Goal: Information Seeking & Learning: Learn about a topic

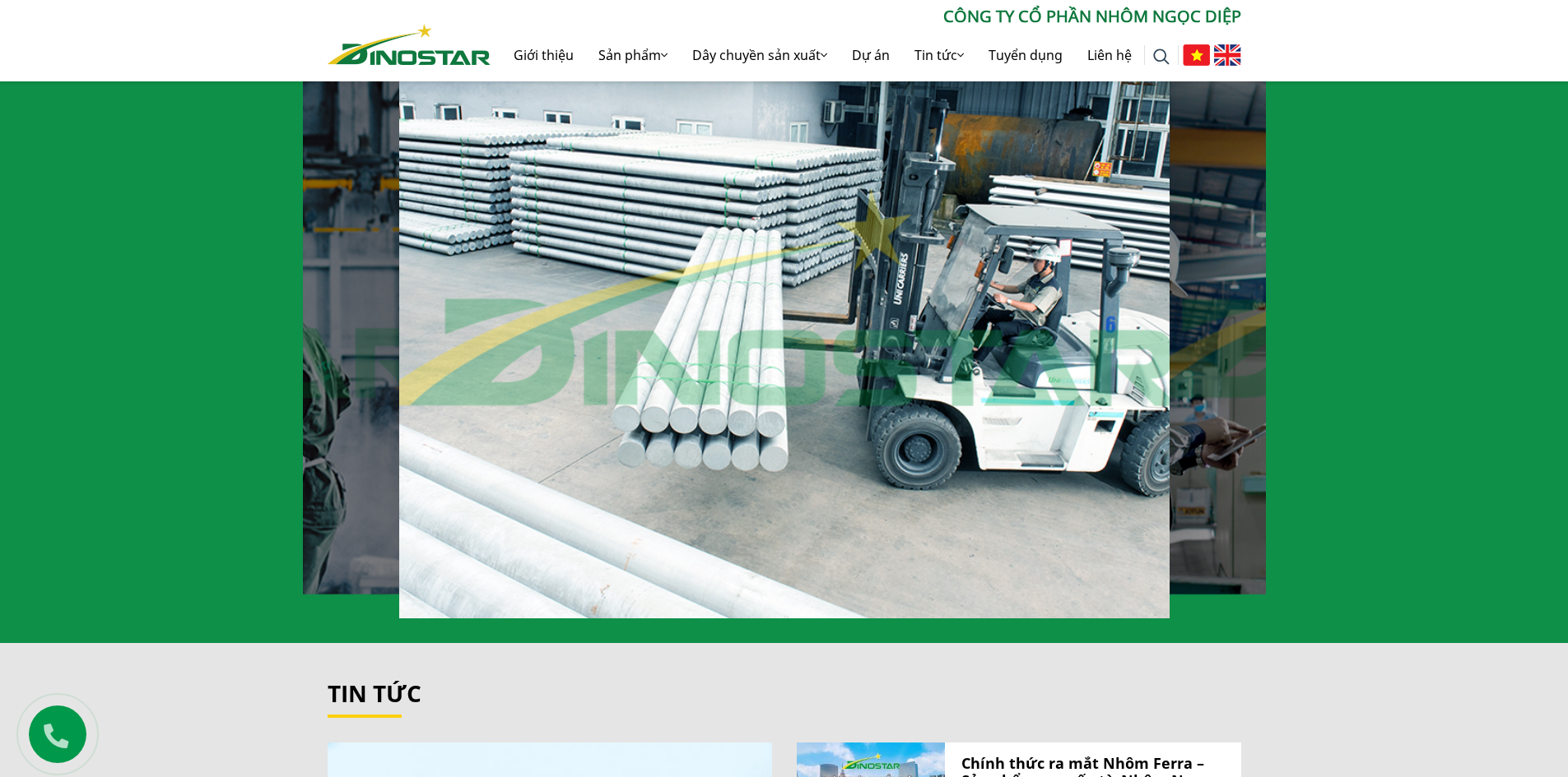
scroll to position [1809, 0]
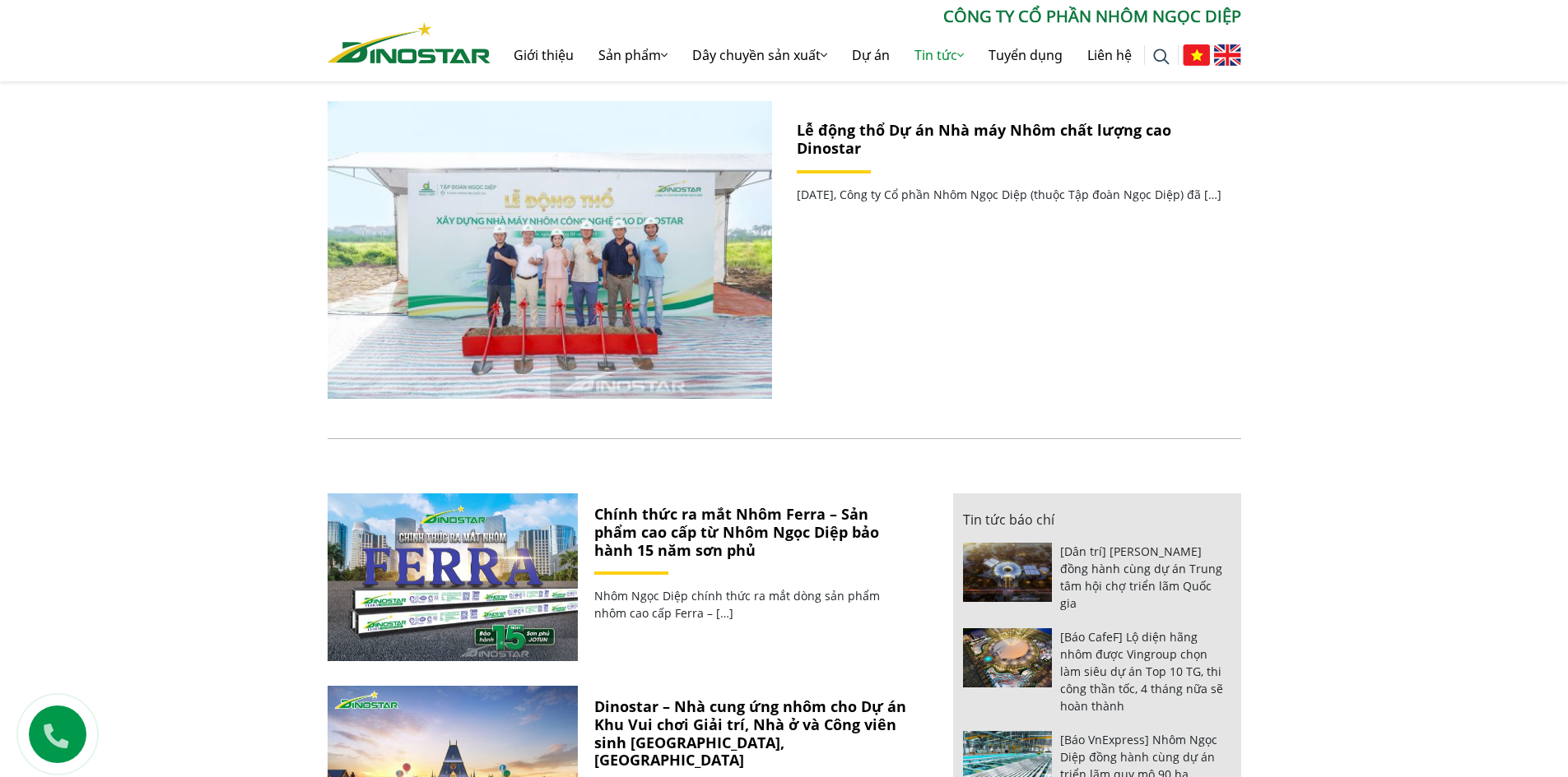
scroll to position [165, 0]
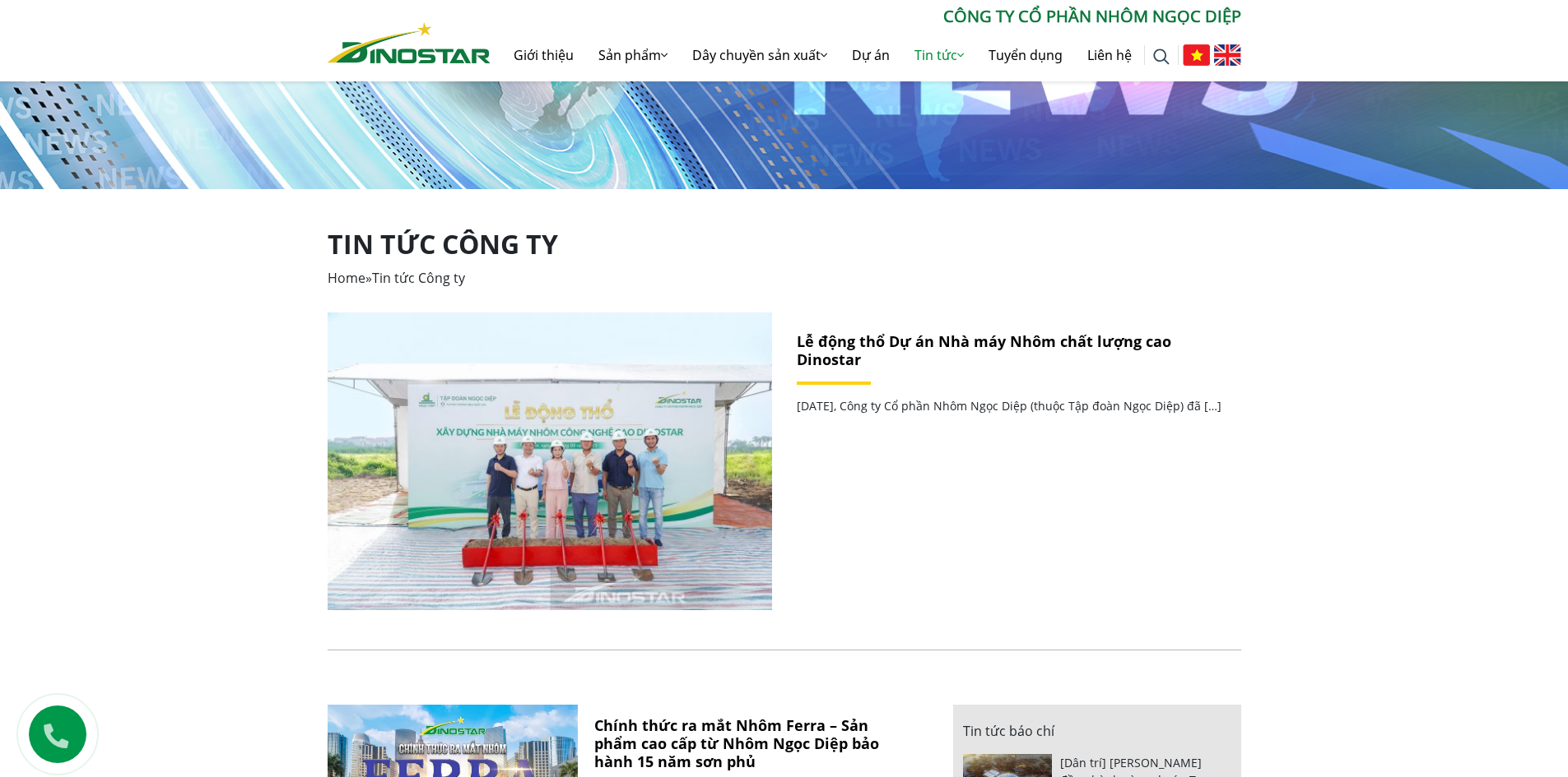
click at [658, 401] on img at bounding box center [549, 461] width 445 height 298
click at [866, 347] on link "Lễ động thổ Dự án Nhà máy Nhôm chất lượng cao Dinostar" at bounding box center [983, 351] width 374 height 38
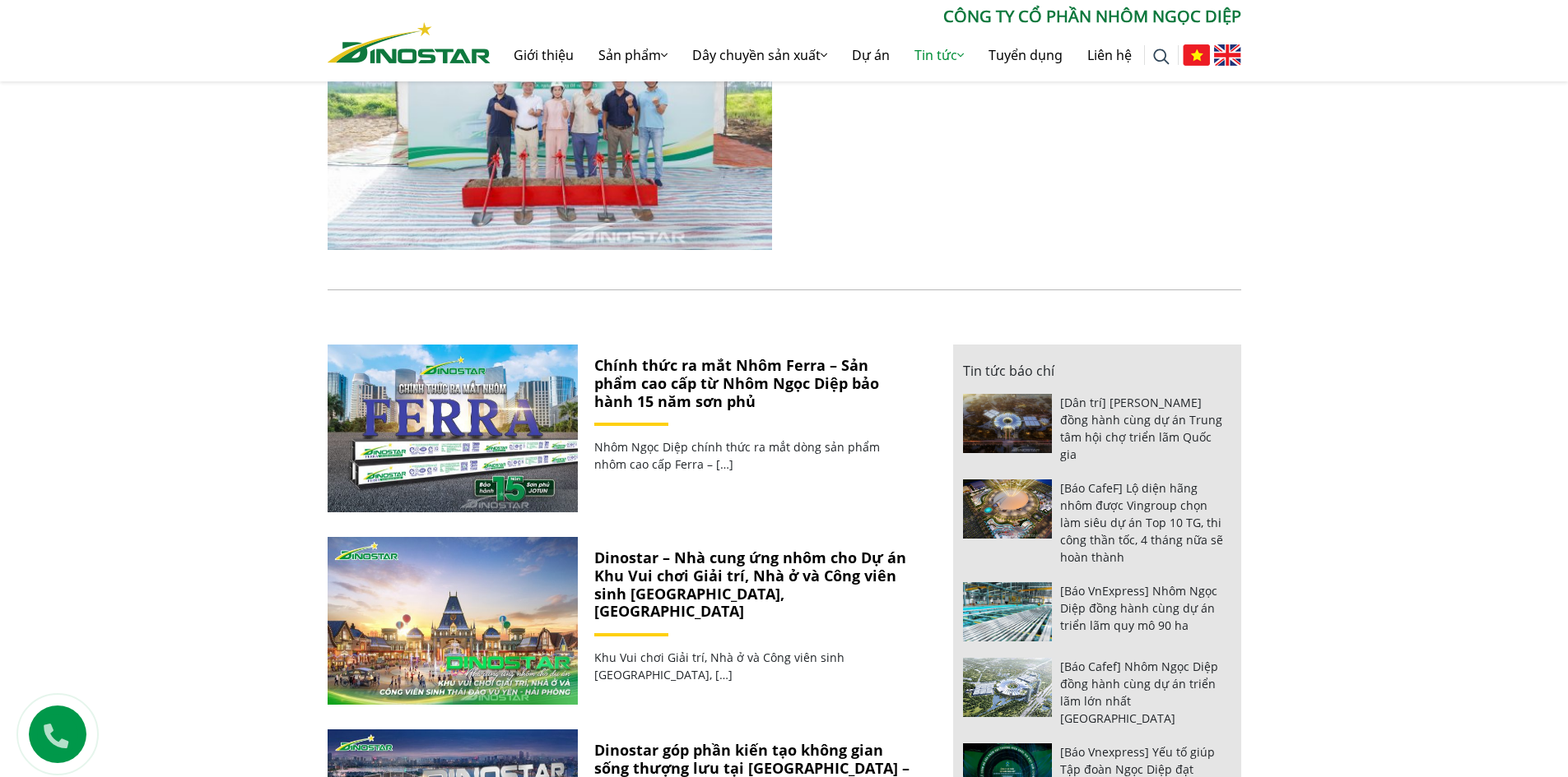
scroll to position [576, 0]
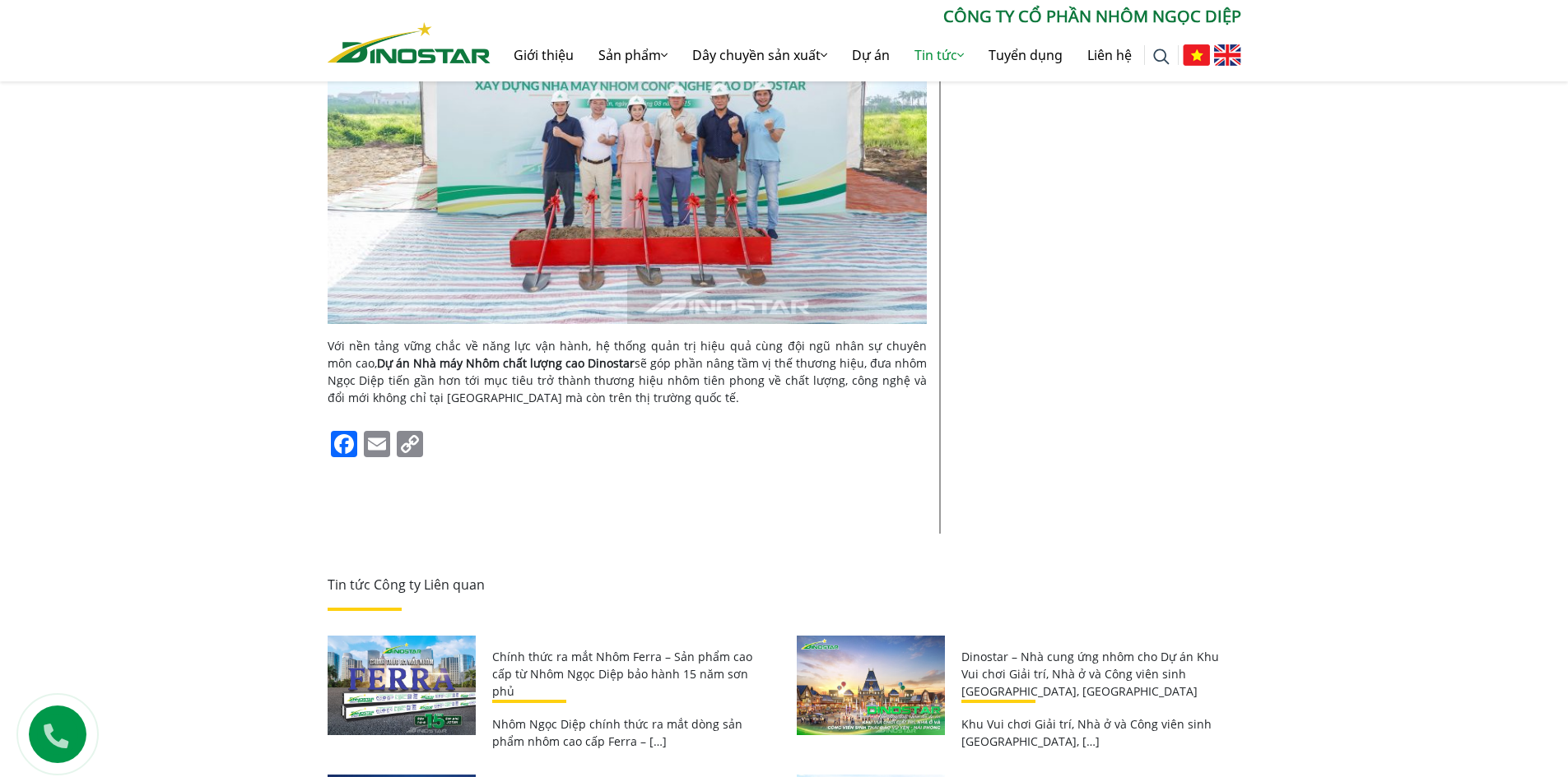
scroll to position [2468, 0]
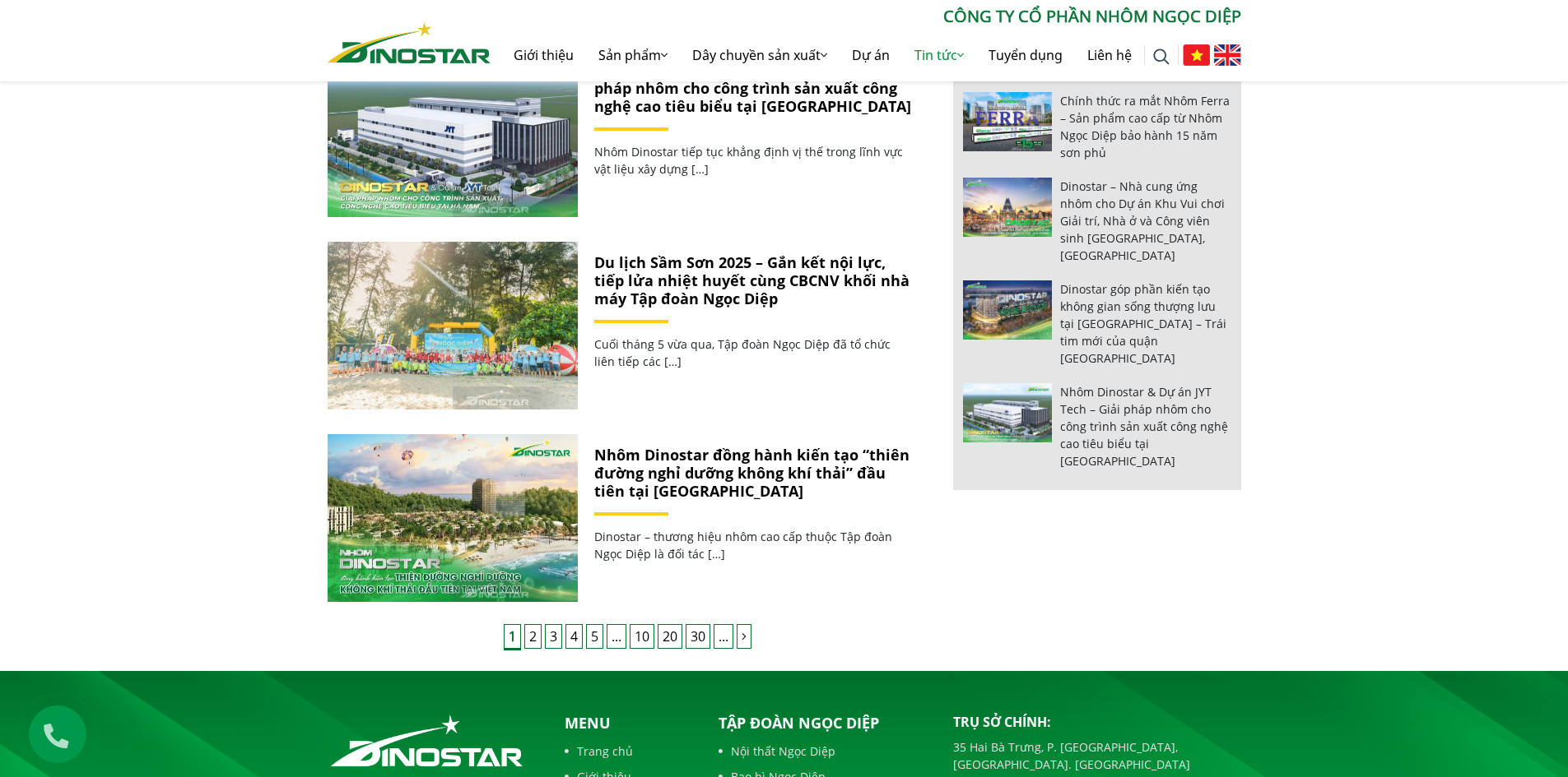
scroll to position [1398, 0]
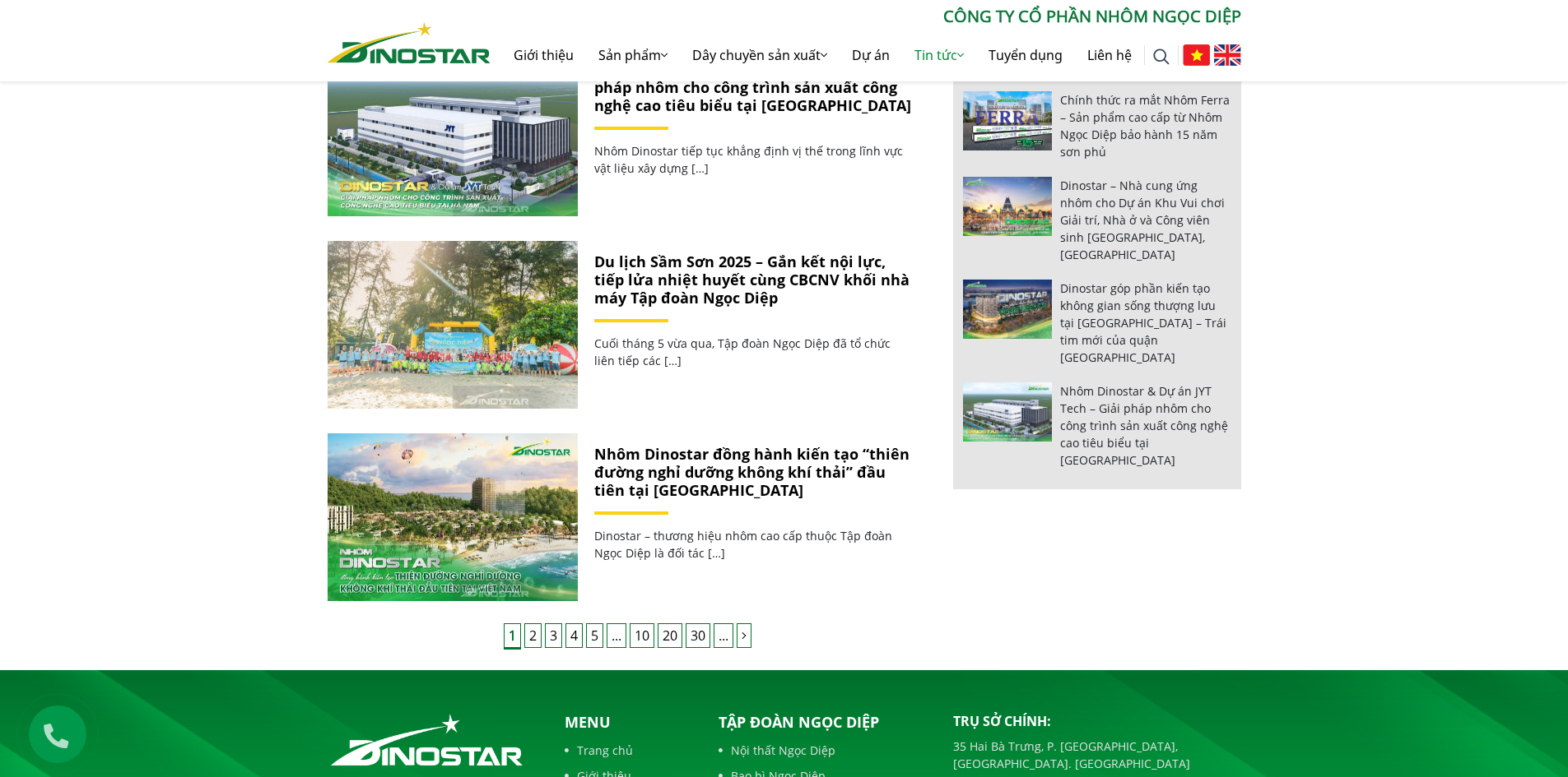
click at [535, 641] on link "2" at bounding box center [533, 635] width 17 height 24
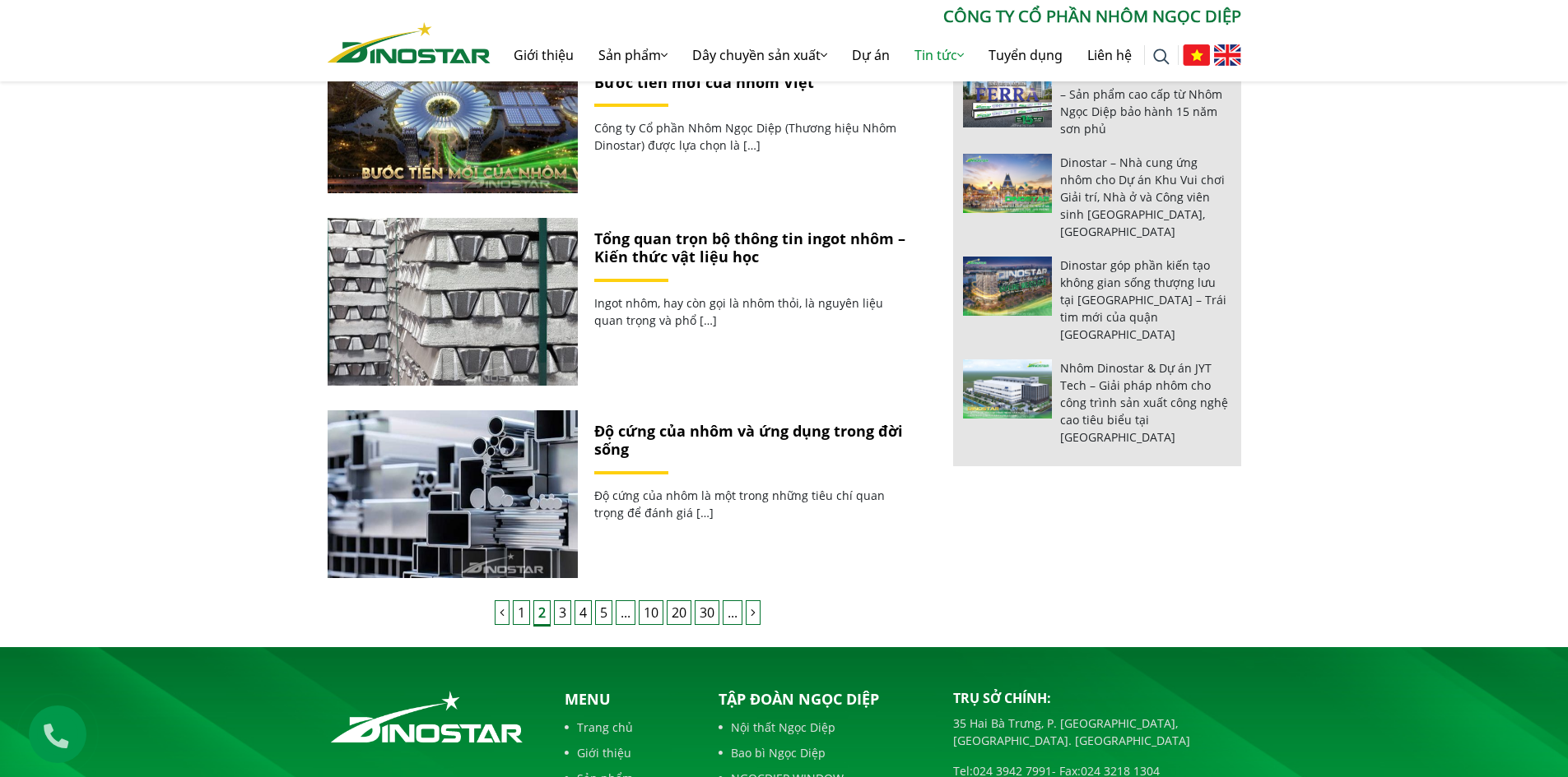
scroll to position [1480, 0]
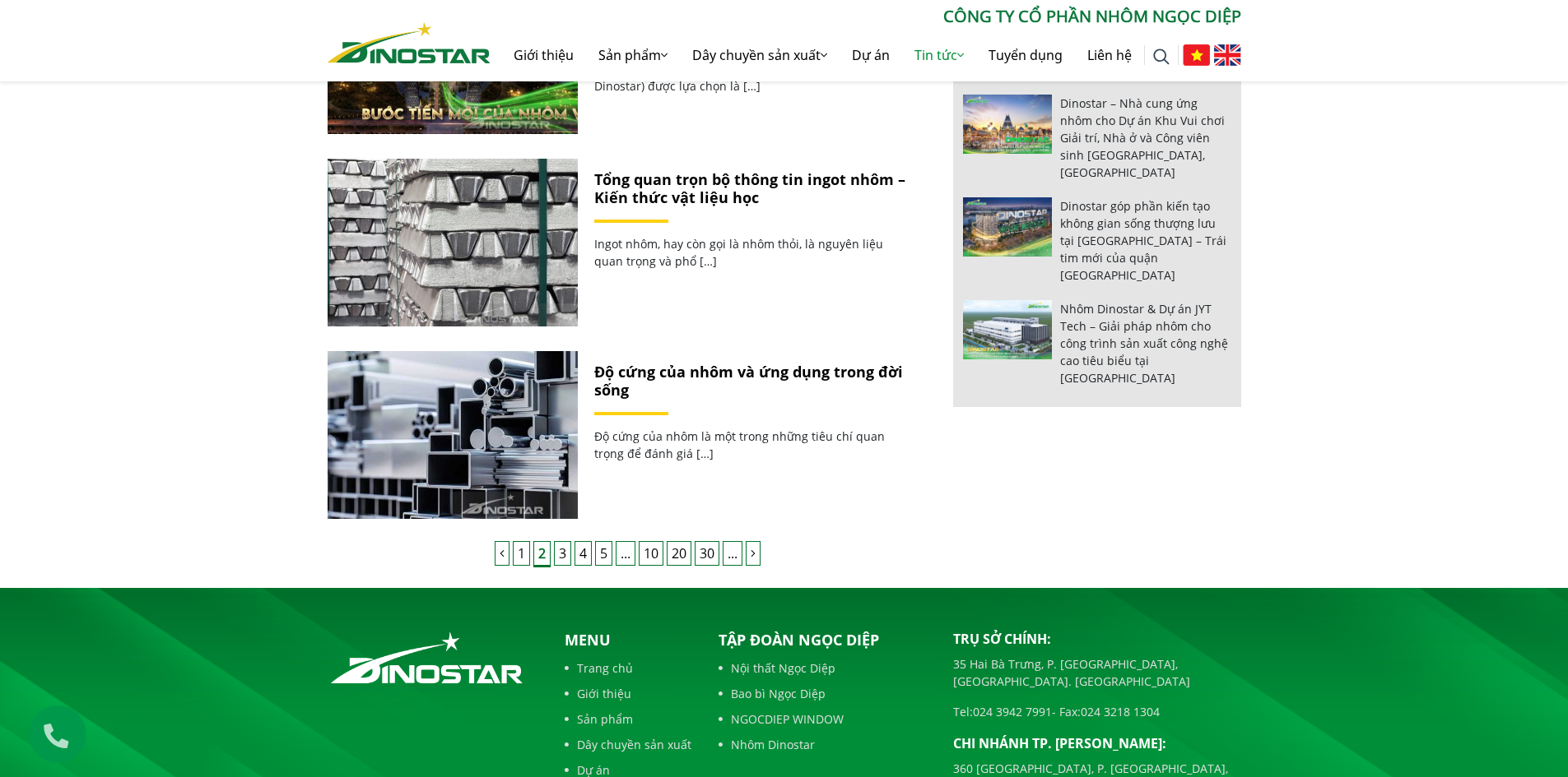
click at [563, 554] on link "3" at bounding box center [562, 553] width 17 height 24
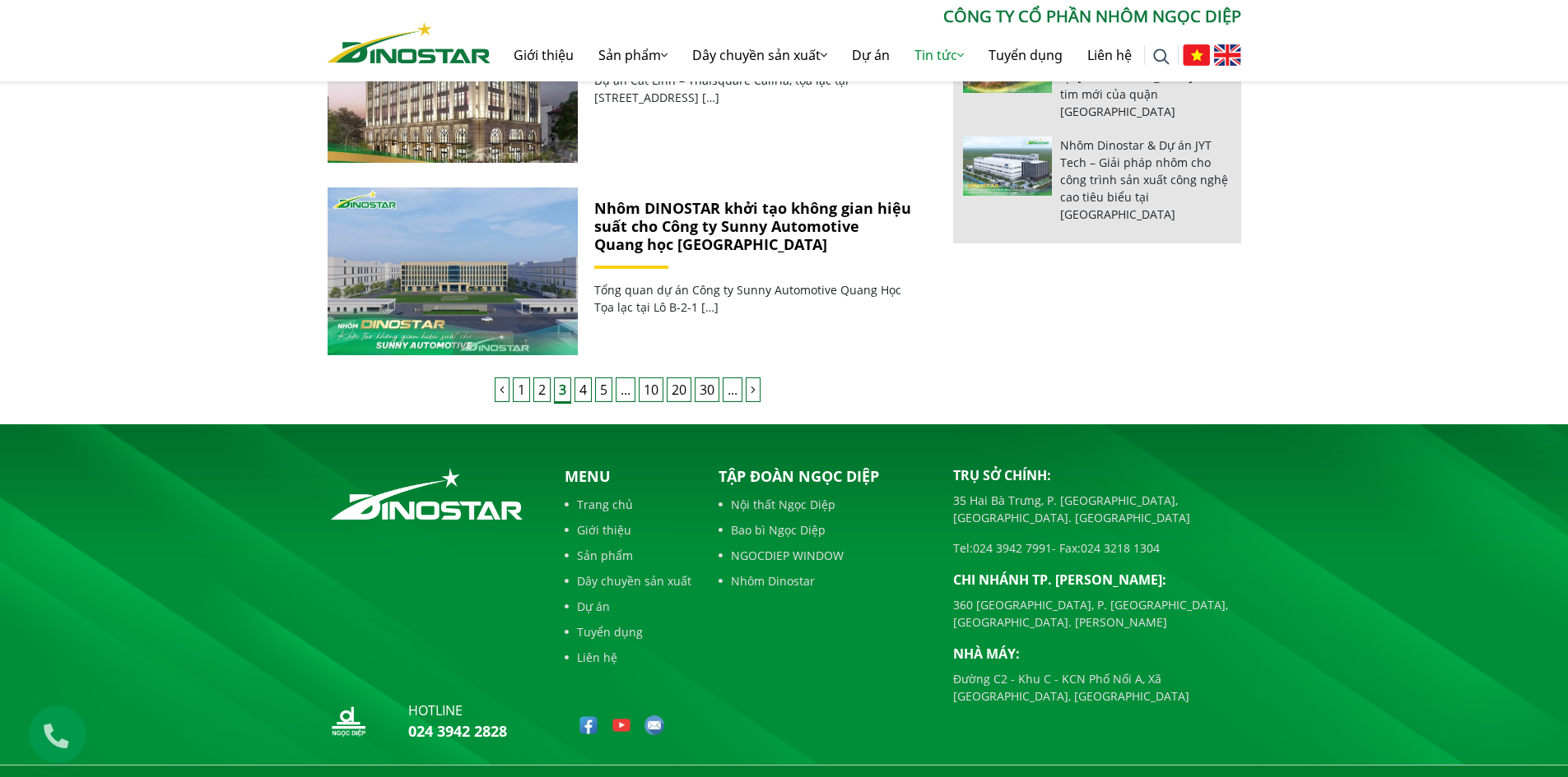
scroll to position [1675, 0]
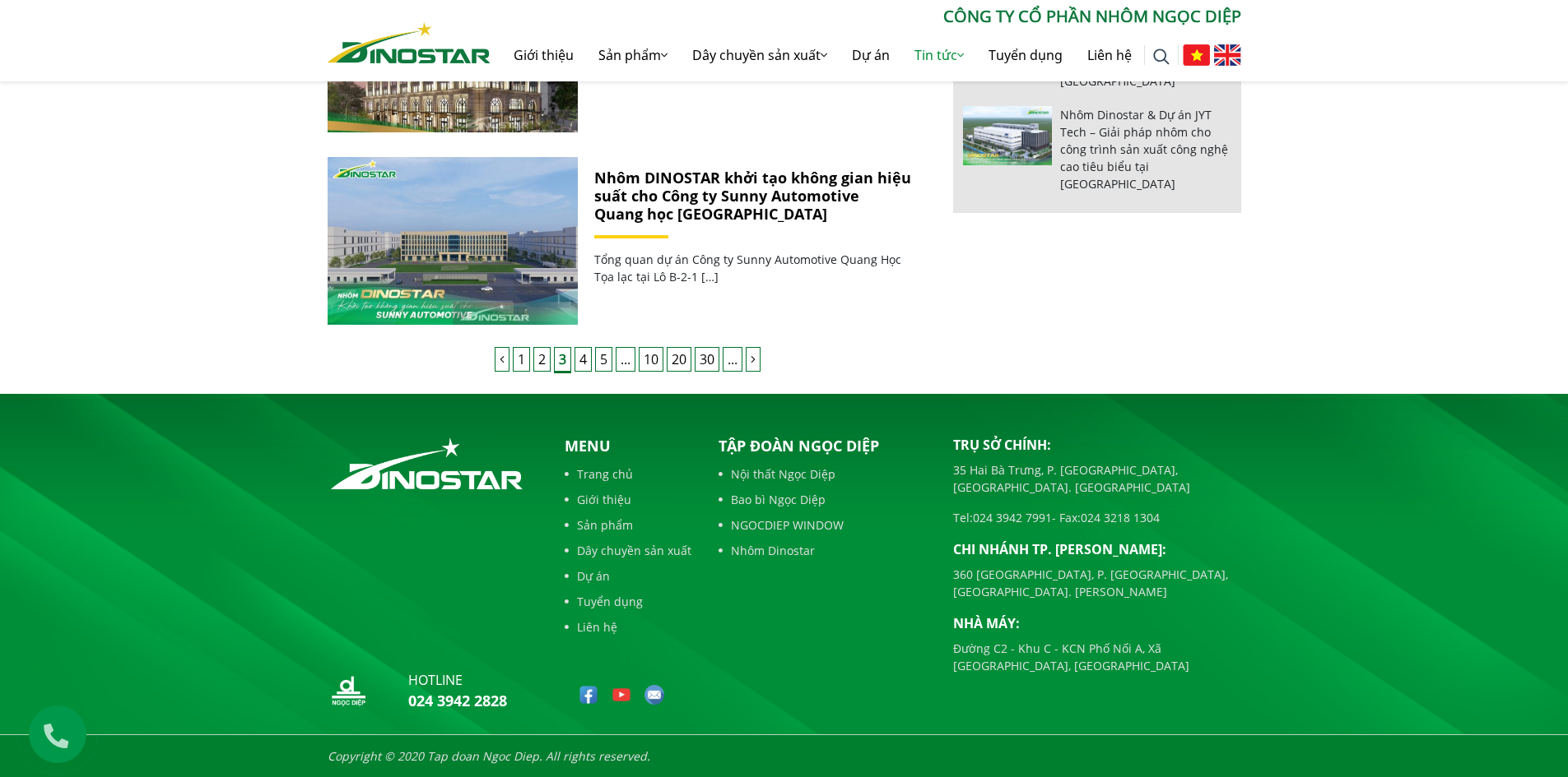
click at [584, 360] on link "4" at bounding box center [582, 359] width 17 height 24
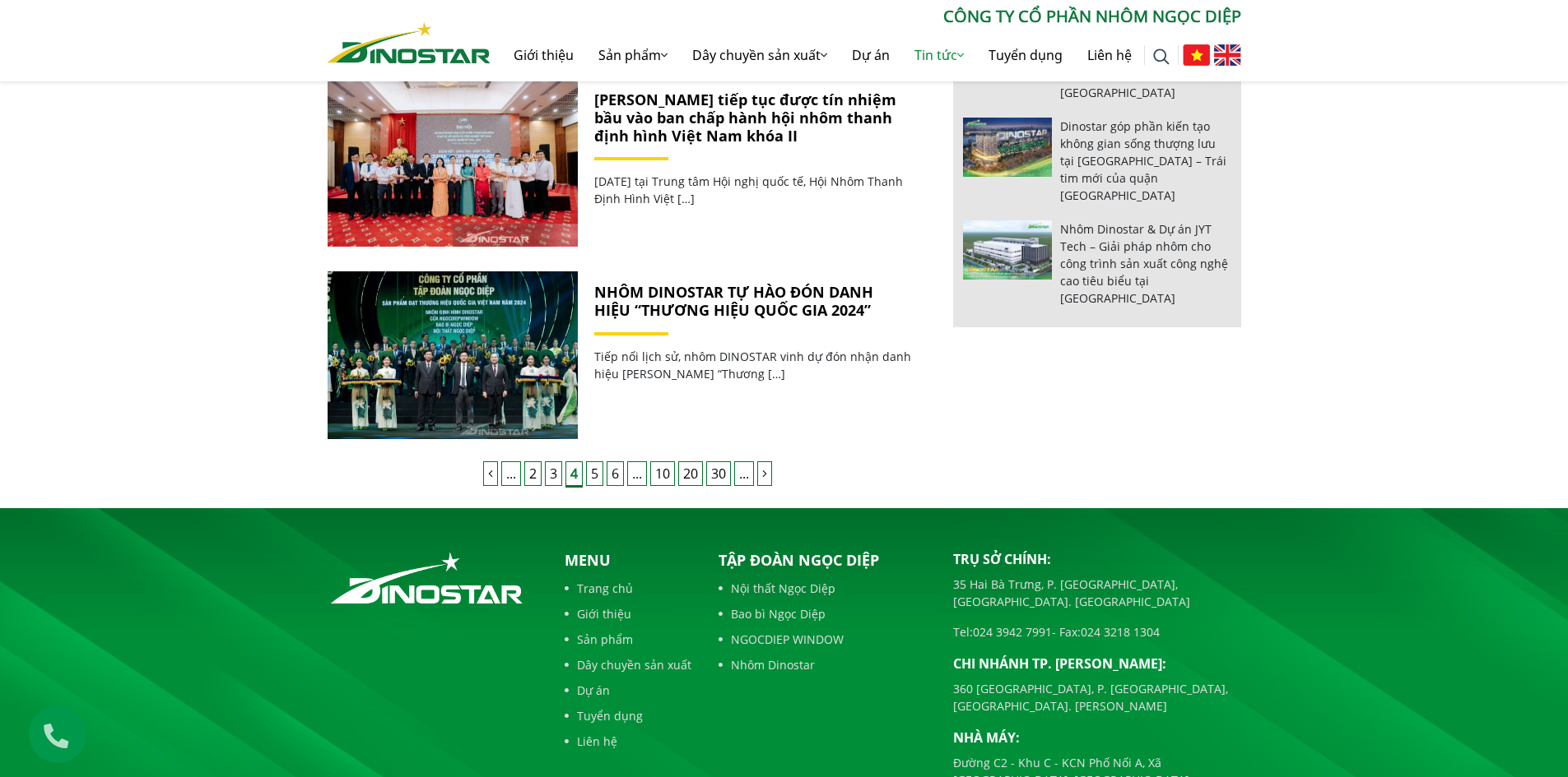
scroll to position [1563, 0]
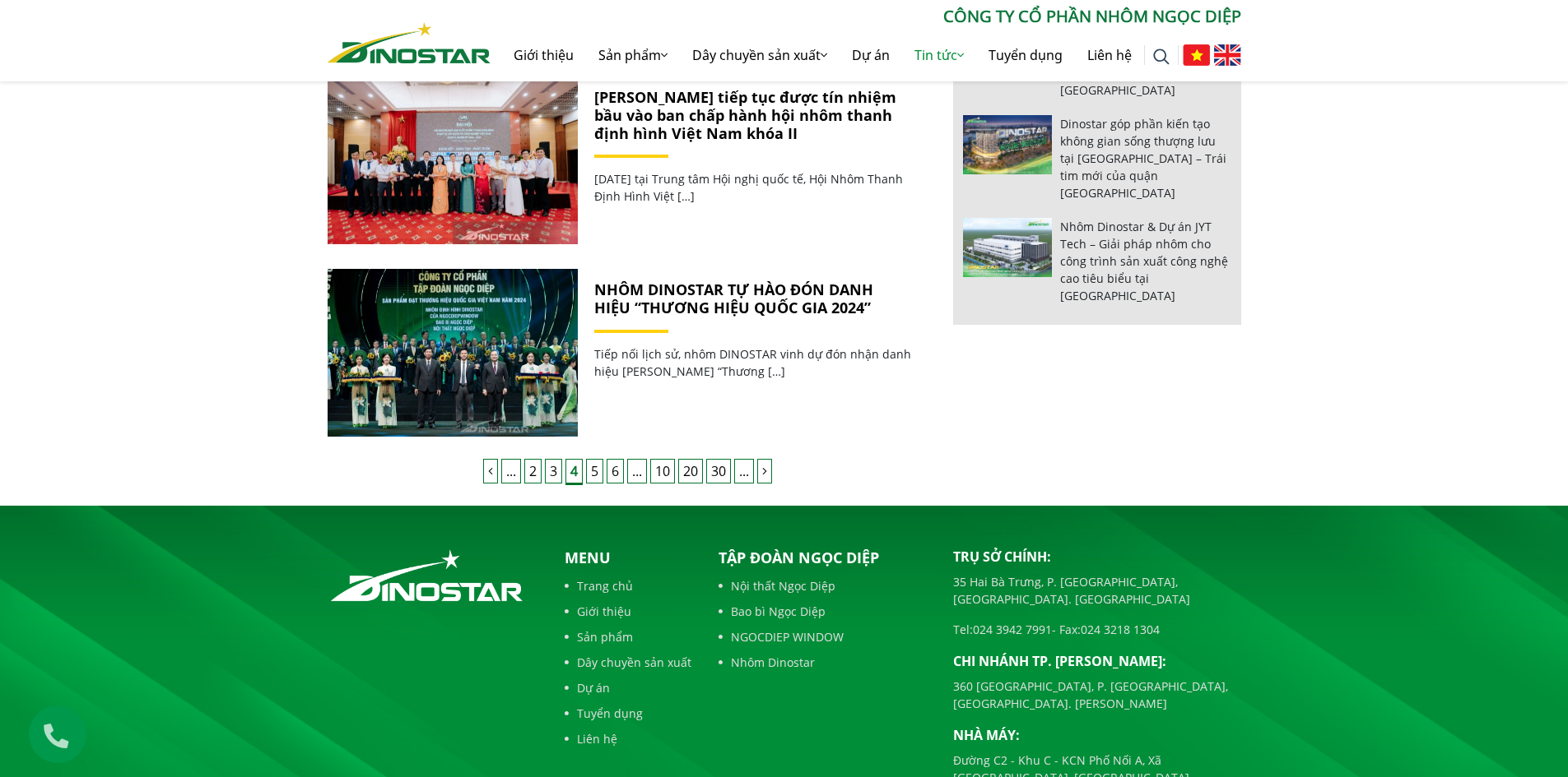
click at [594, 462] on link "5" at bounding box center [594, 470] width 17 height 24
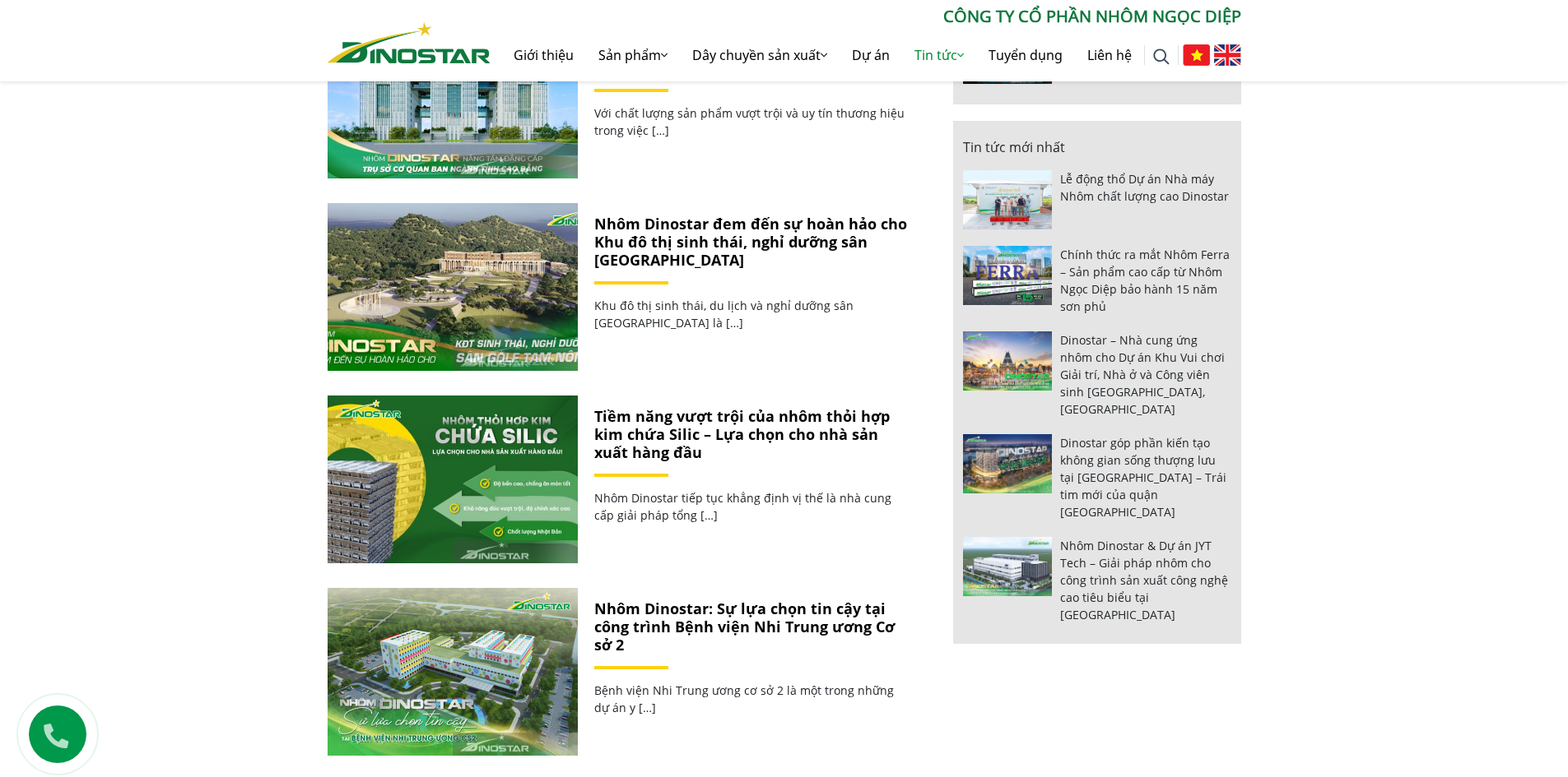
scroll to position [1398, 0]
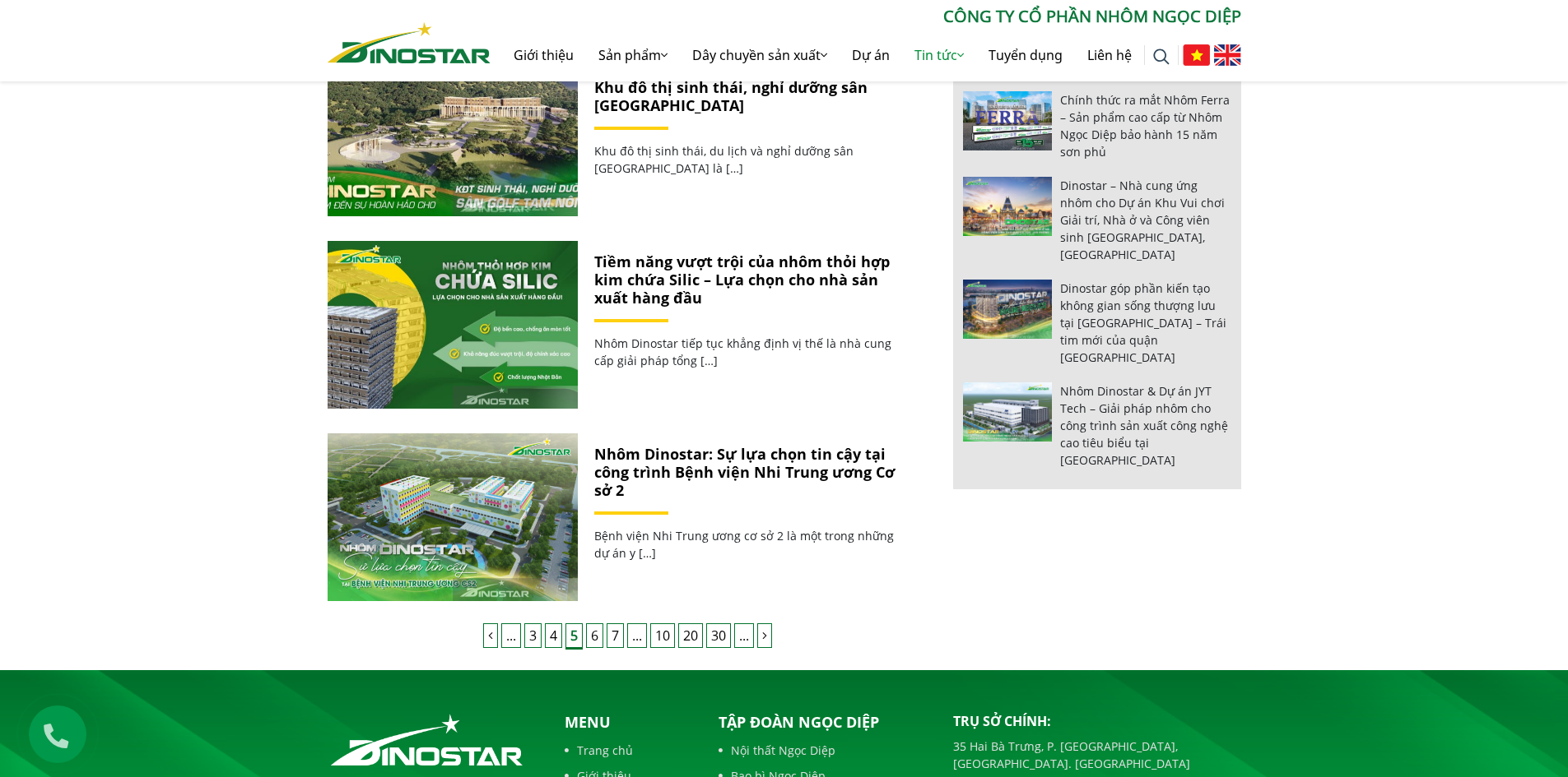
click at [591, 630] on link "6" at bounding box center [594, 635] width 17 height 24
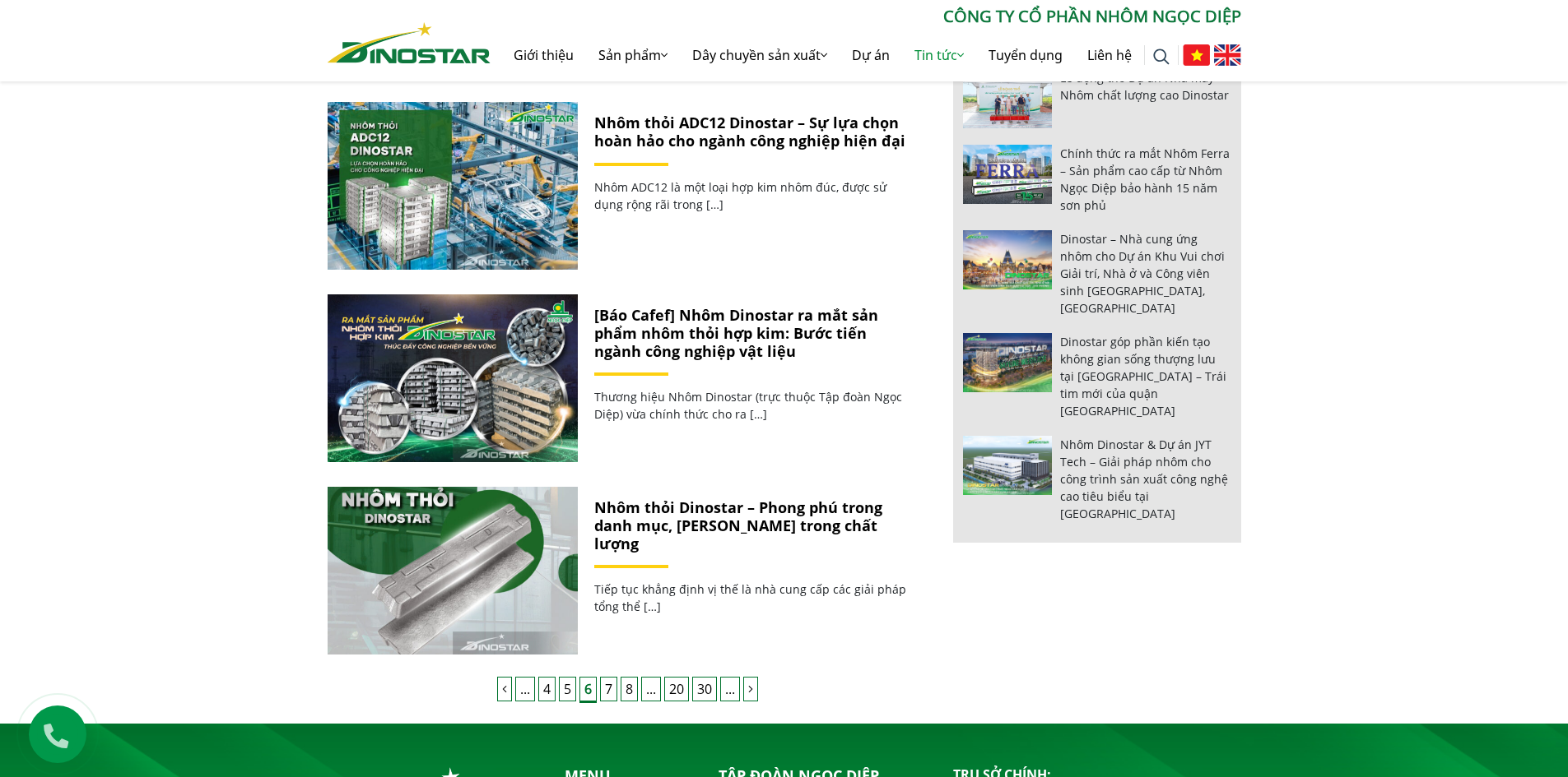
scroll to position [1317, 0]
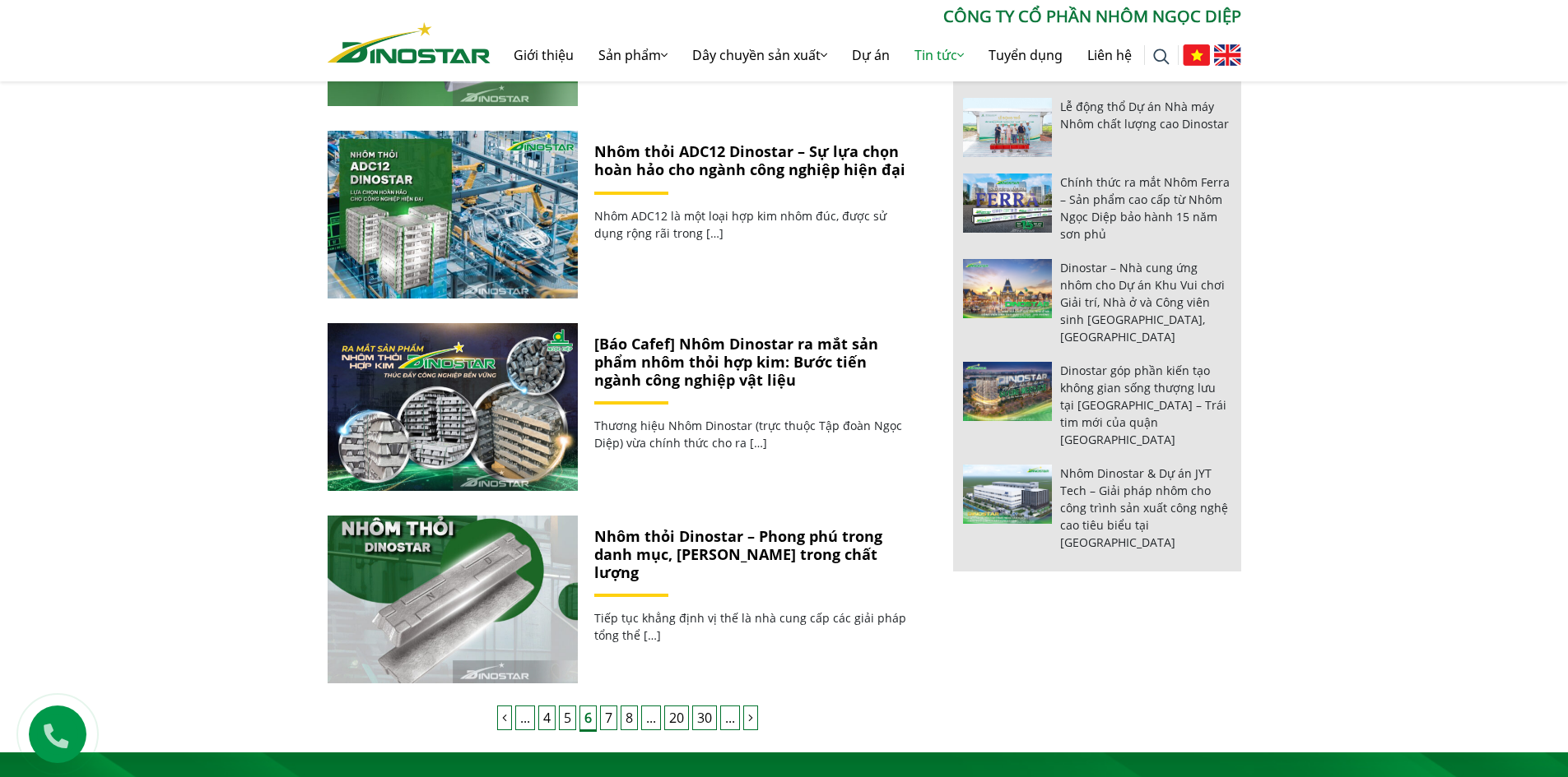
click at [603, 719] on link "7" at bounding box center [608, 718] width 17 height 24
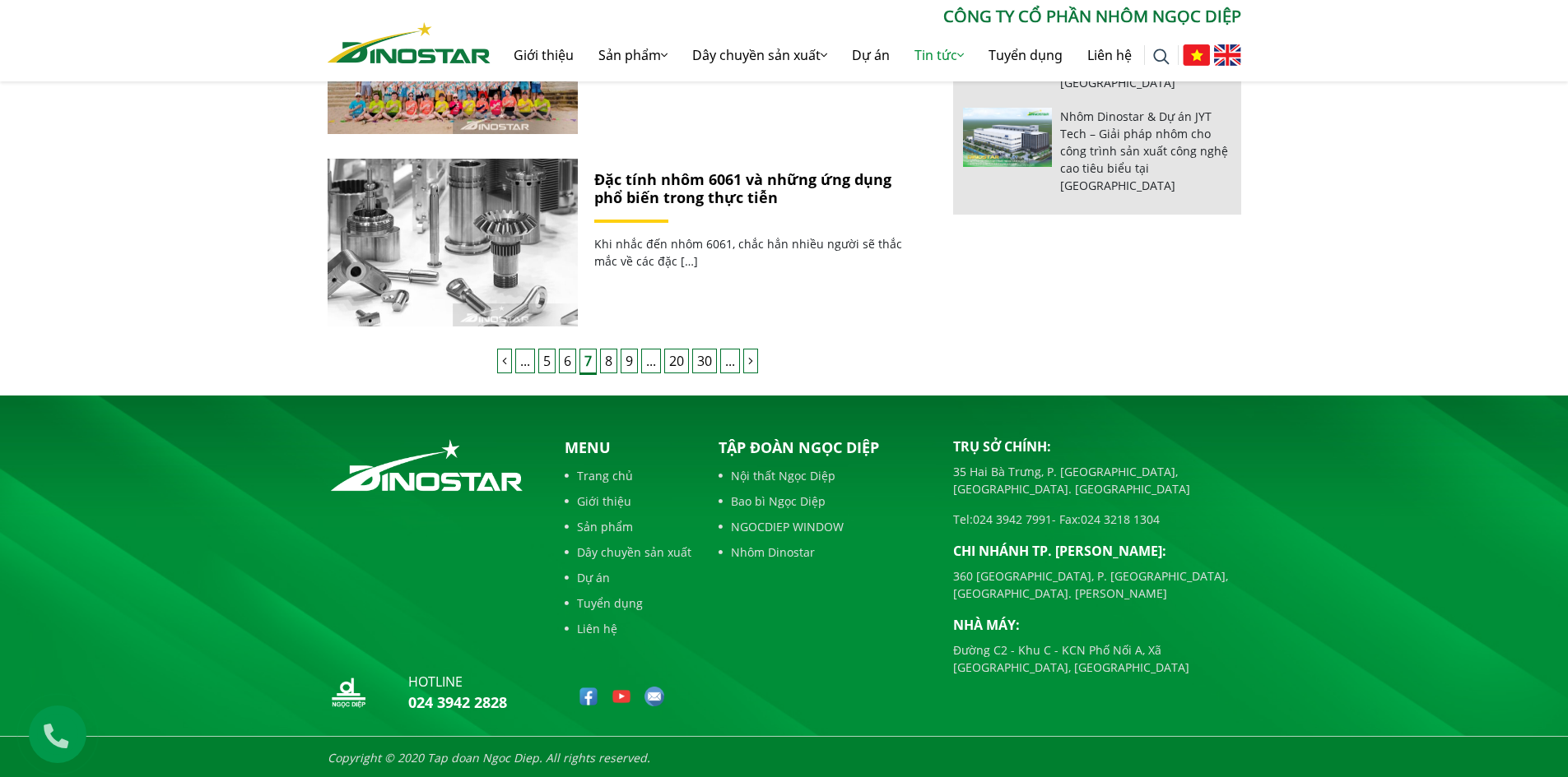
scroll to position [1675, 0]
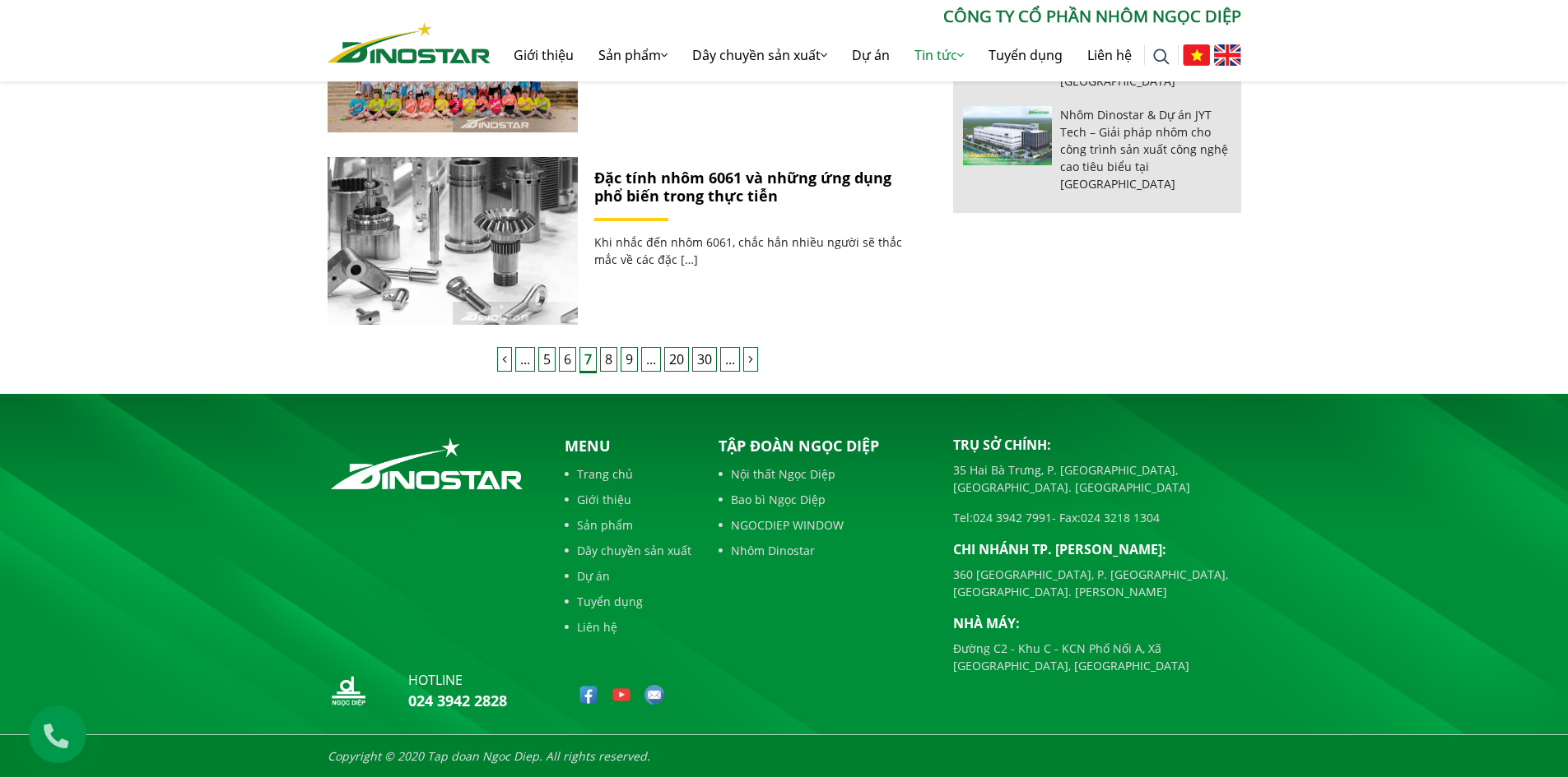
click at [611, 353] on link "8" at bounding box center [608, 359] width 17 height 24
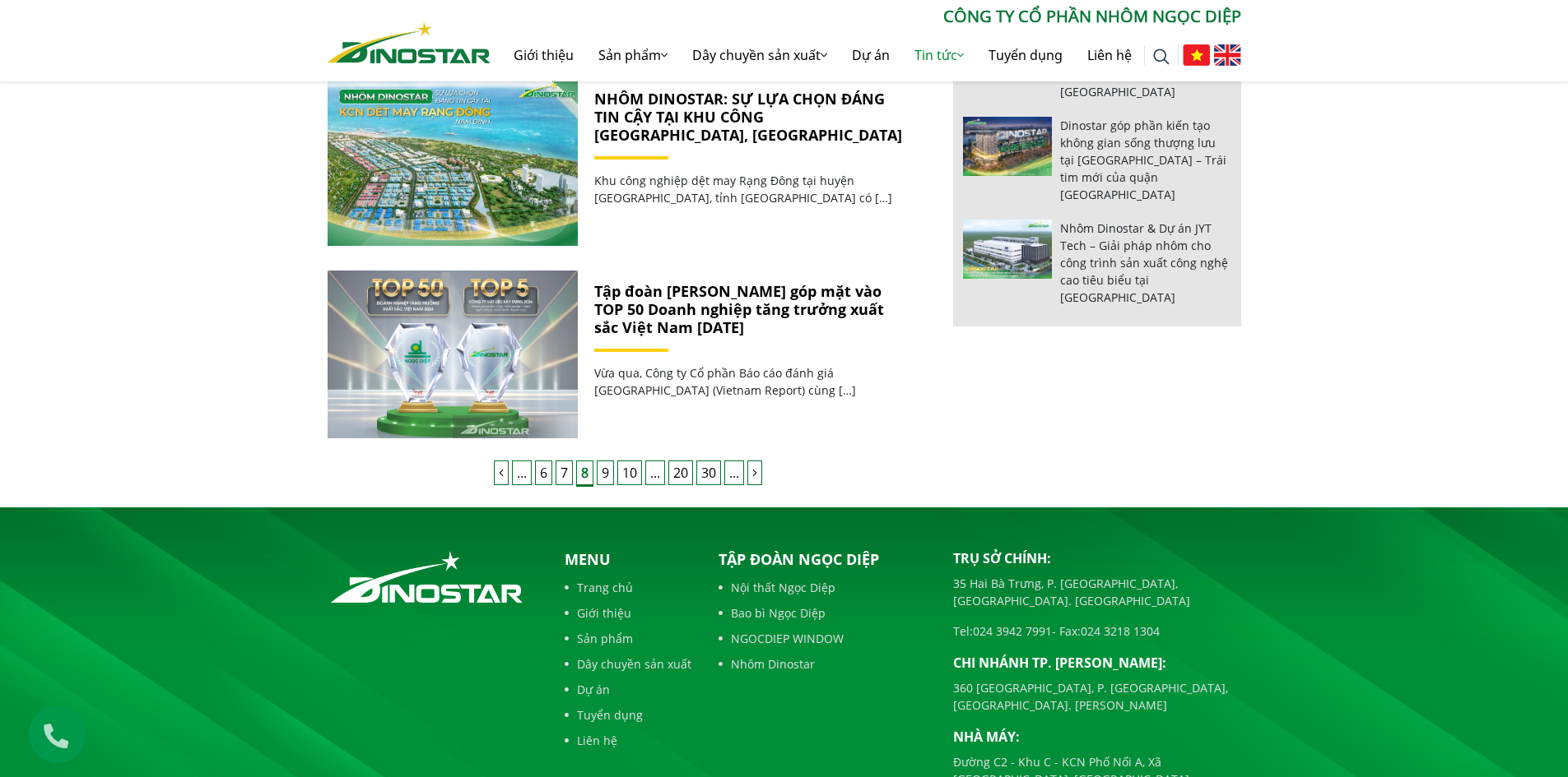
scroll to position [1645, 0]
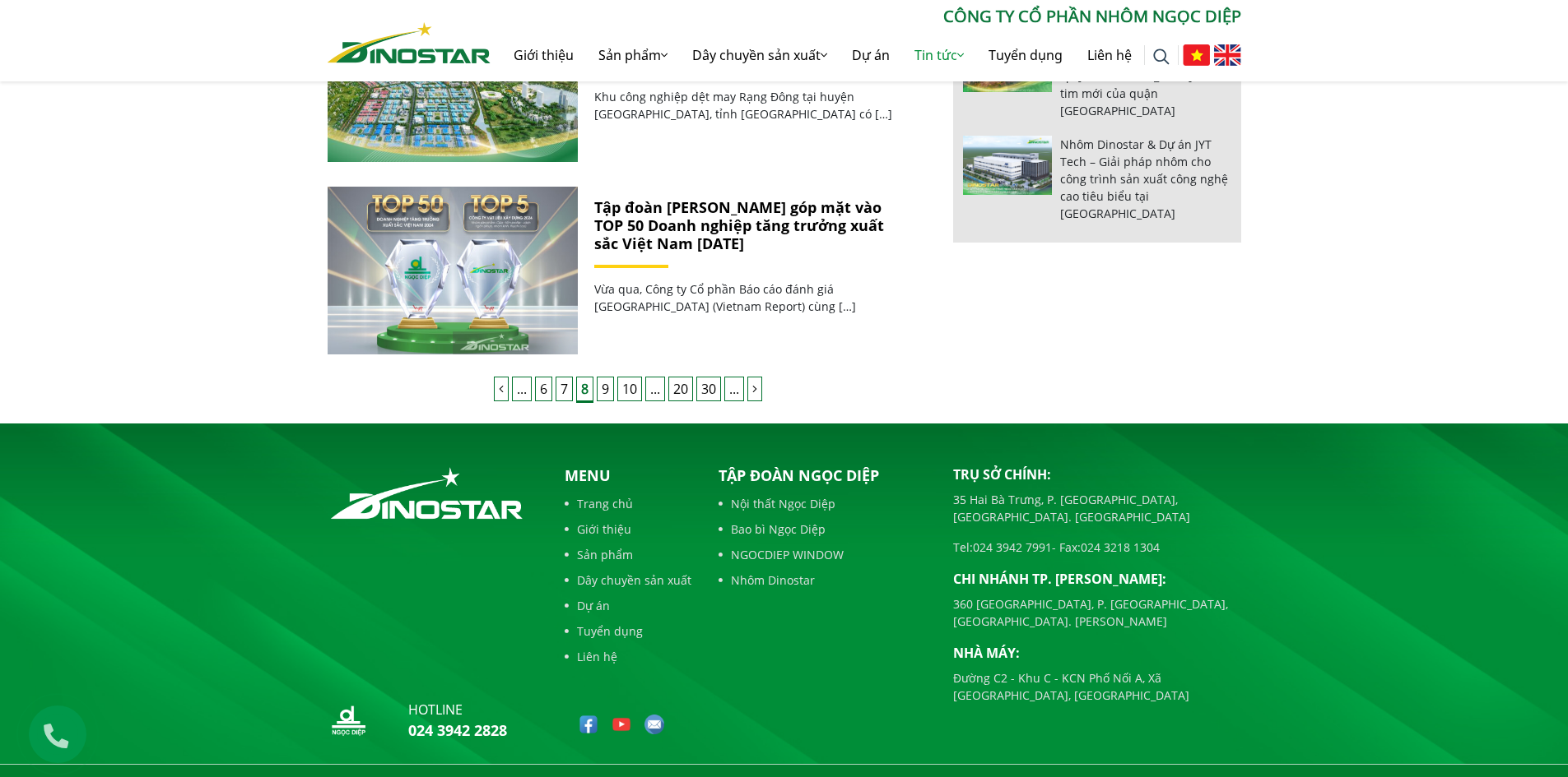
click at [606, 390] on link "9" at bounding box center [605, 388] width 17 height 24
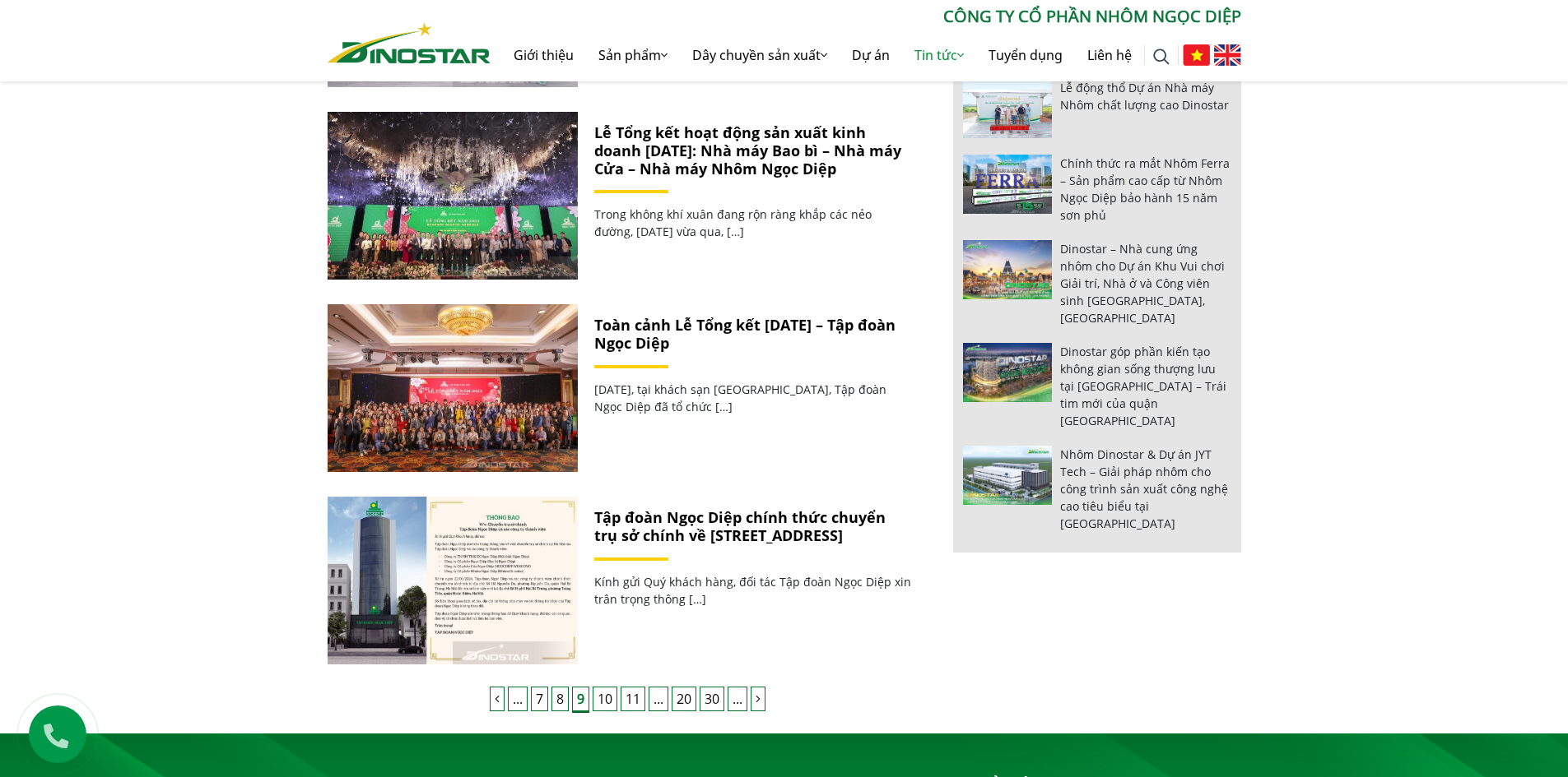
scroll to position [1480, 0]
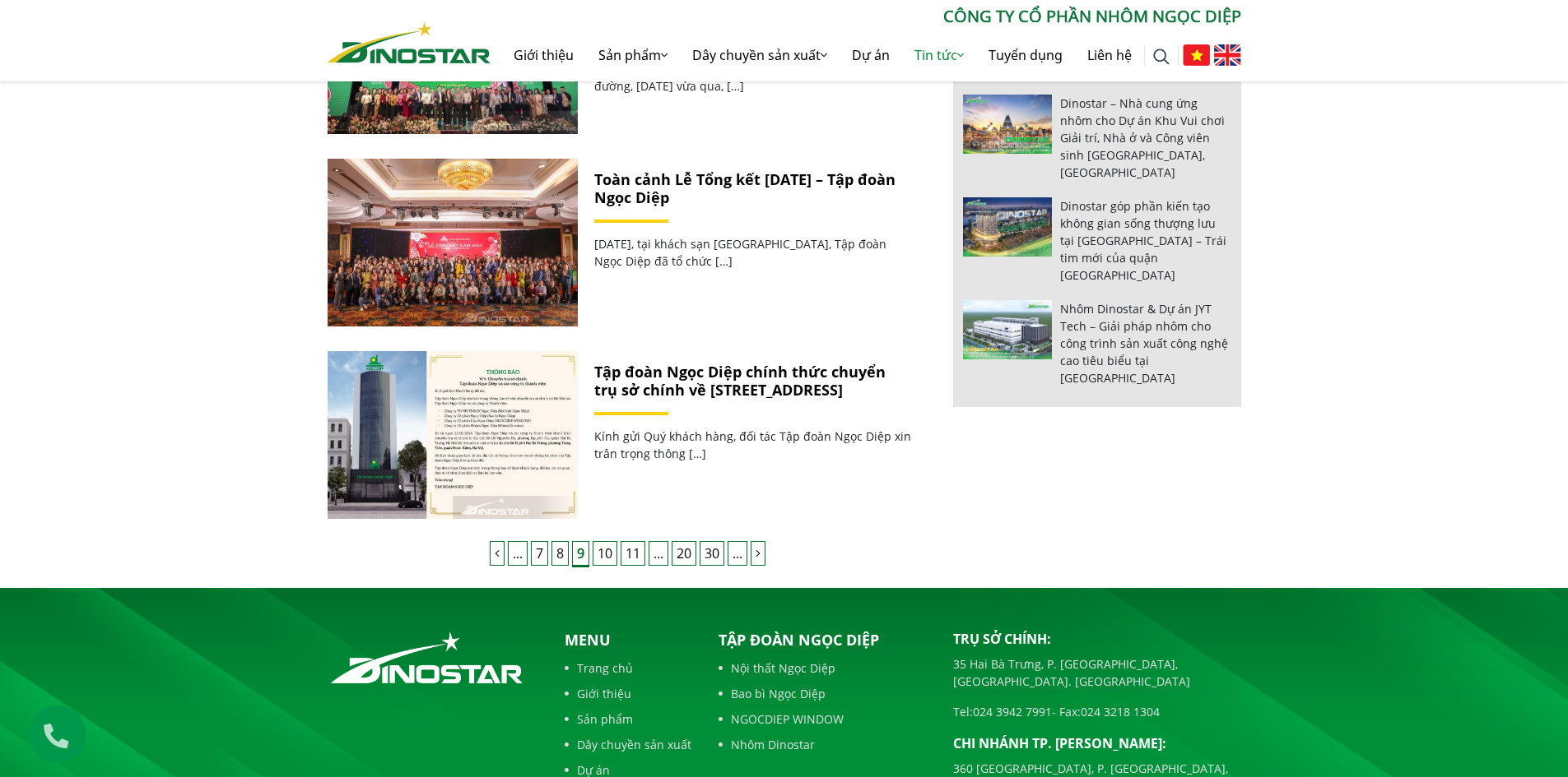
click at [605, 546] on link "10" at bounding box center [605, 553] width 24 height 24
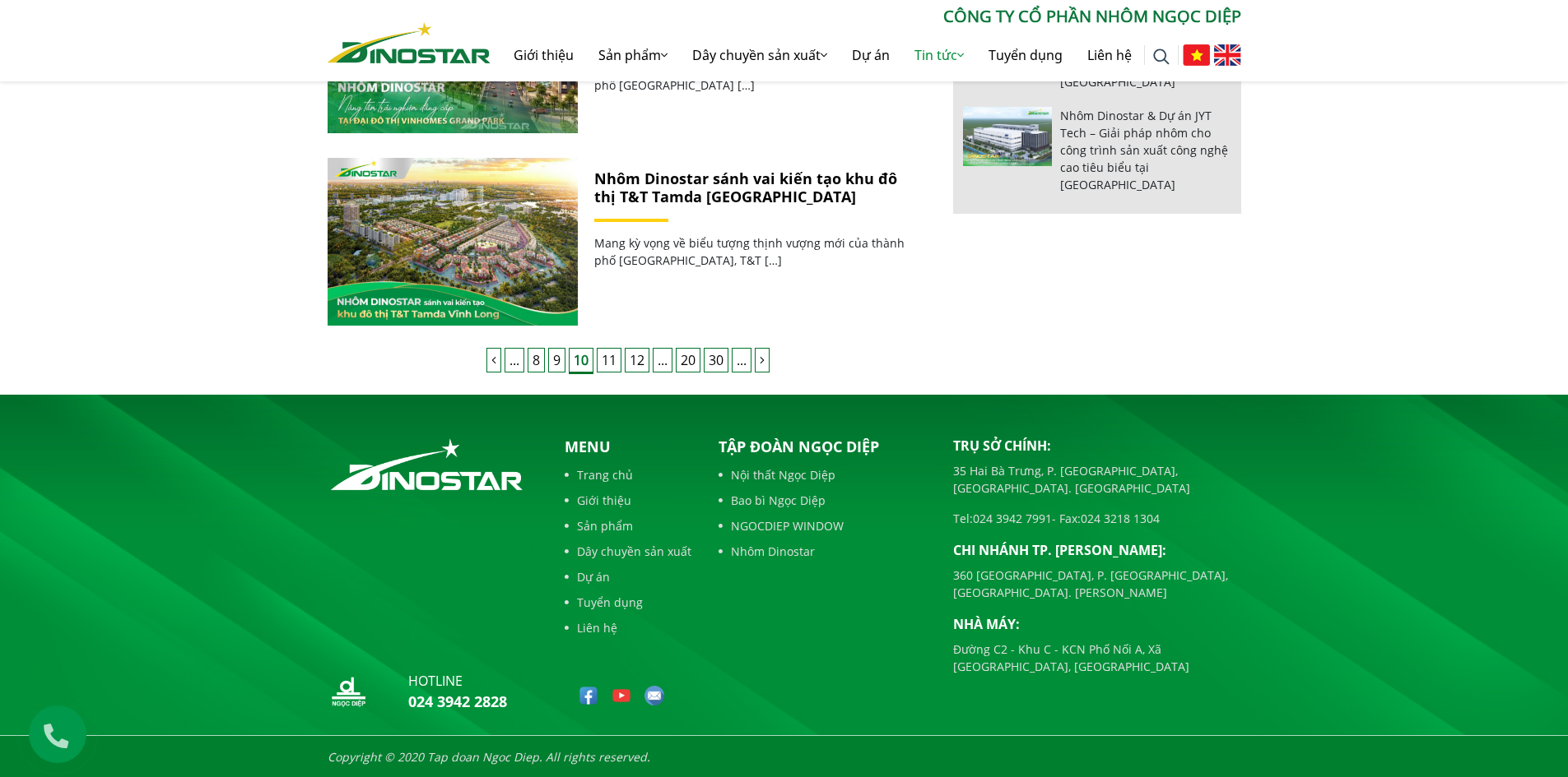
scroll to position [1675, 0]
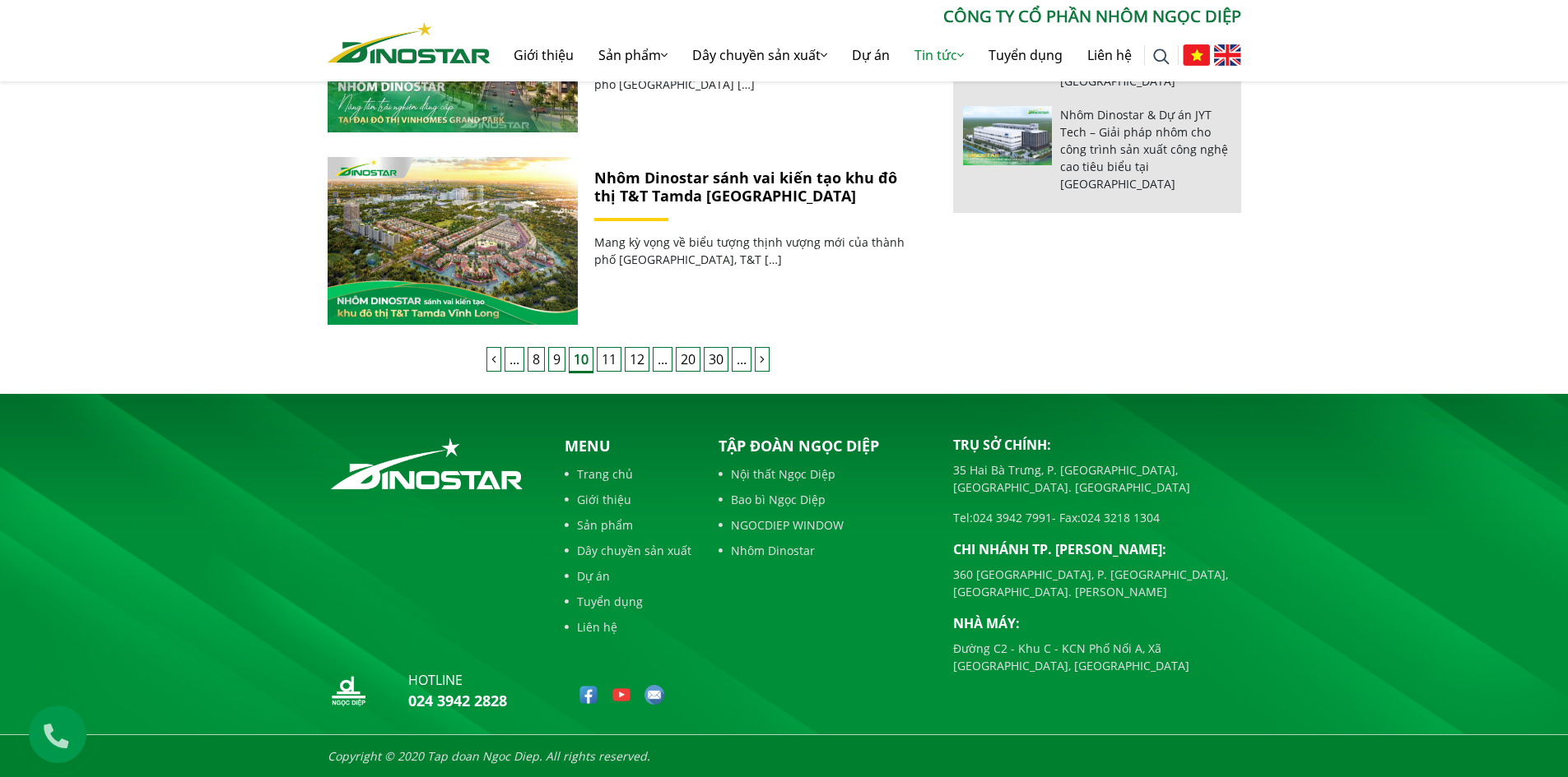
click at [610, 362] on link "11" at bounding box center [608, 359] width 24 height 24
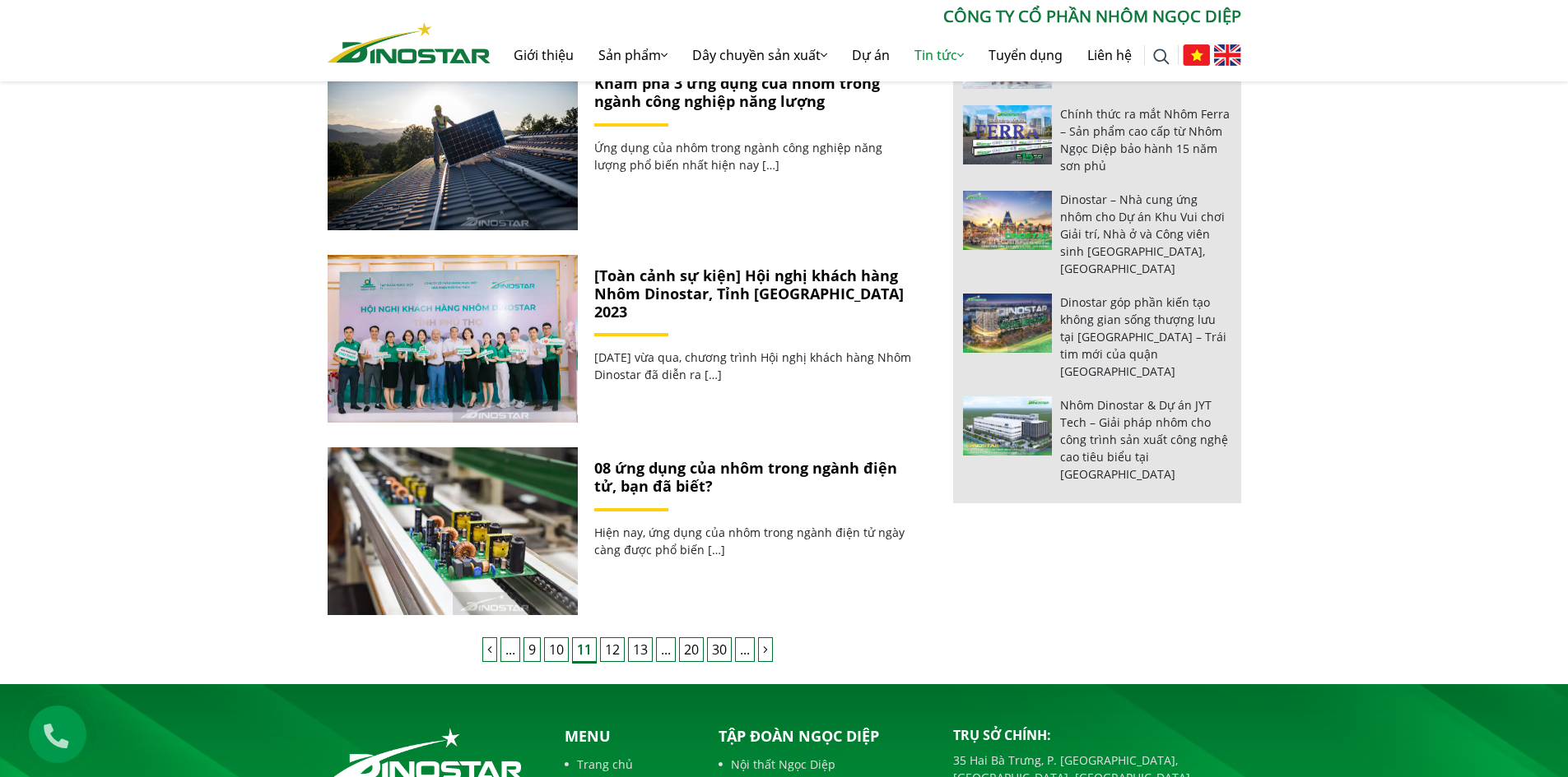
scroll to position [1398, 0]
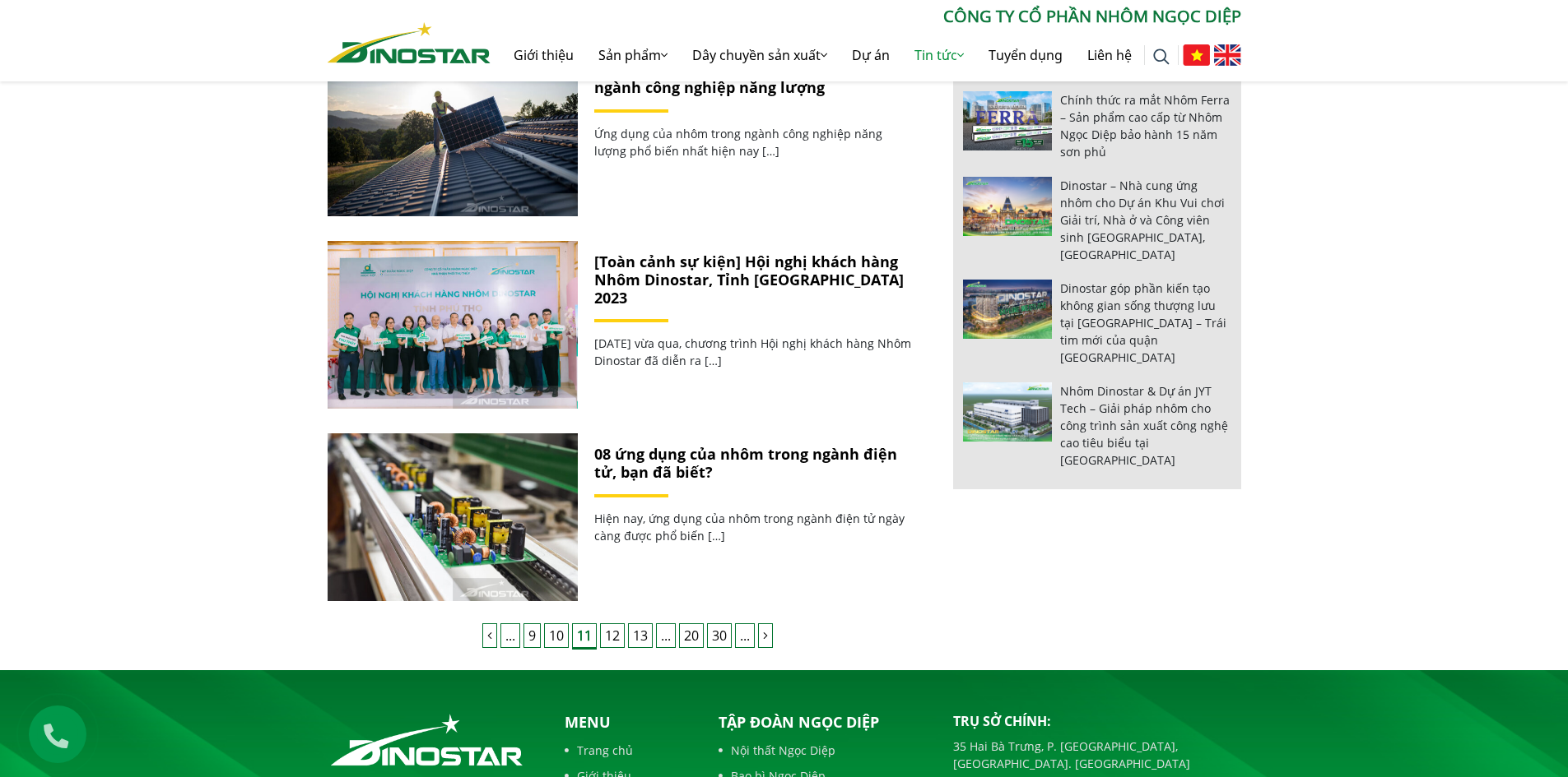
click at [615, 640] on link "12" at bounding box center [612, 635] width 24 height 24
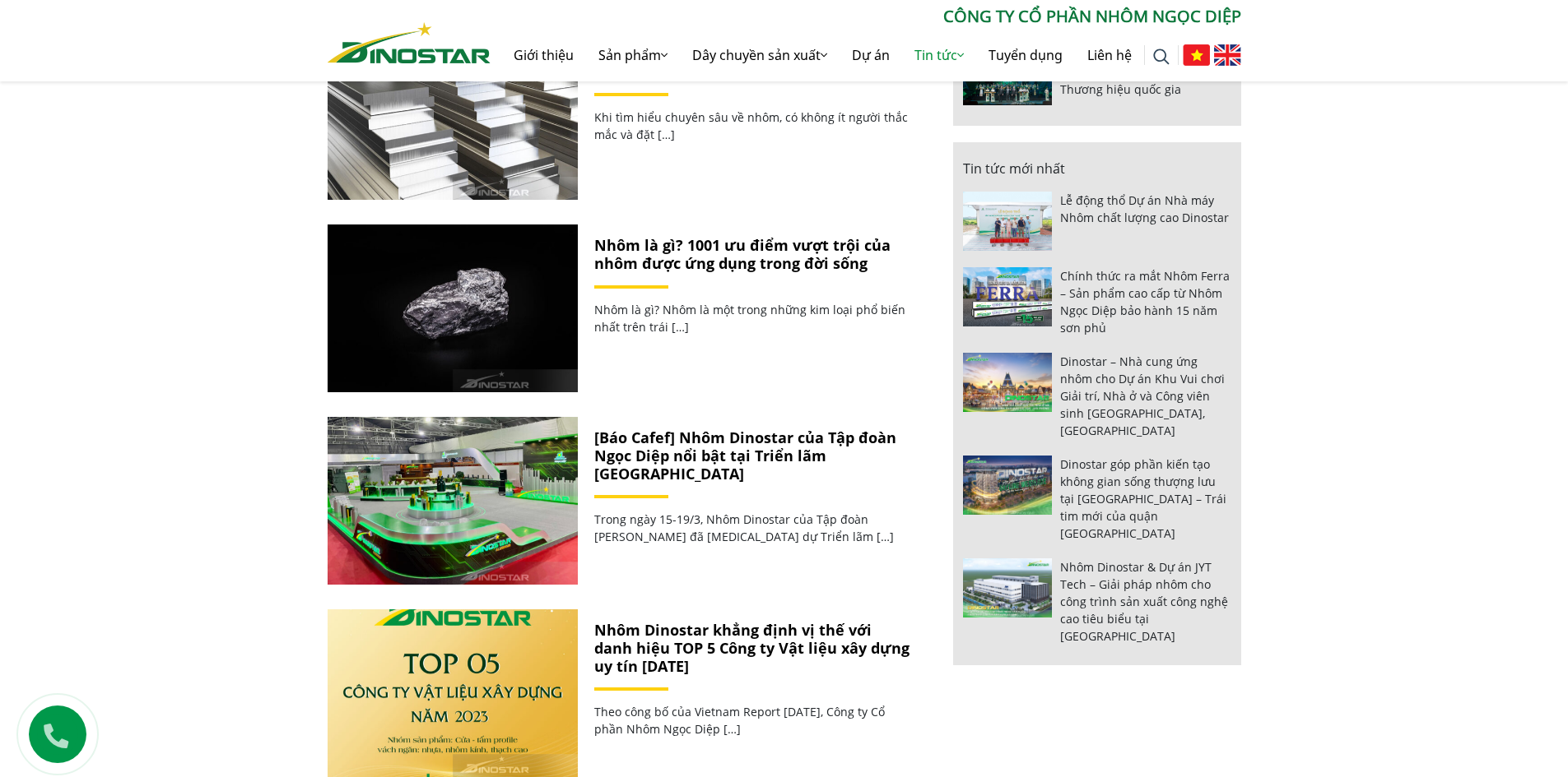
scroll to position [1563, 0]
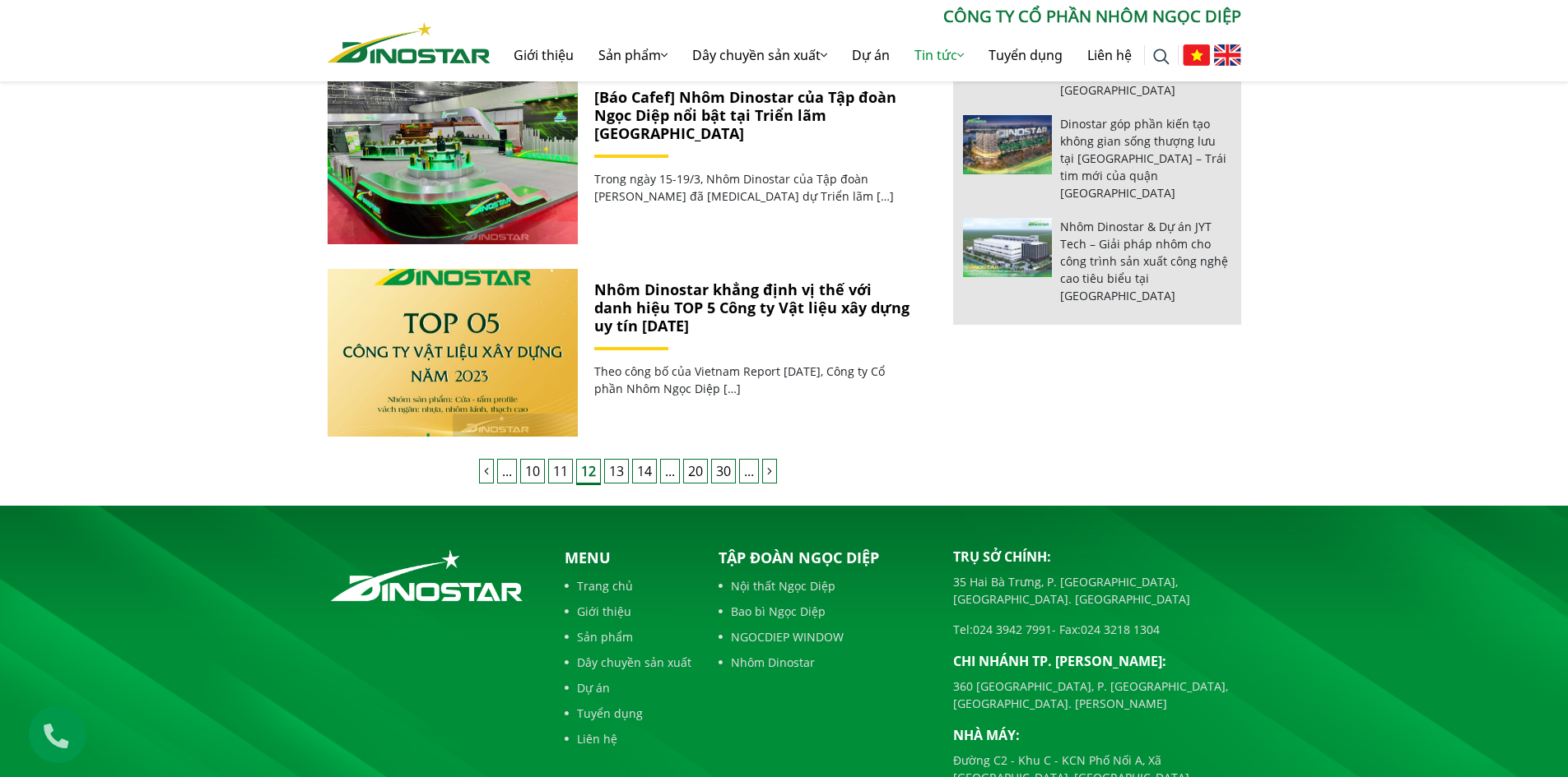
click at [610, 478] on link "13" at bounding box center [615, 470] width 24 height 24
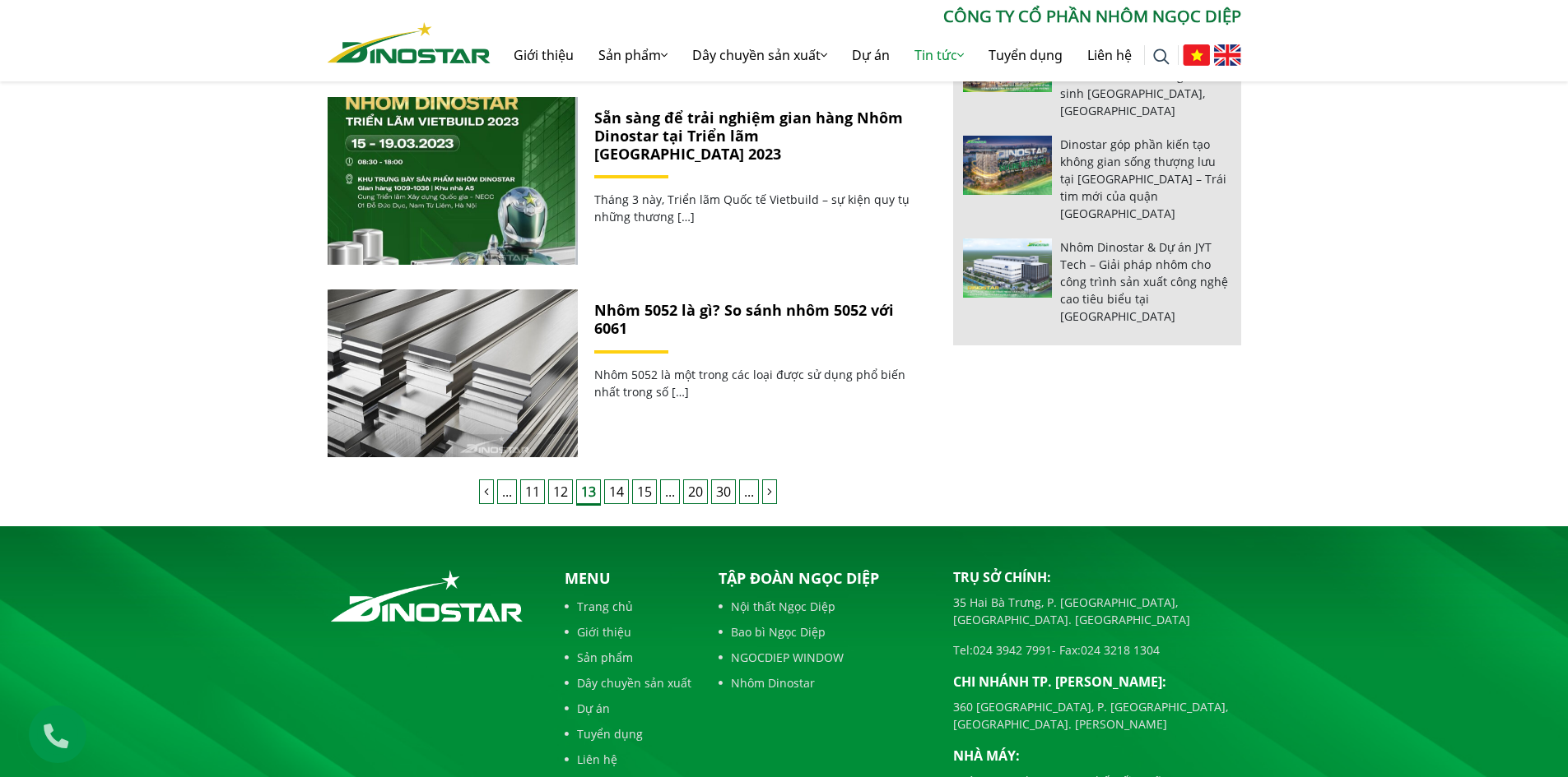
scroll to position [1563, 0]
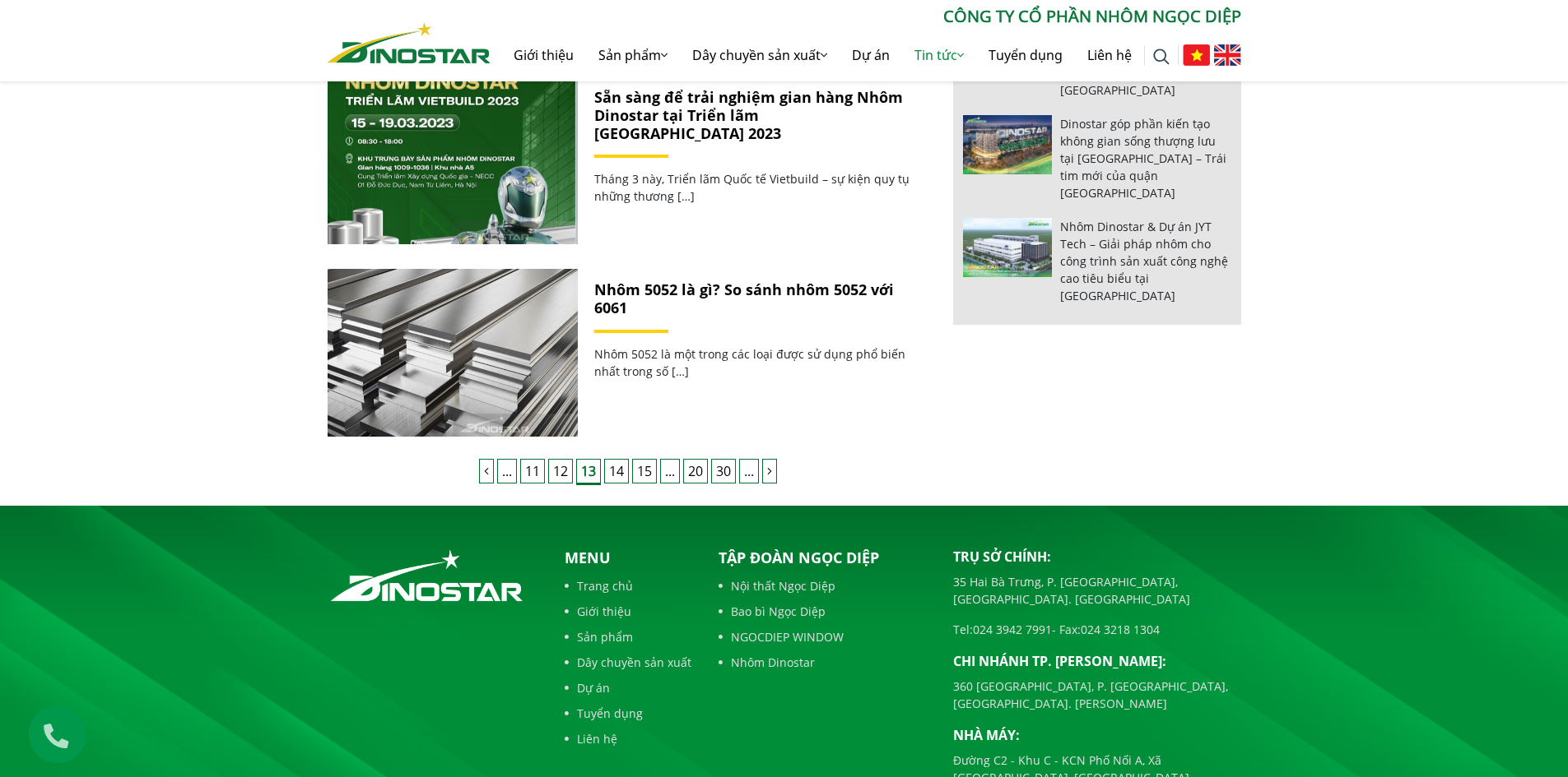
click at [617, 469] on link "14" at bounding box center [615, 470] width 24 height 24
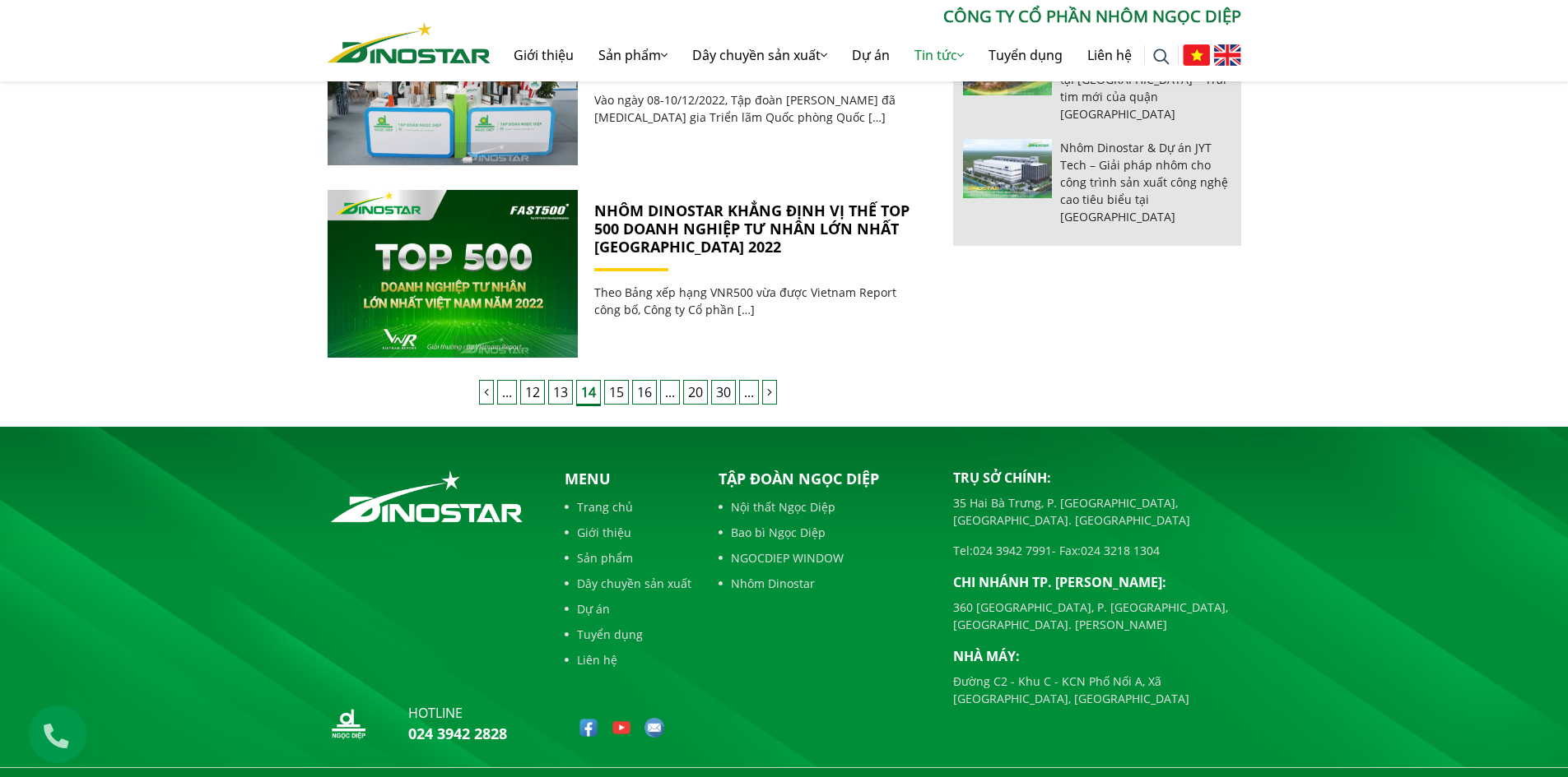
scroll to position [1645, 0]
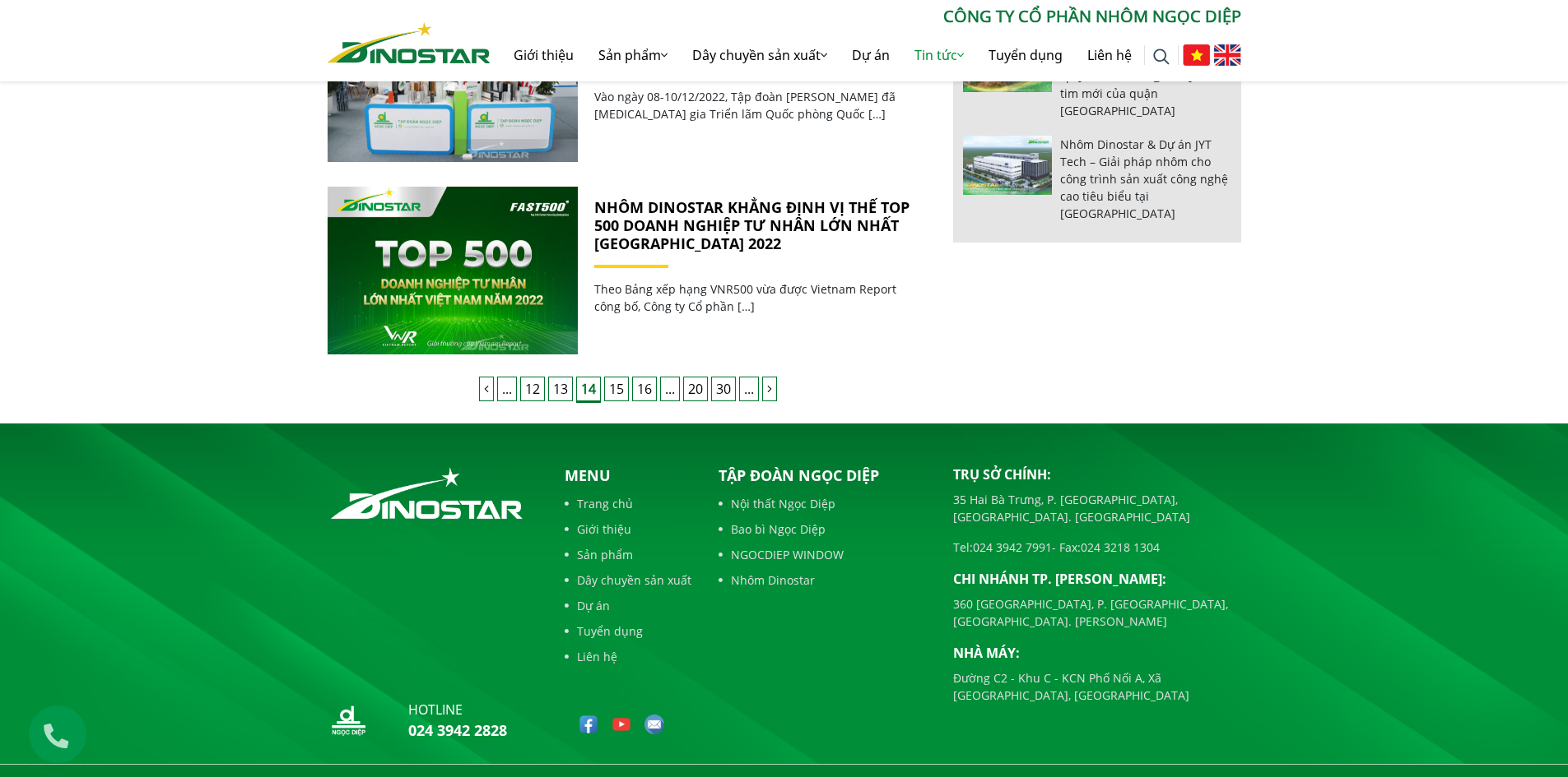
click at [618, 390] on link "15" at bounding box center [615, 388] width 24 height 24
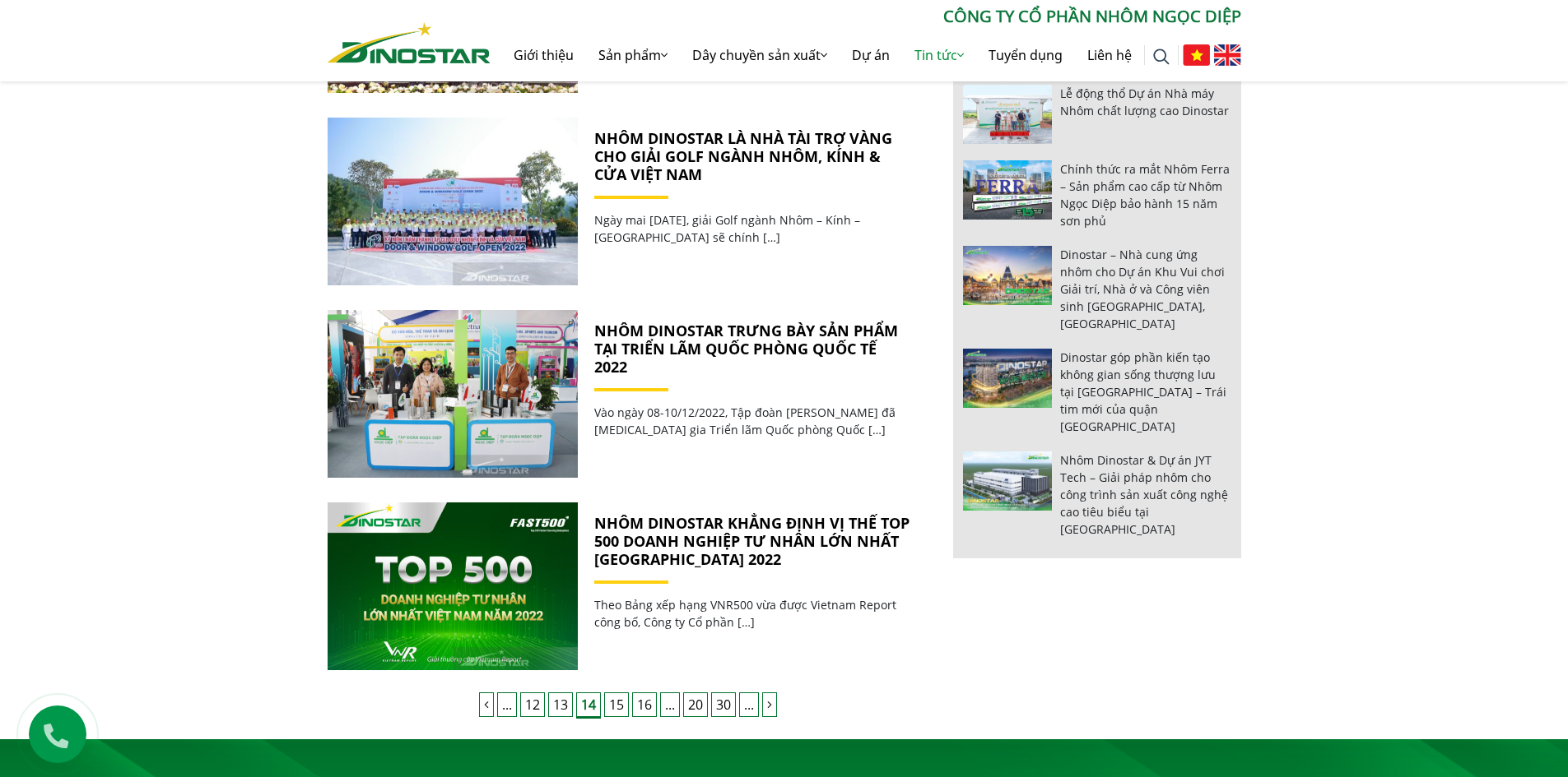
scroll to position [1317, 0]
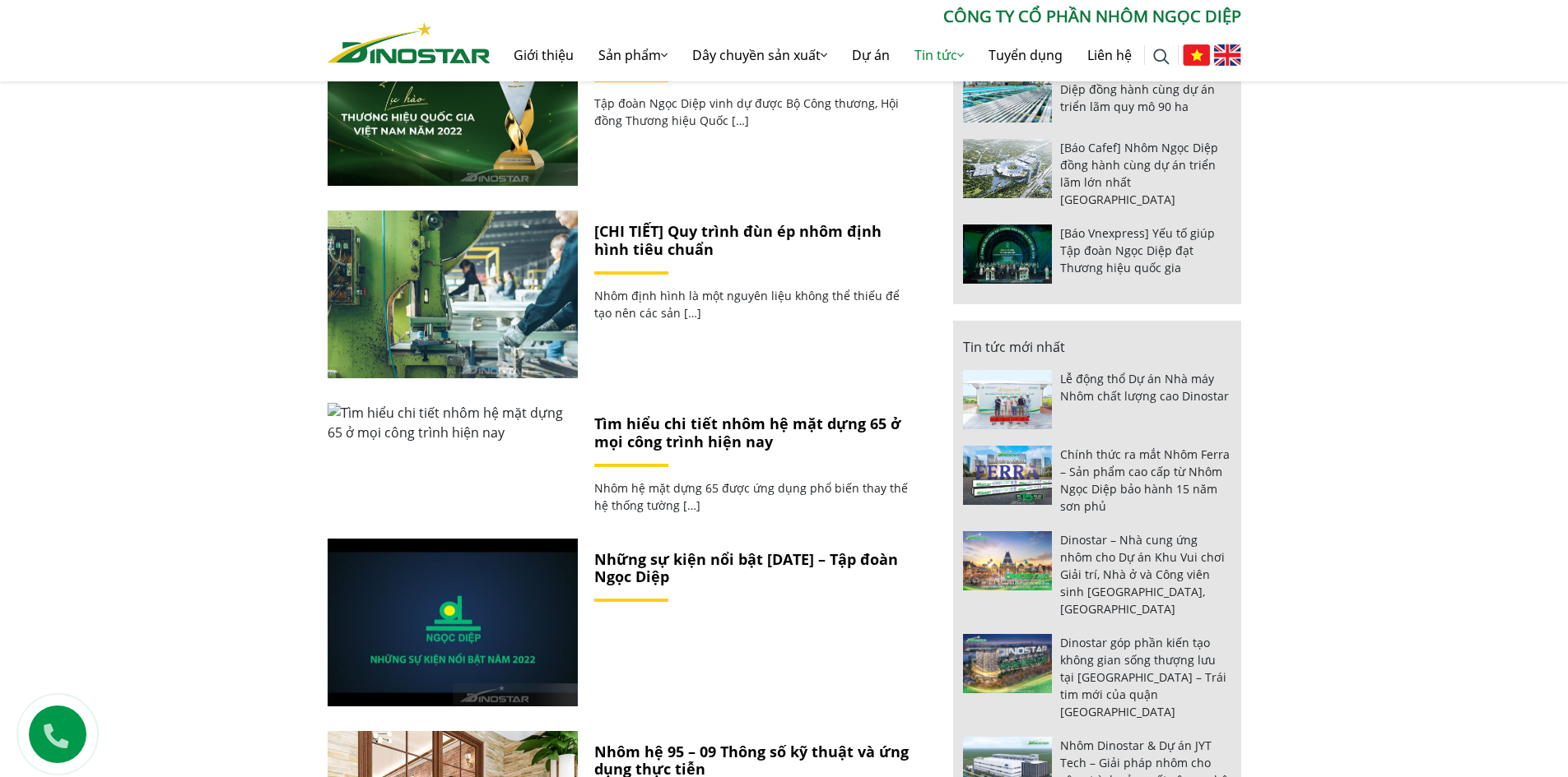
scroll to position [1398, 0]
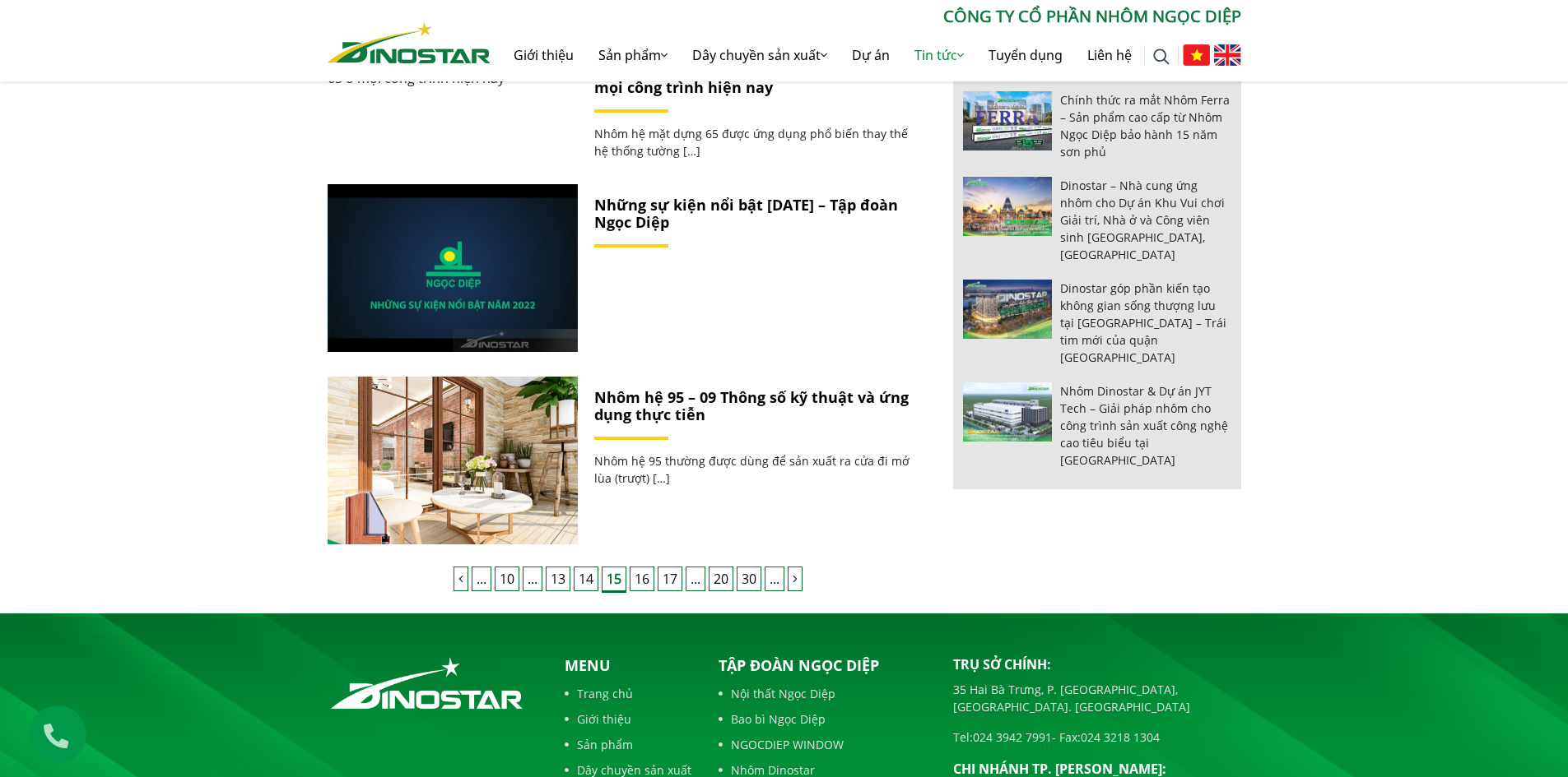
click at [638, 579] on link "16" at bounding box center [641, 578] width 24 height 24
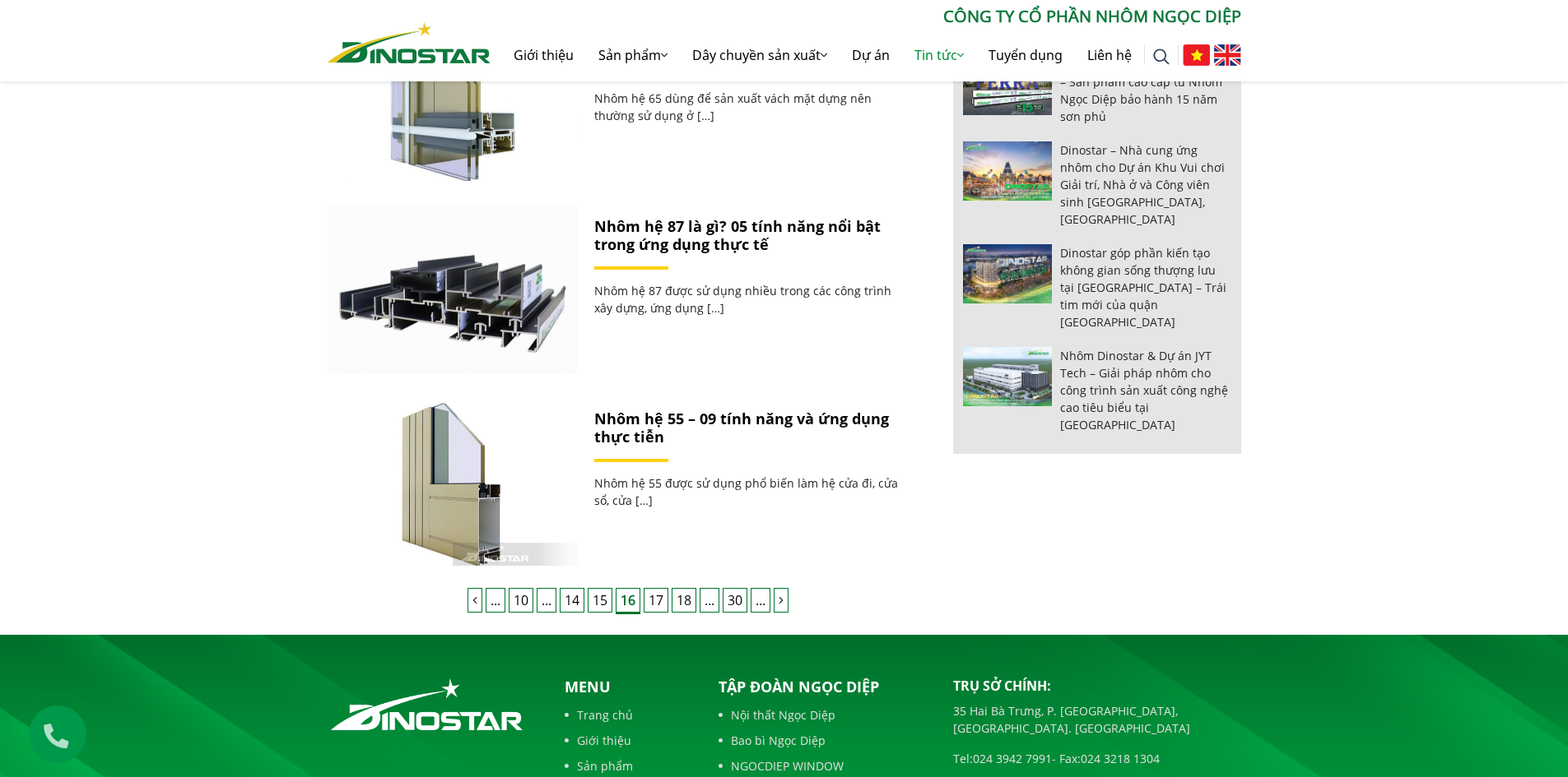
scroll to position [1645, 0]
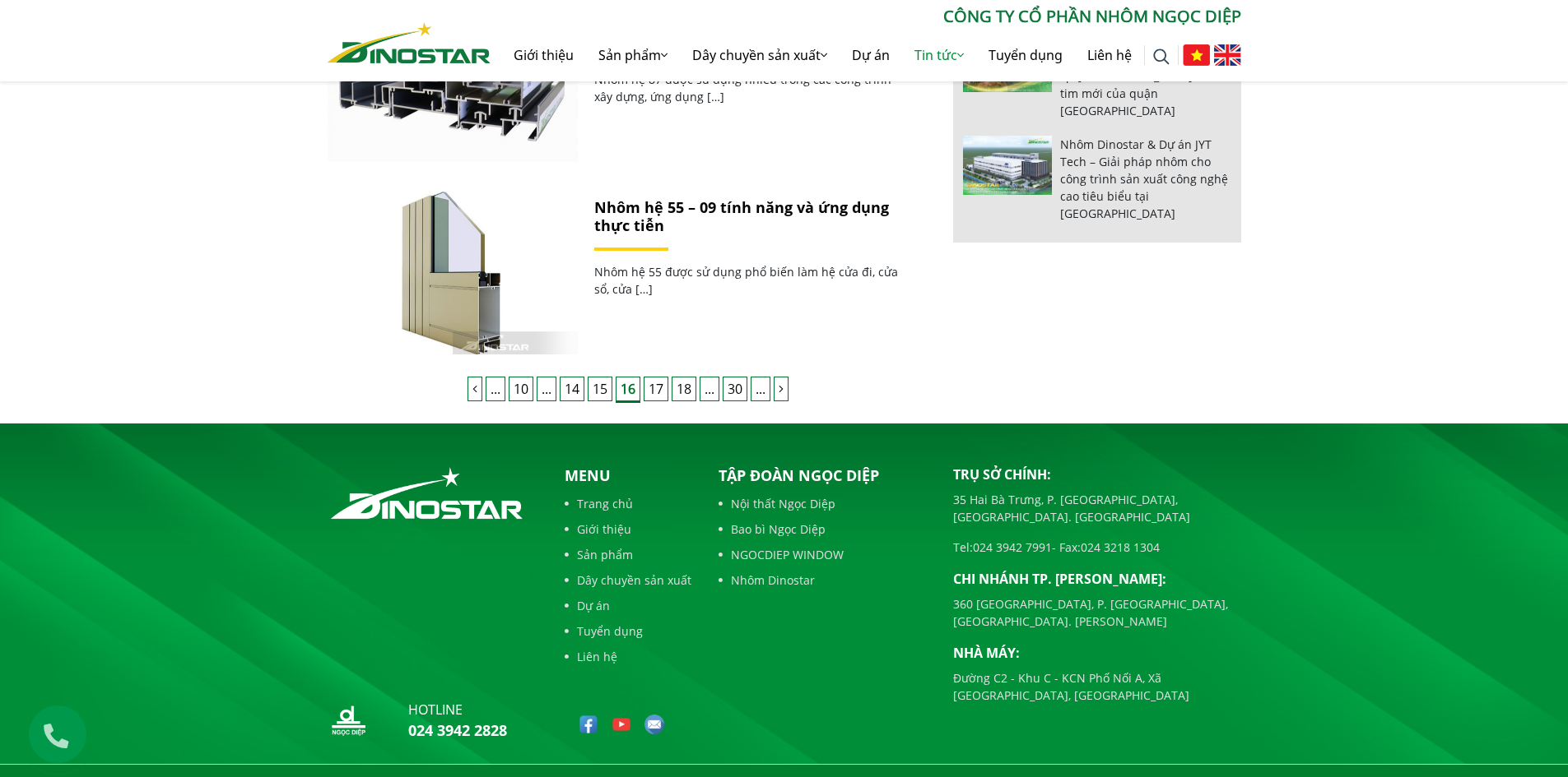
click at [659, 396] on link "17" at bounding box center [655, 388] width 24 height 24
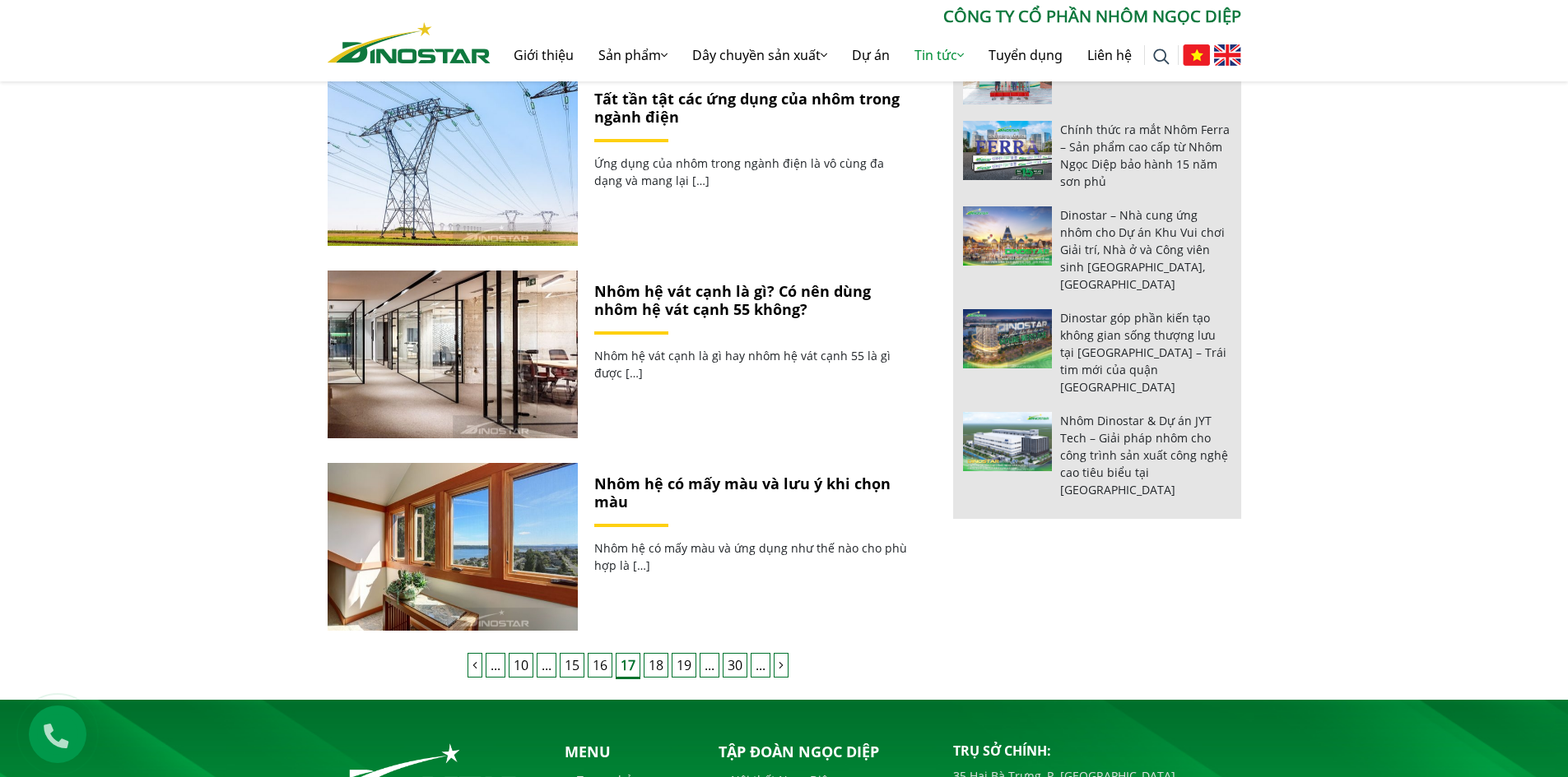
scroll to position [1398, 0]
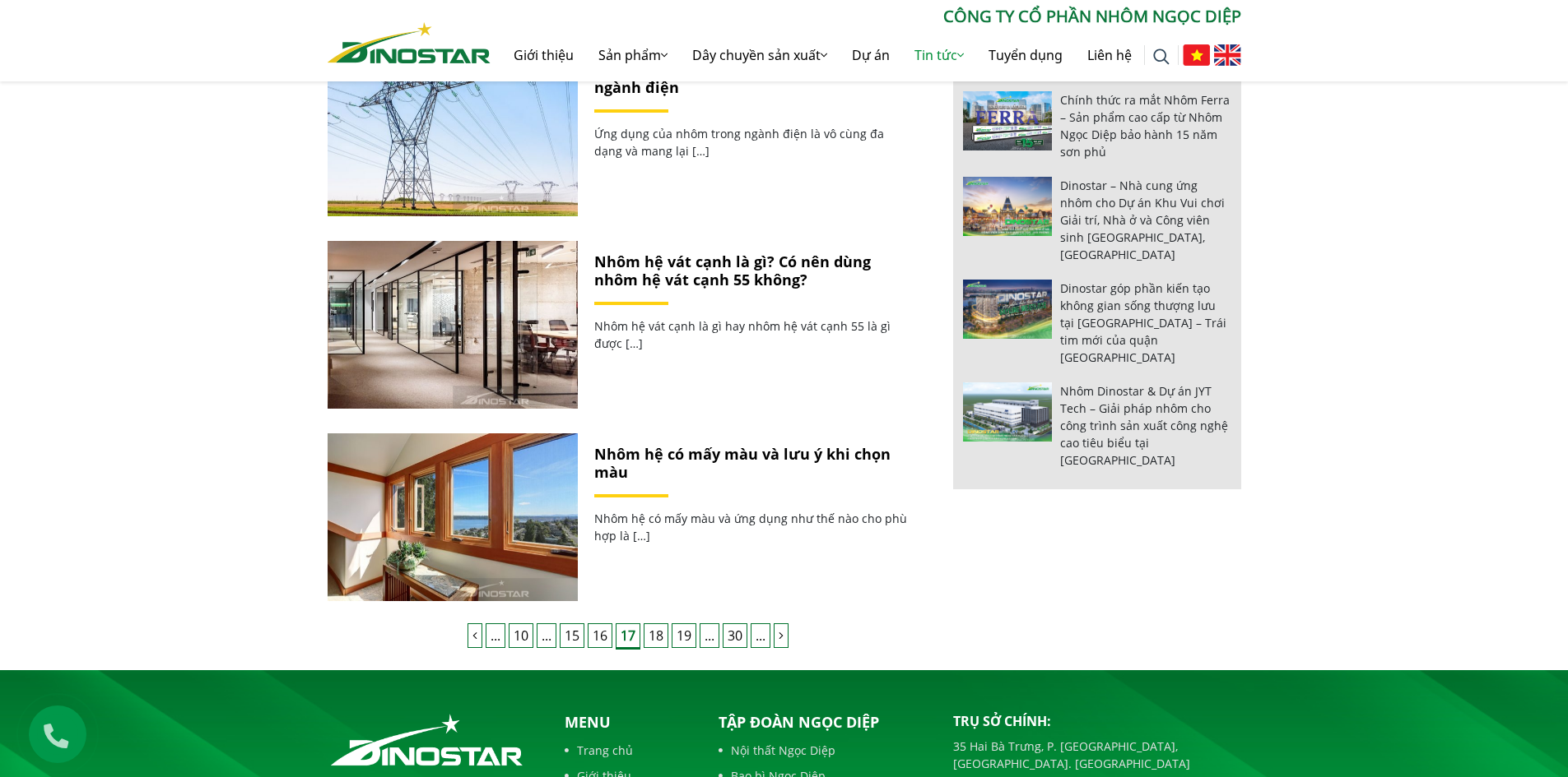
click at [659, 638] on link "18" at bounding box center [655, 635] width 24 height 24
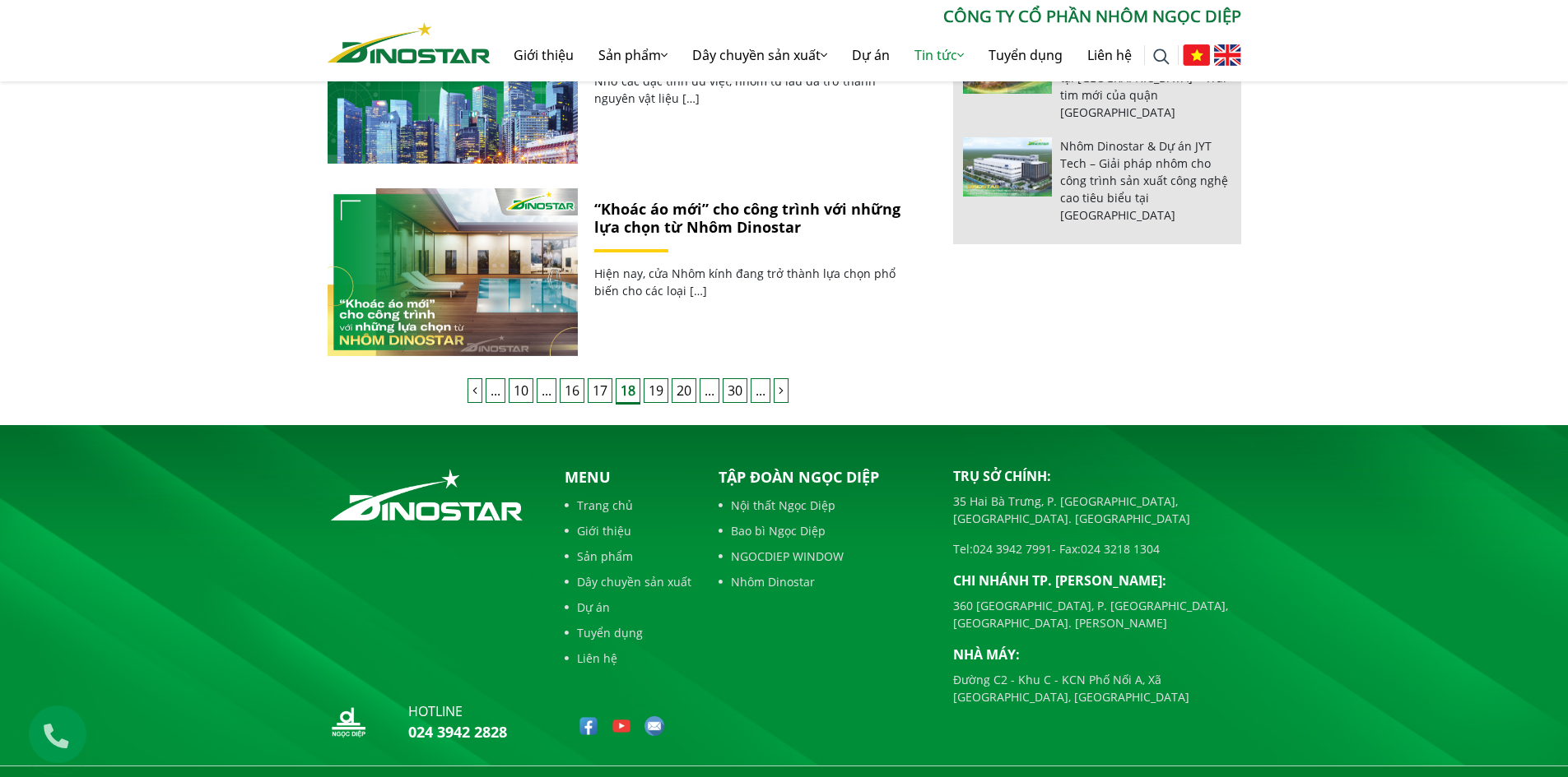
scroll to position [1645, 0]
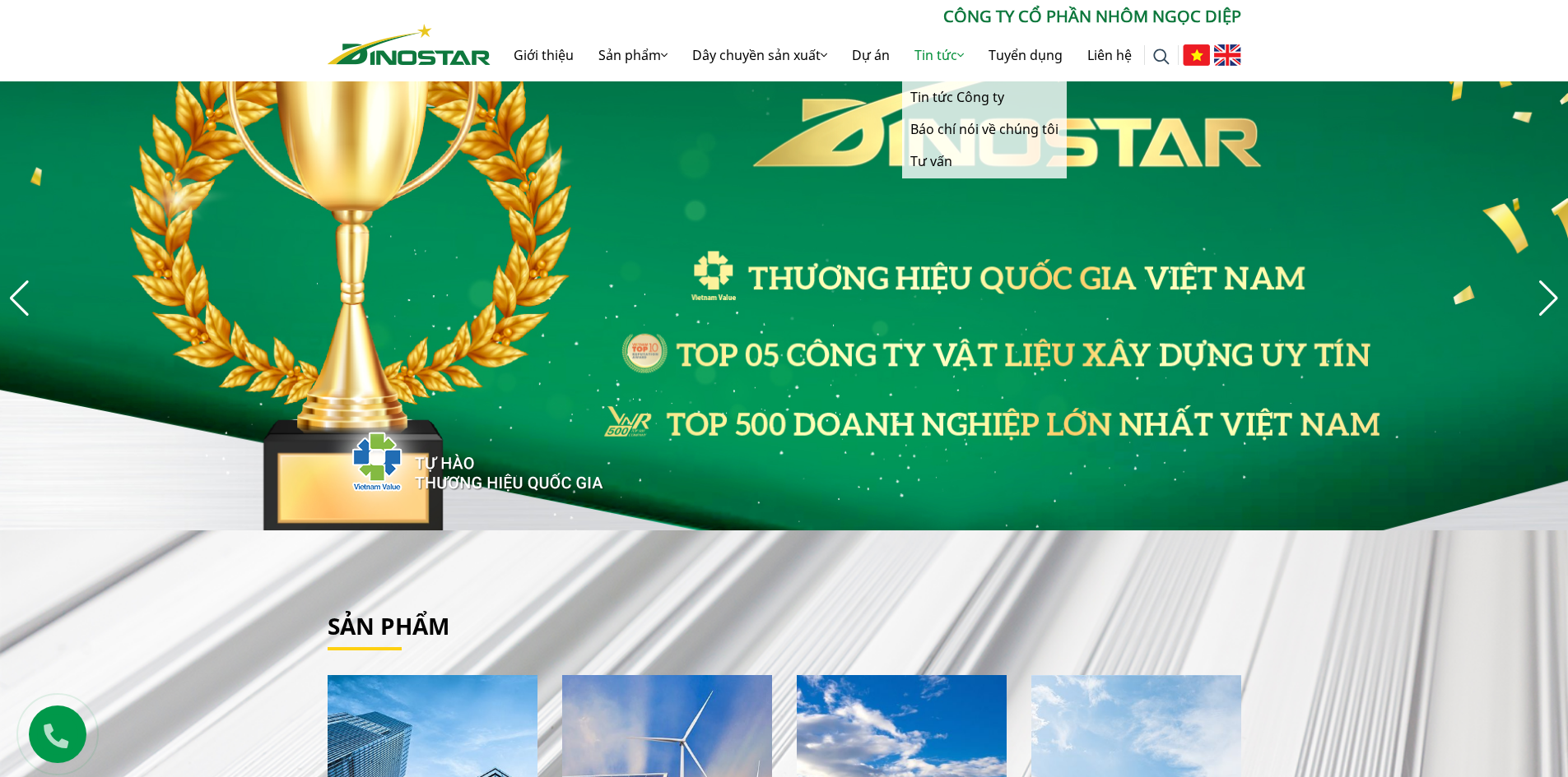
click at [931, 51] on link "Tin tức" at bounding box center [939, 55] width 74 height 53
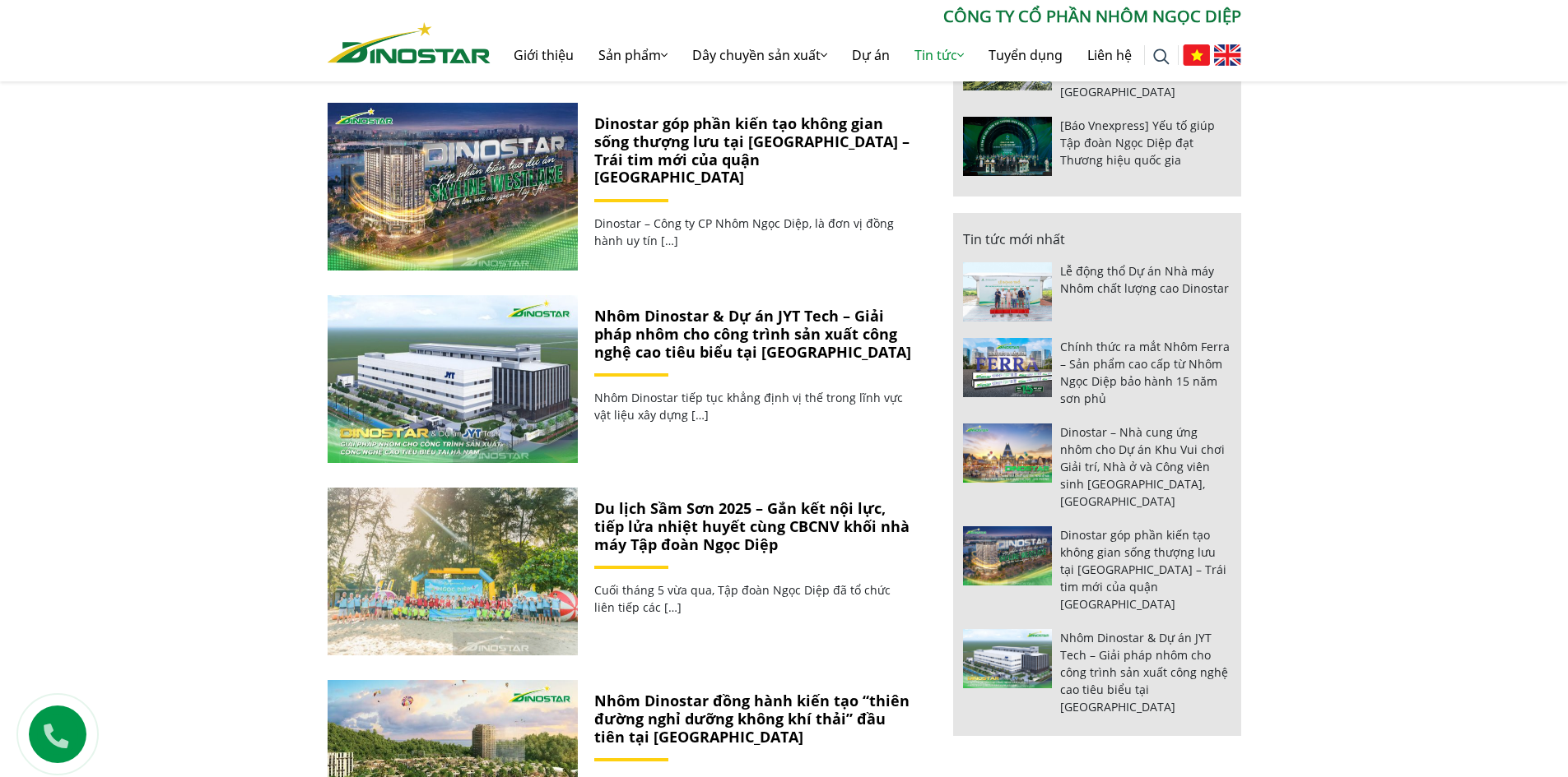
scroll to position [1675, 0]
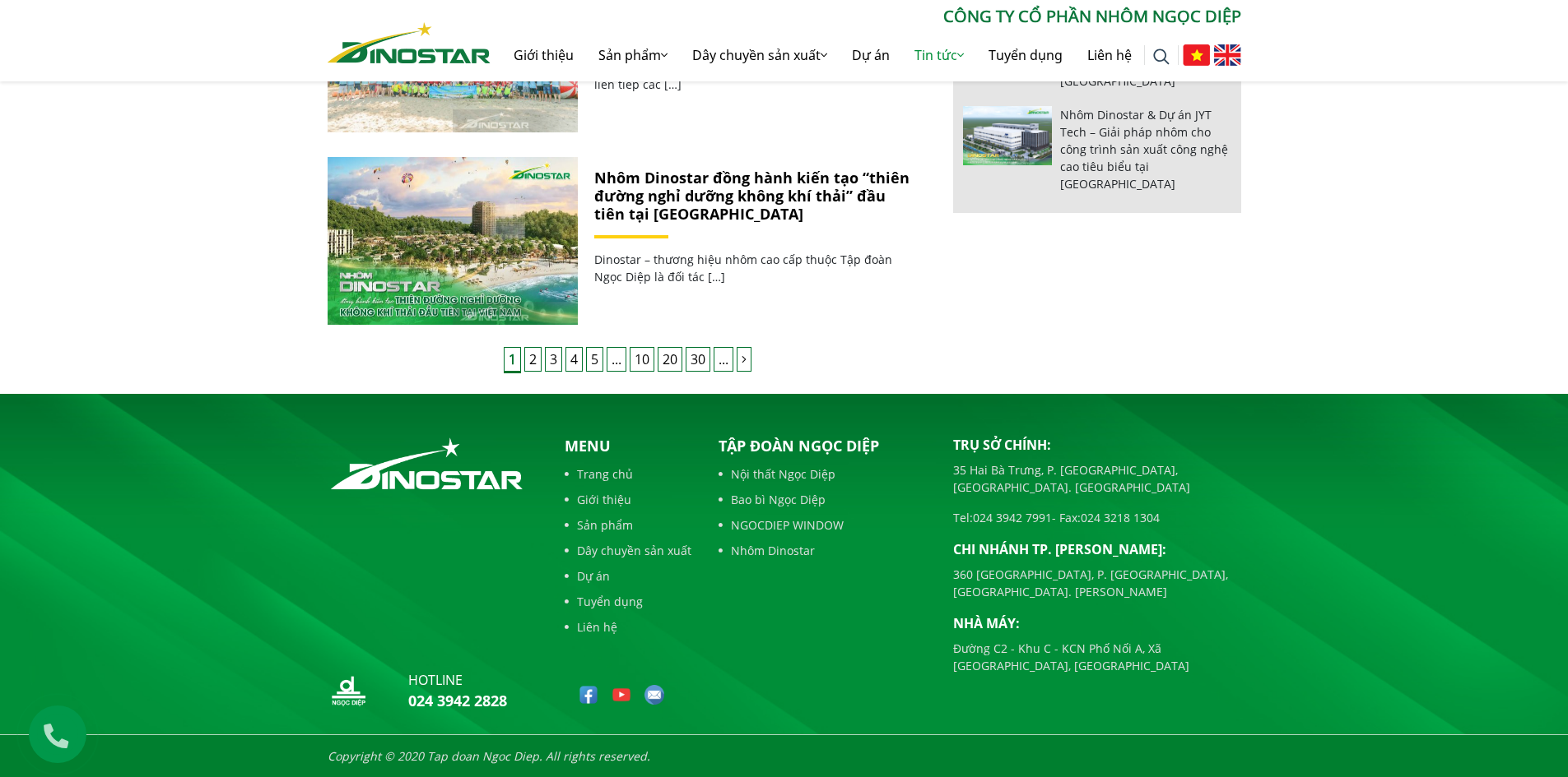
click at [710, 356] on link "30" at bounding box center [697, 359] width 24 height 24
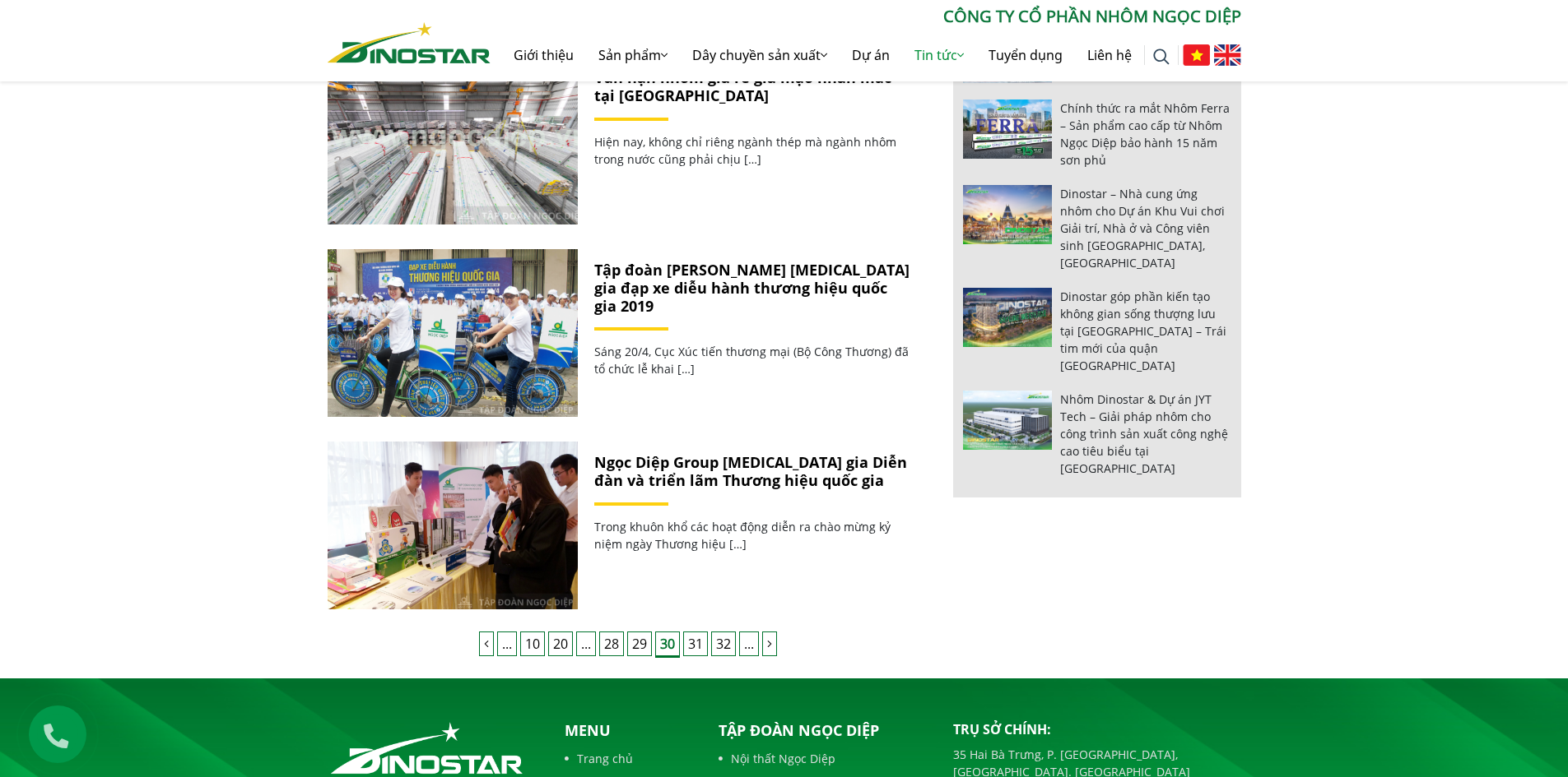
scroll to position [1480, 0]
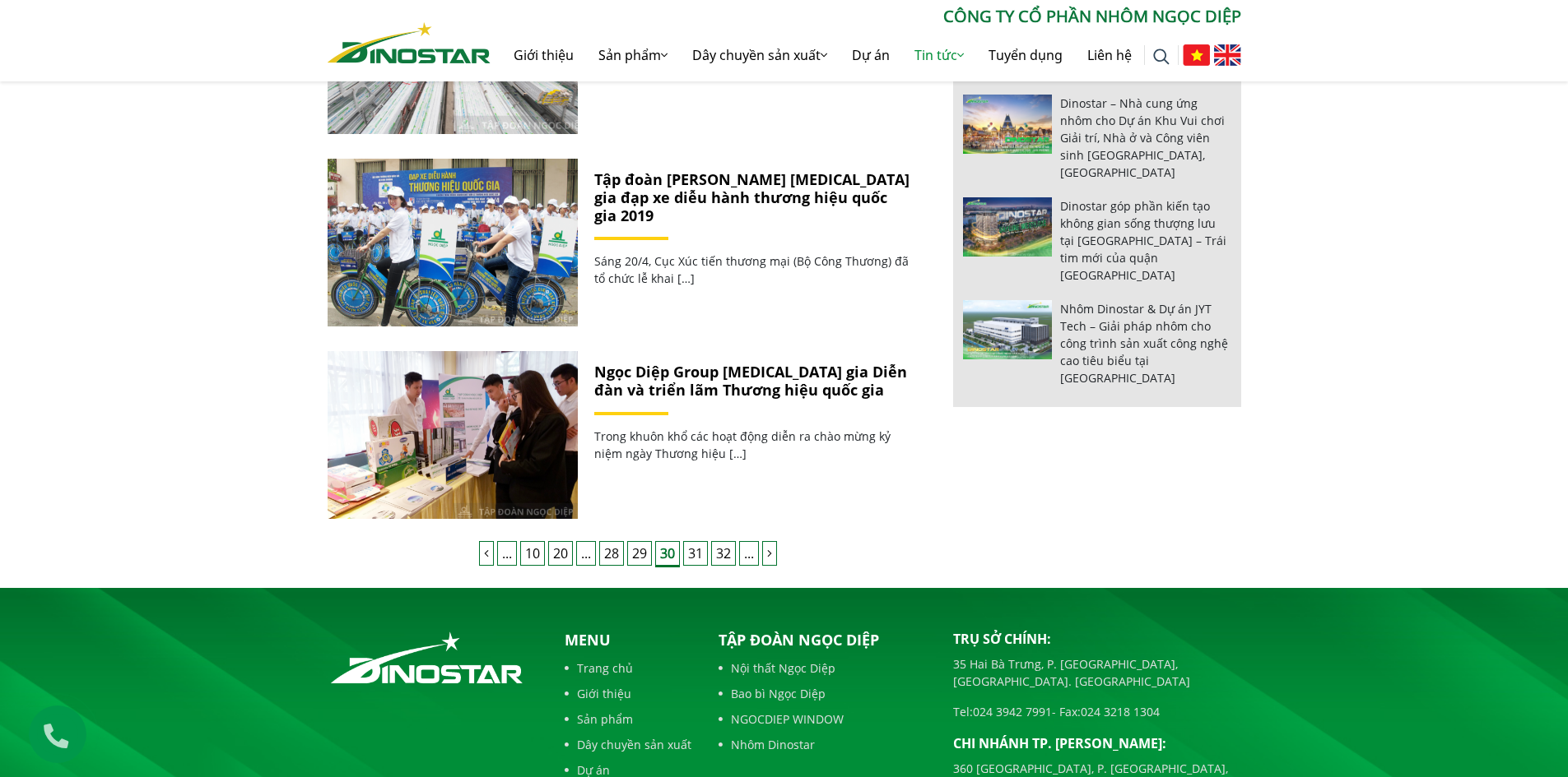
click at [731, 555] on link "32" at bounding box center [722, 553] width 24 height 24
click at [728, 553] on link "32" at bounding box center [722, 553] width 24 height 24
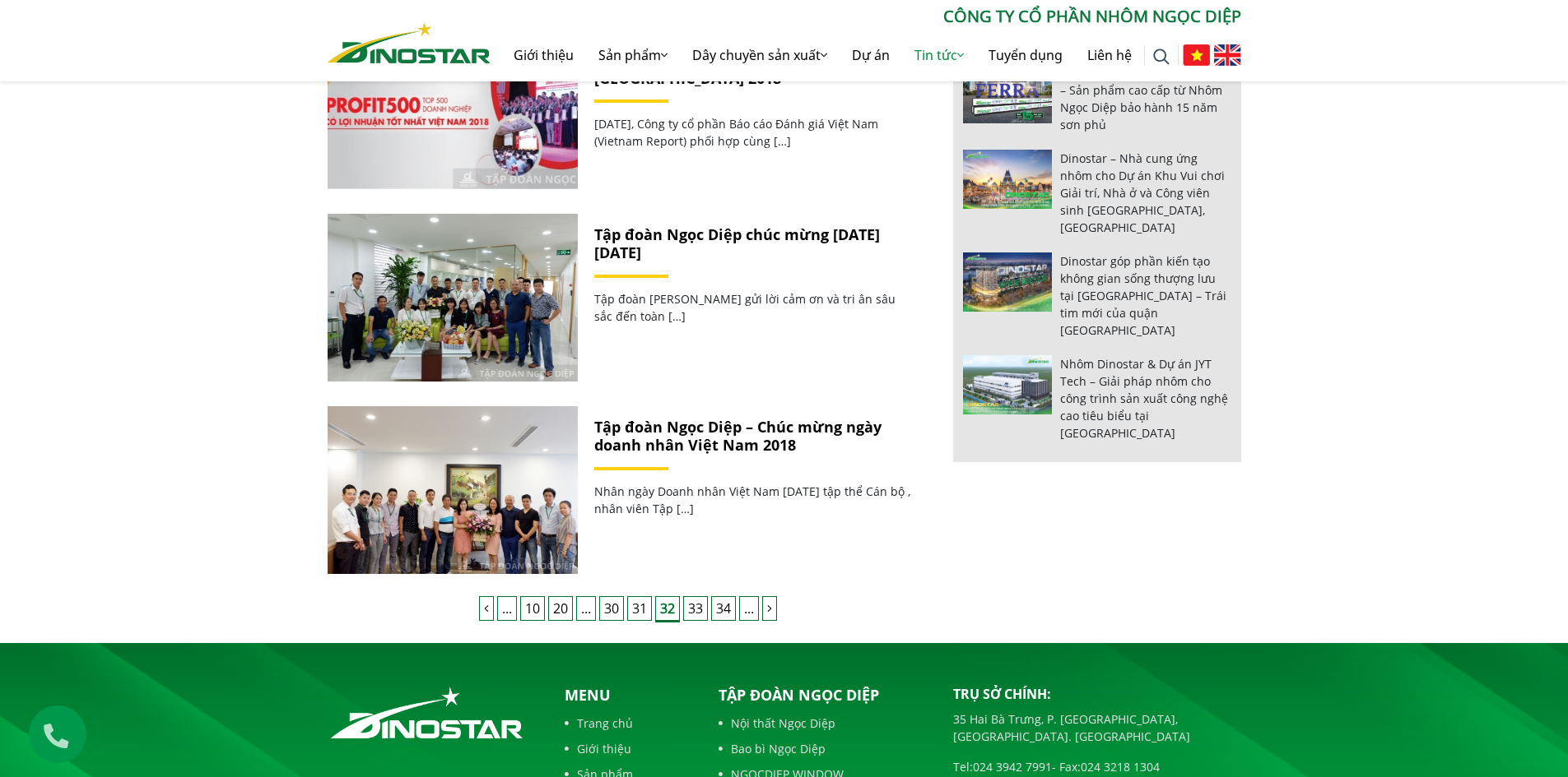
scroll to position [1480, 0]
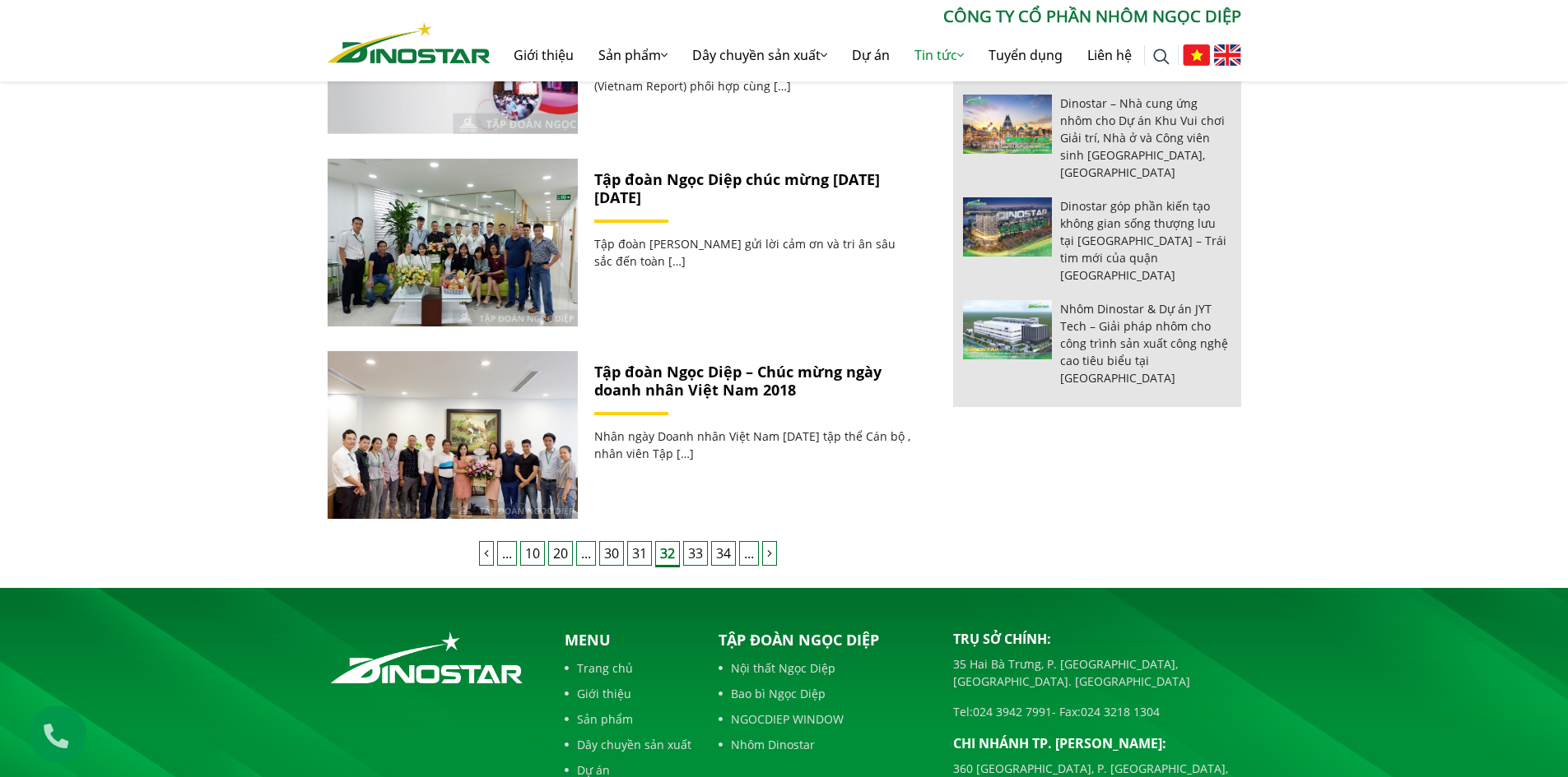
click at [731, 556] on link "34" at bounding box center [722, 553] width 24 height 24
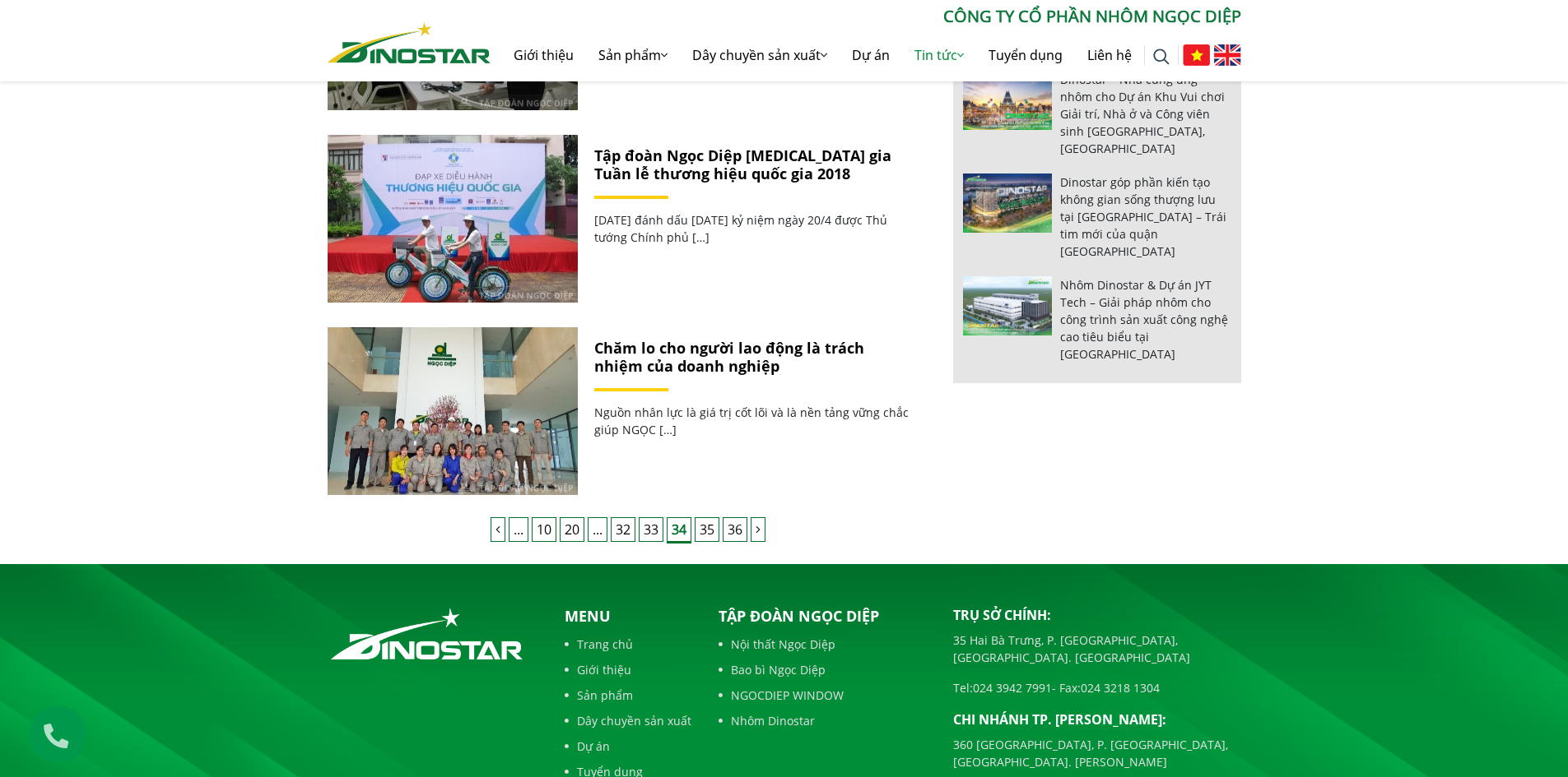
scroll to position [1563, 0]
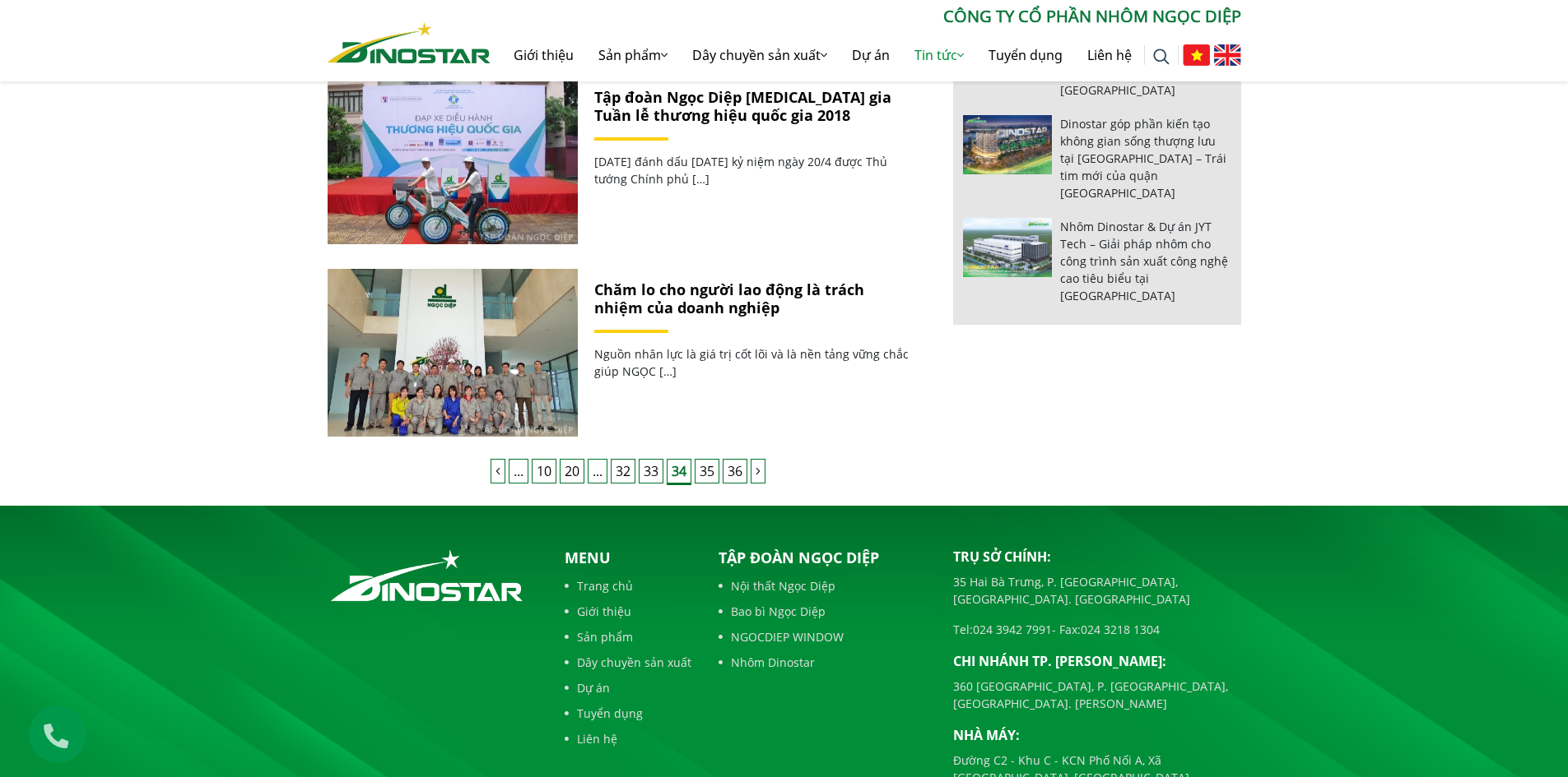
click at [733, 469] on link "36" at bounding box center [734, 470] width 24 height 24
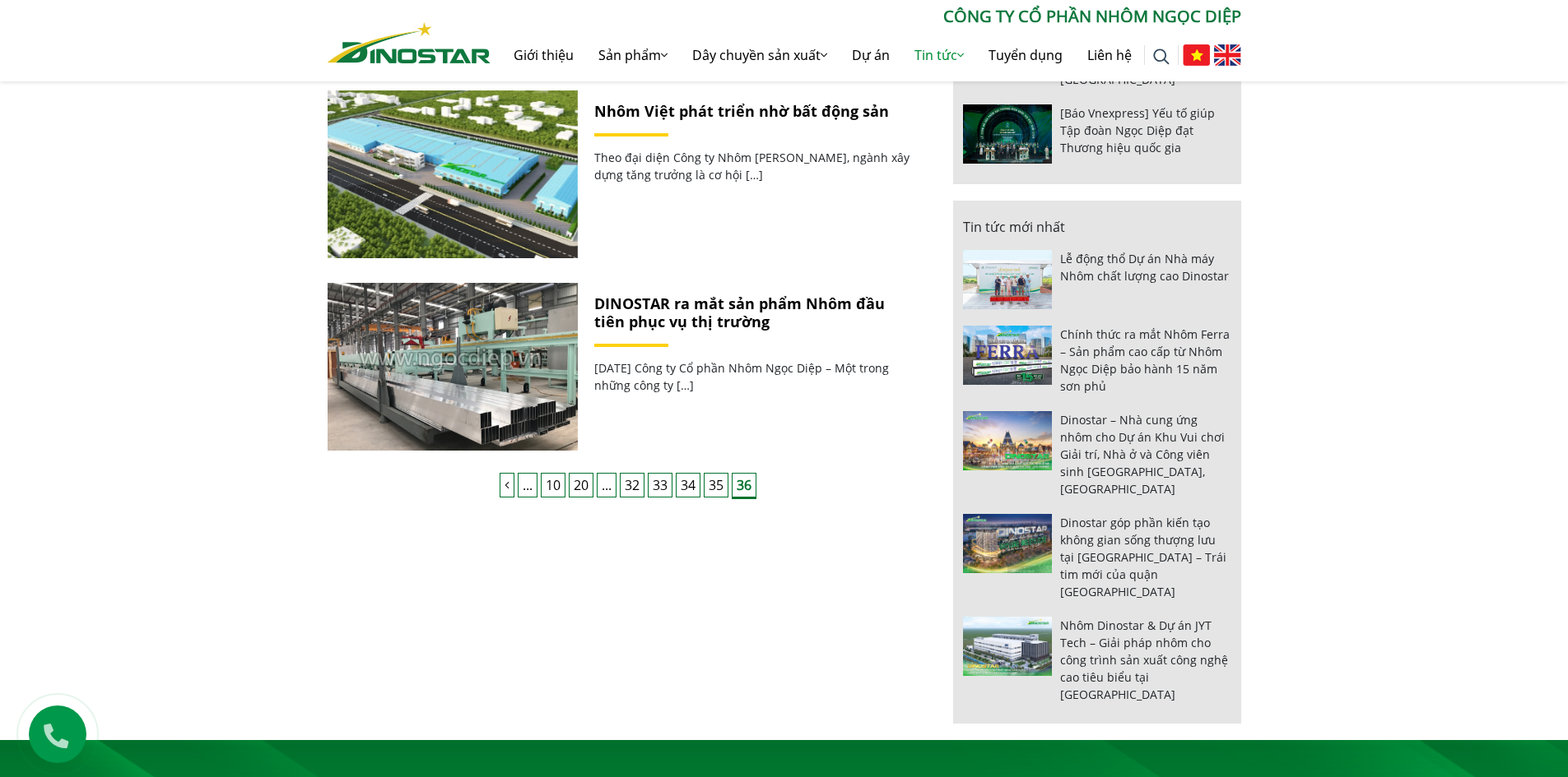
scroll to position [1174, 0]
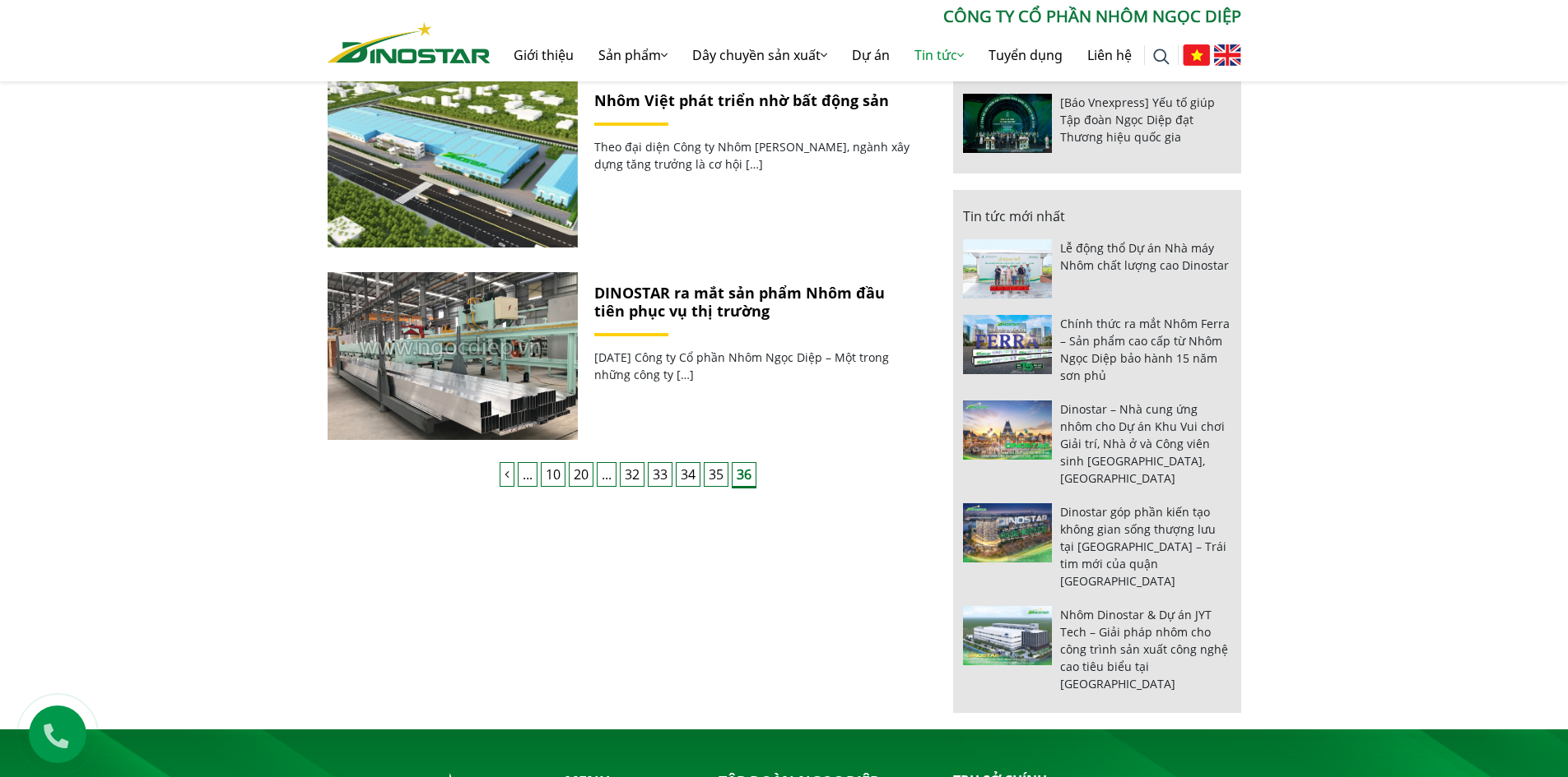
click at [714, 469] on link "35" at bounding box center [715, 474] width 24 height 24
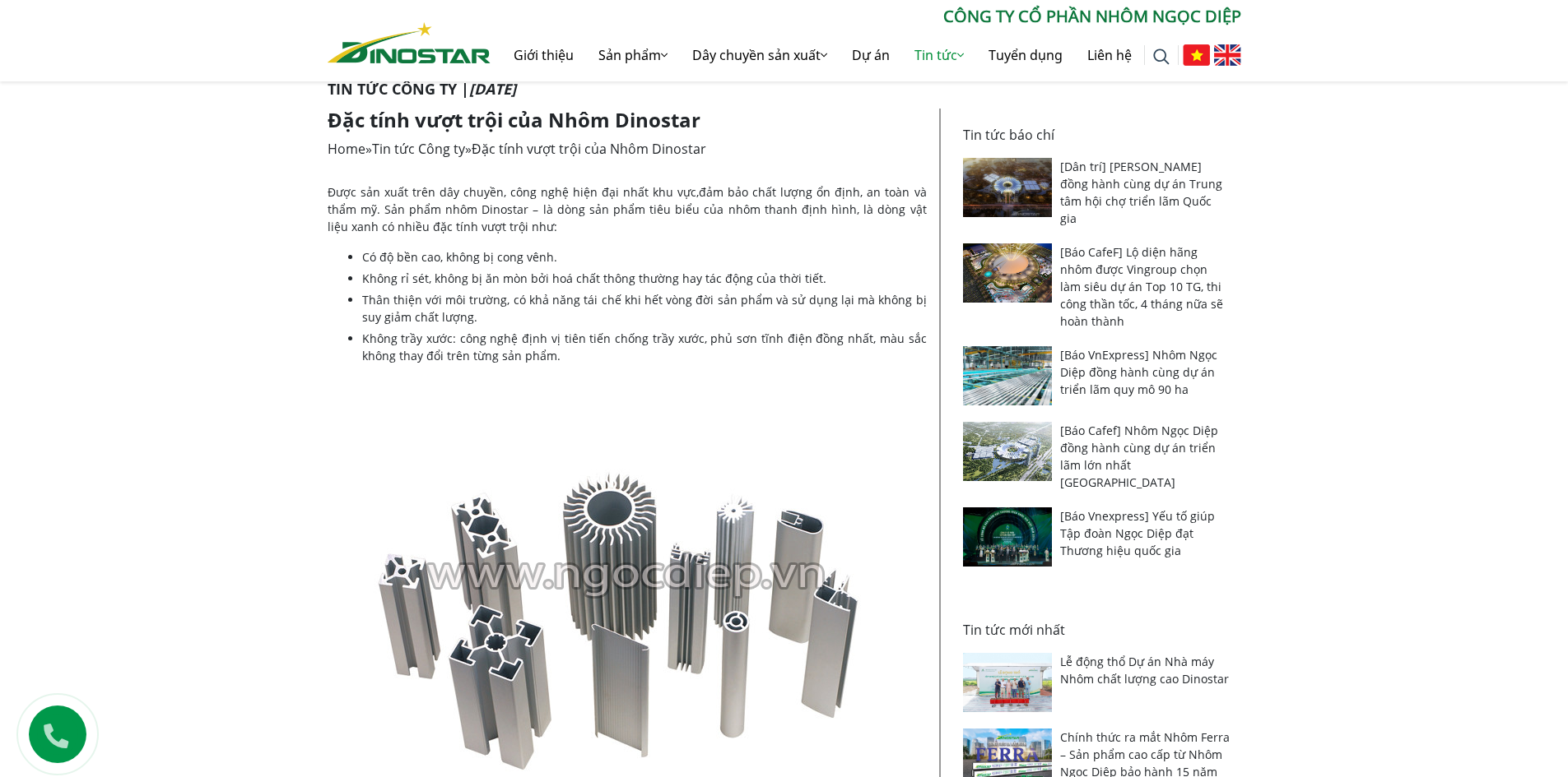
scroll to position [82, 0]
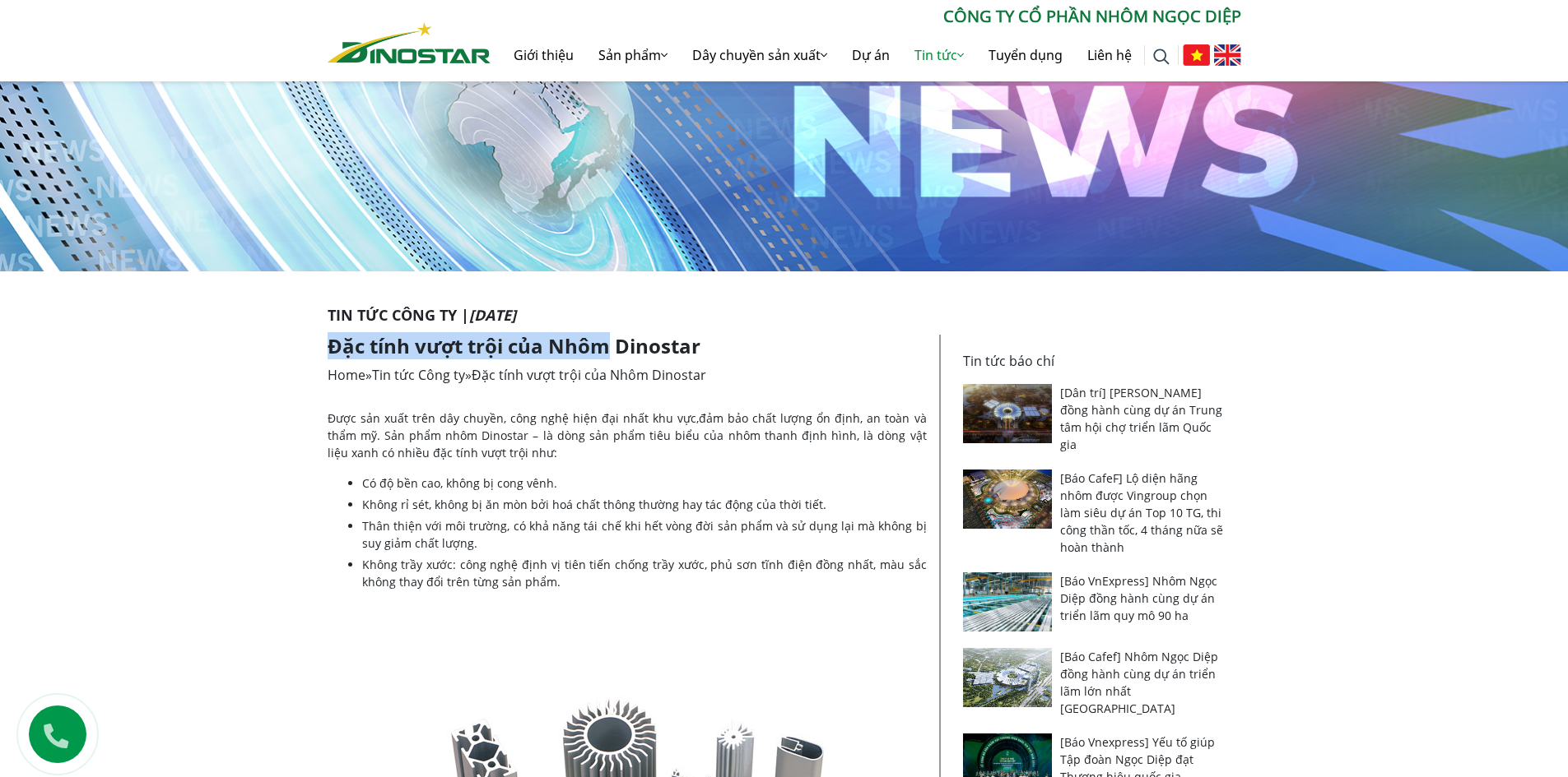
drag, startPoint x: 325, startPoint y: 345, endPoint x: 606, endPoint y: 345, distance: 281.0
copy h1 "Đặc tính vượt trội của Nhôm"
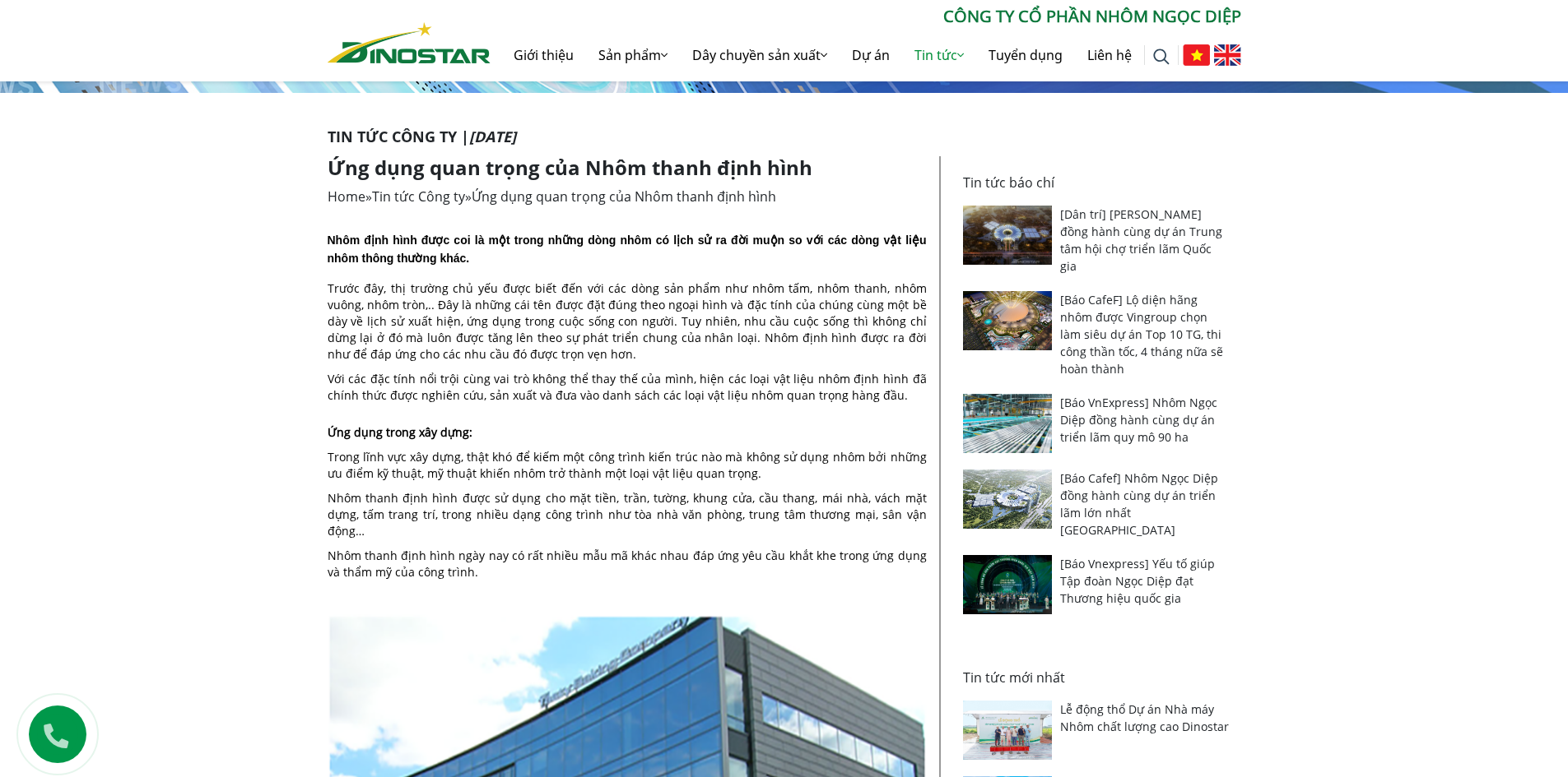
scroll to position [82, 0]
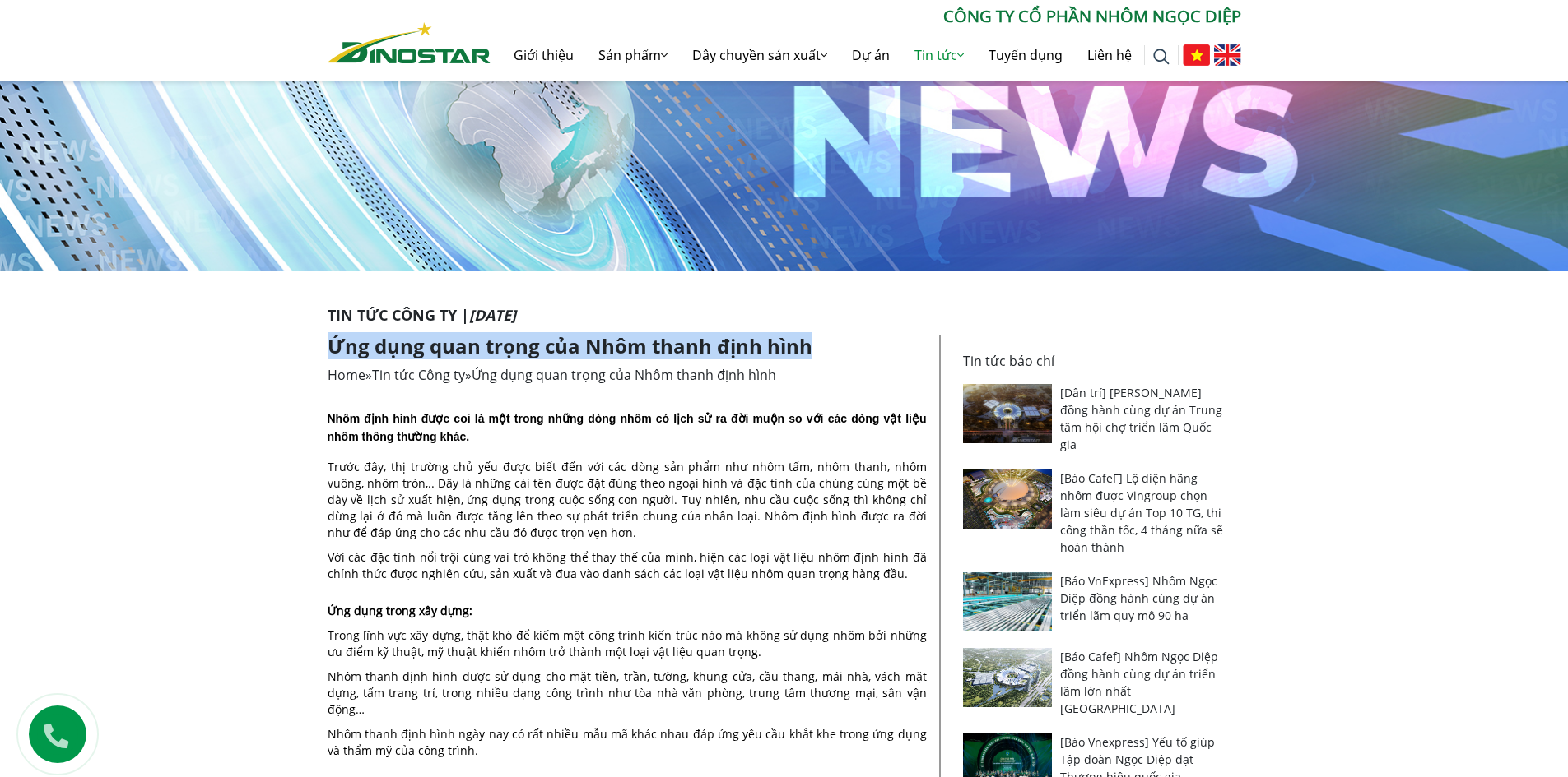
drag, startPoint x: 321, startPoint y: 351, endPoint x: 857, endPoint y: 344, distance: 536.0
copy h1 "Ứng dụng quan trọng của Nhôm thanh định hình"
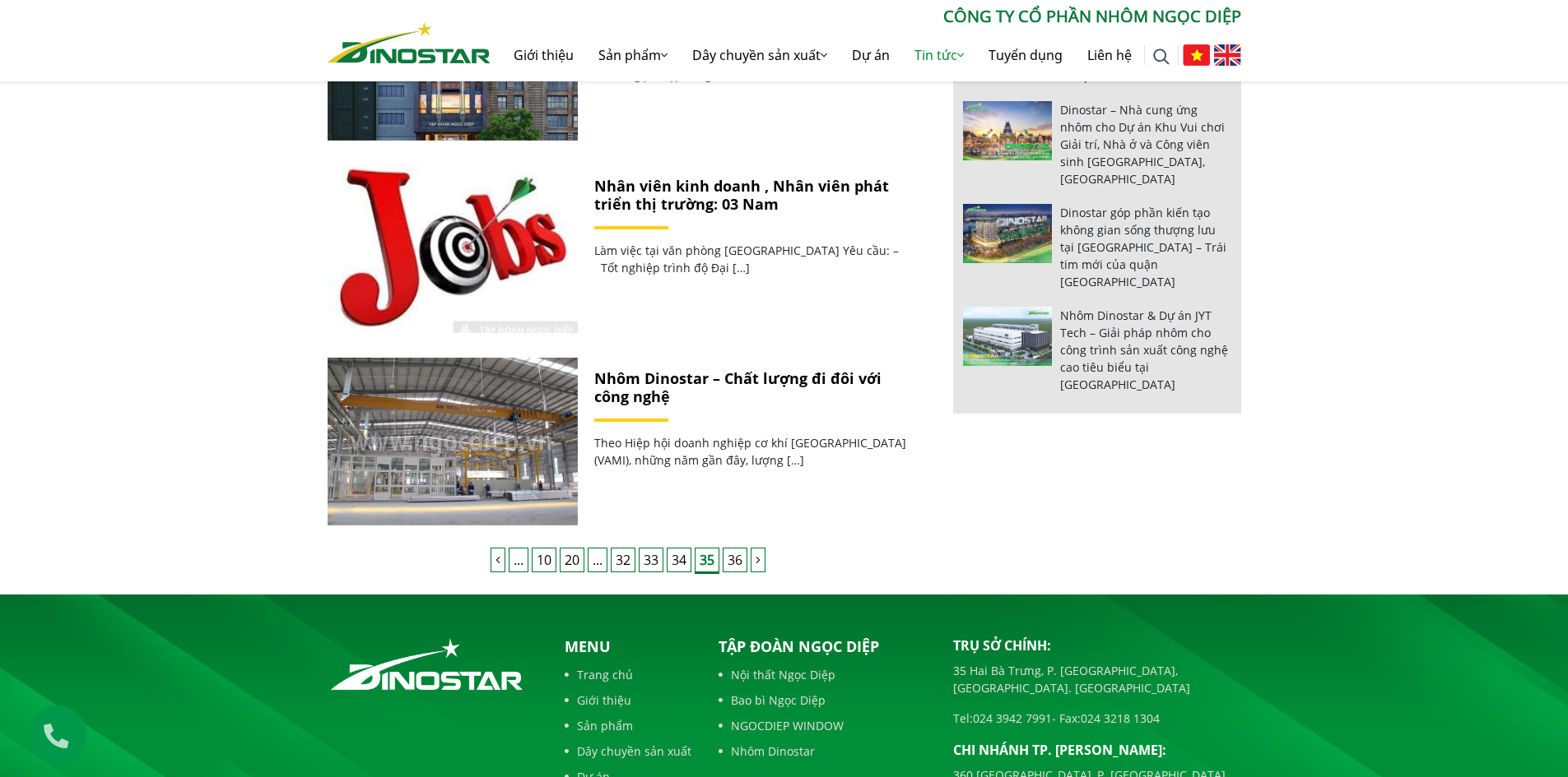
scroll to position [1480, 0]
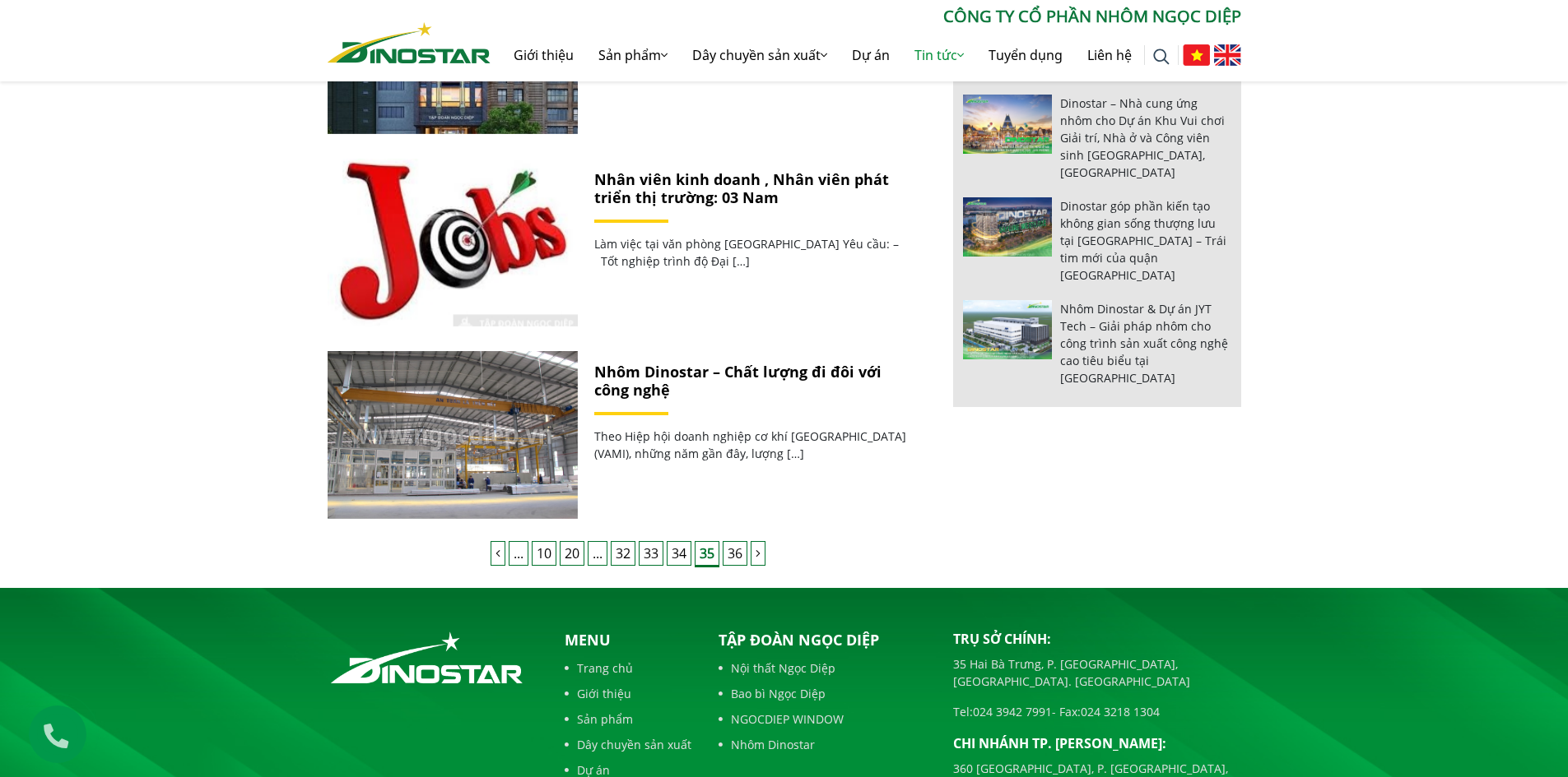
click at [681, 555] on link "34" at bounding box center [678, 553] width 24 height 24
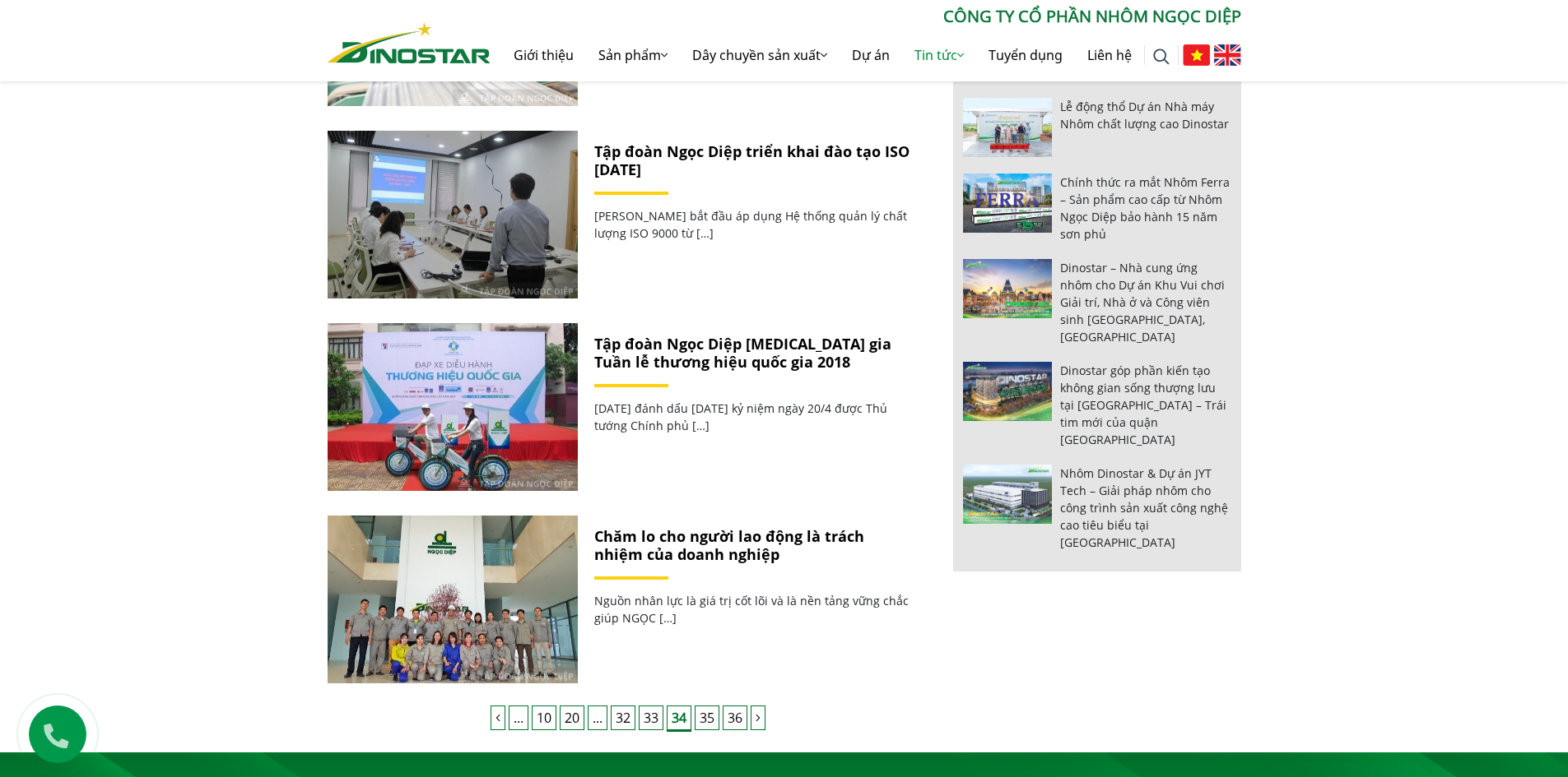
scroll to position [1398, 0]
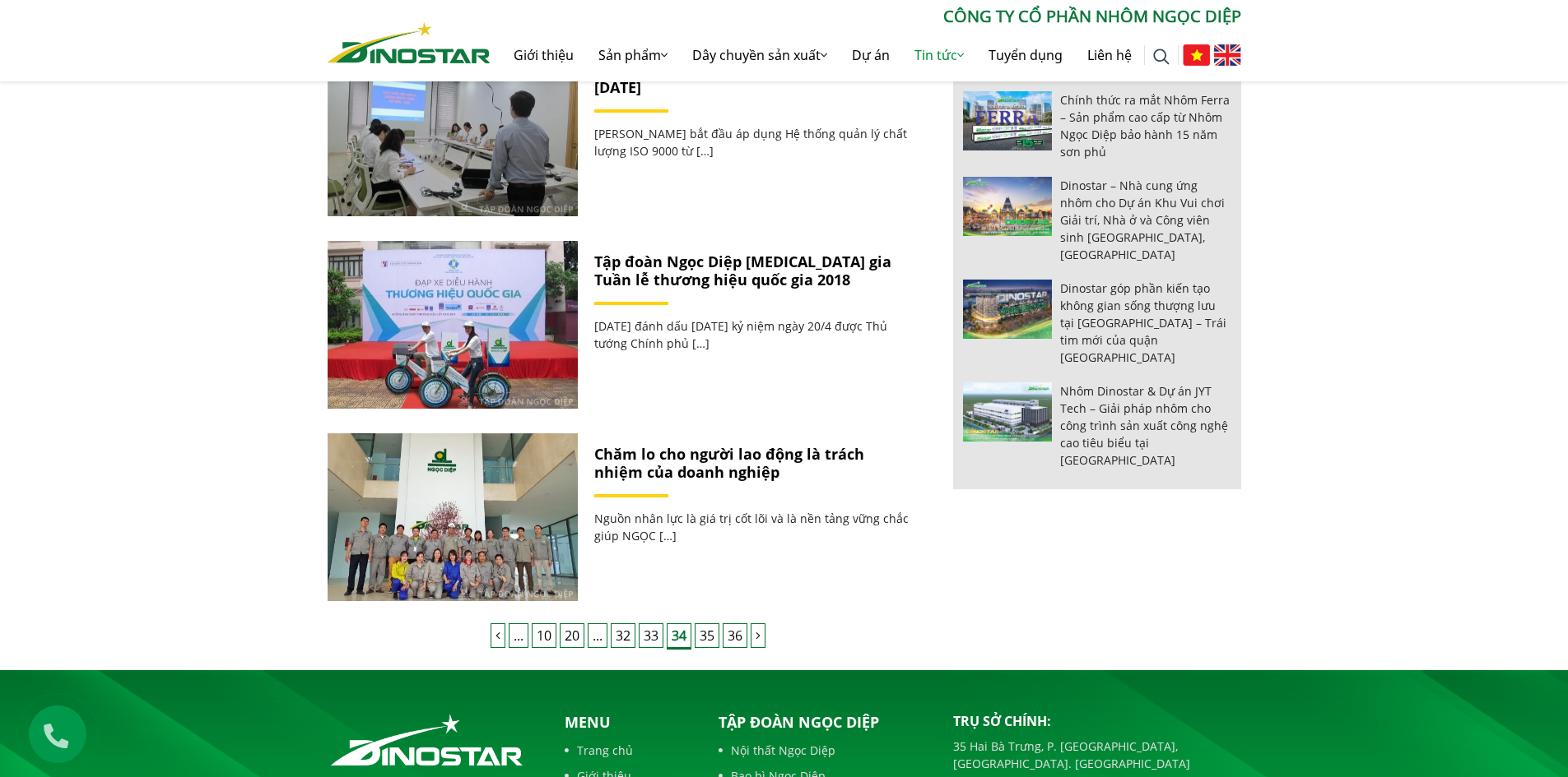
click at [657, 634] on link "33" at bounding box center [650, 635] width 24 height 24
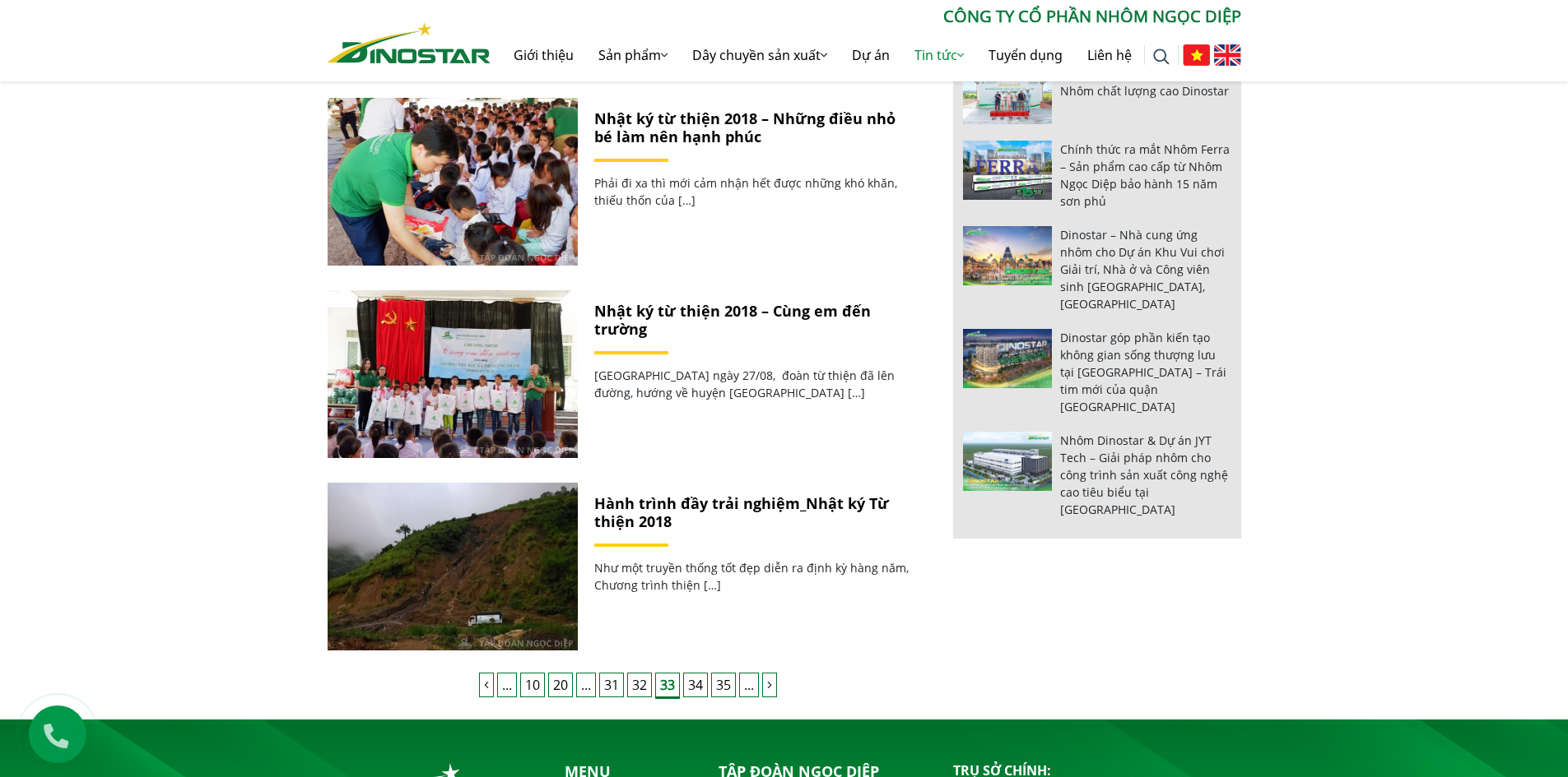
scroll to position [1398, 0]
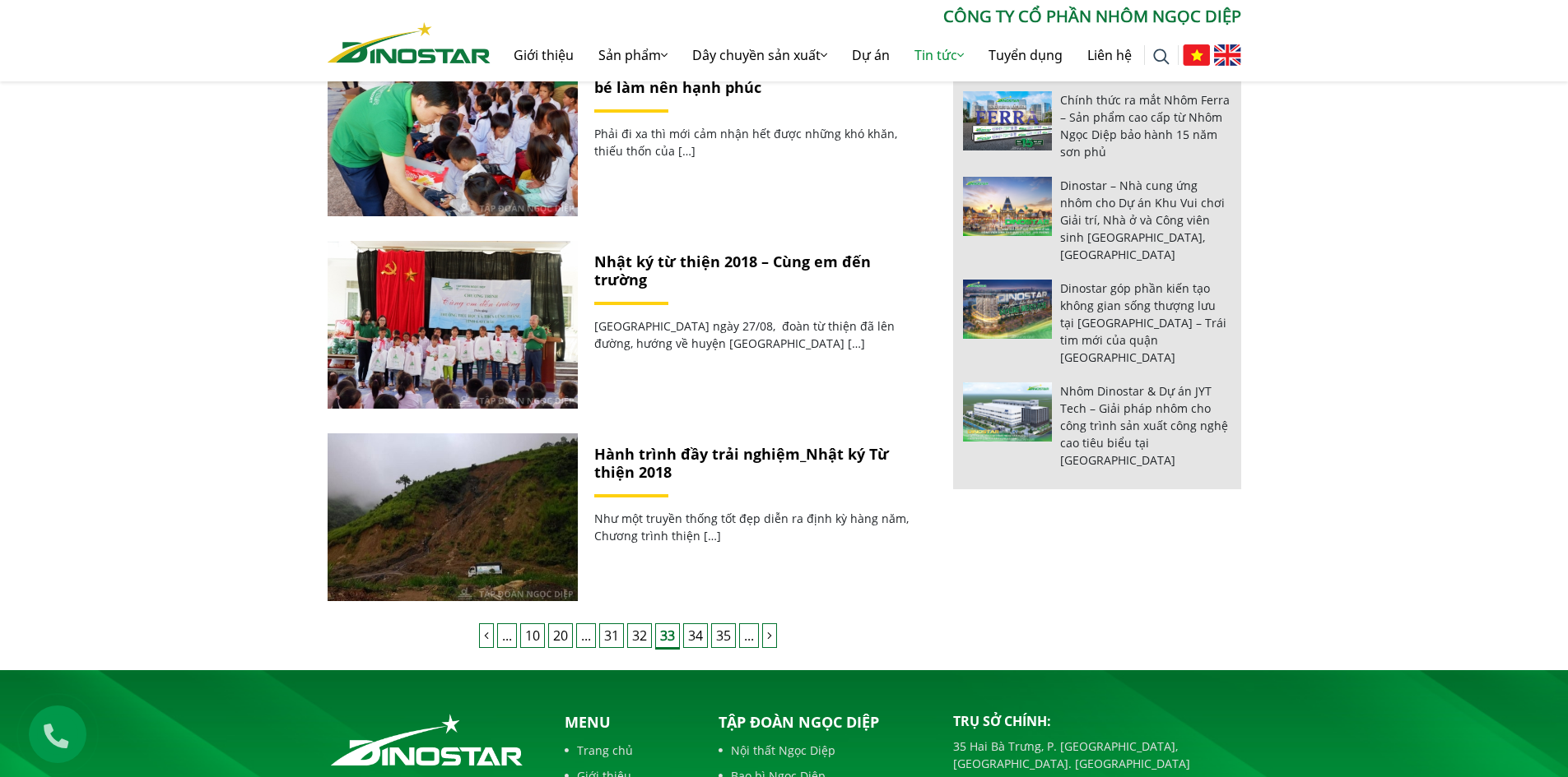
click at [632, 631] on link "32" at bounding box center [639, 635] width 24 height 24
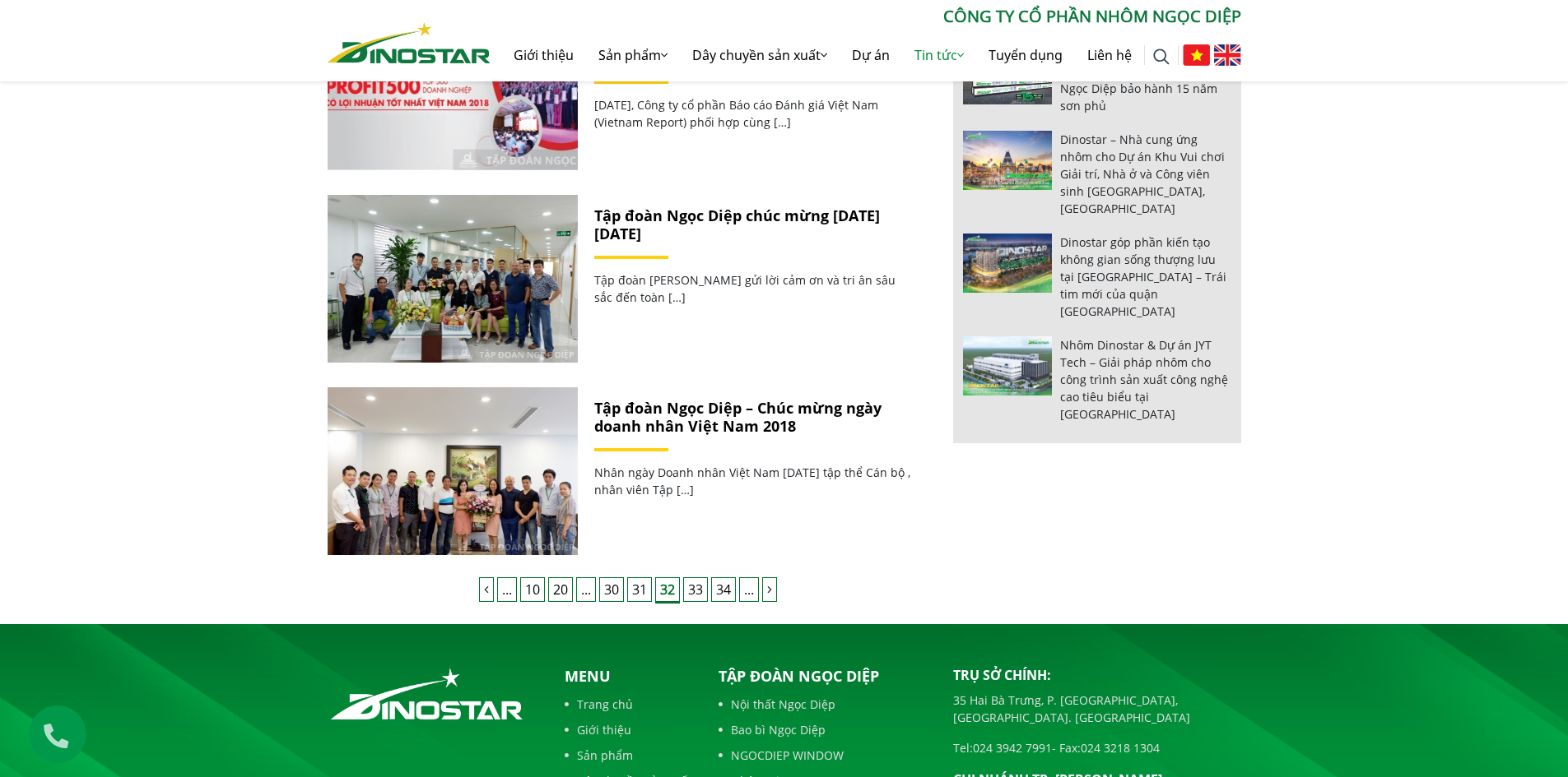
scroll to position [1675, 0]
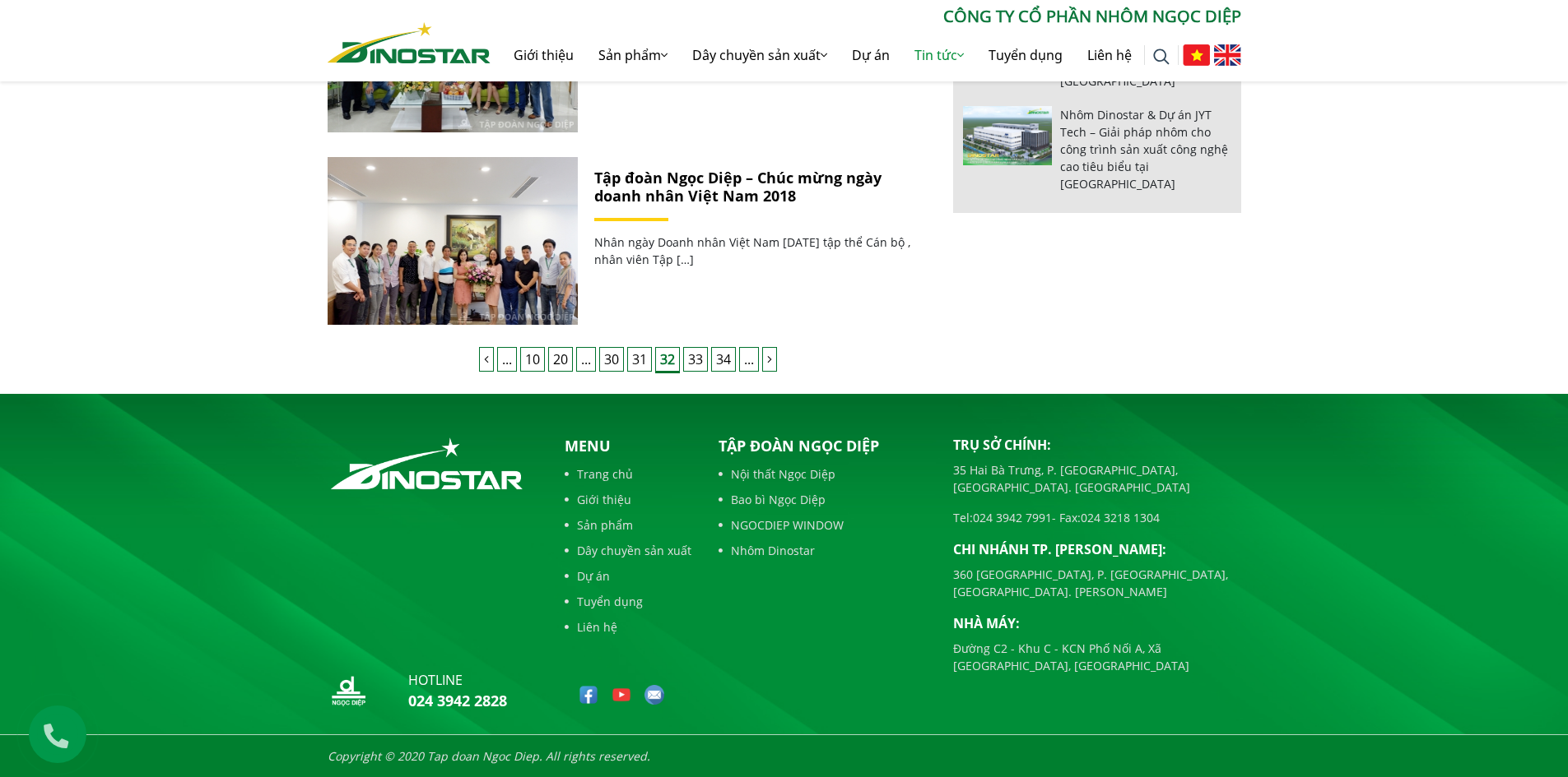
click at [632, 368] on link "31" at bounding box center [639, 359] width 24 height 24
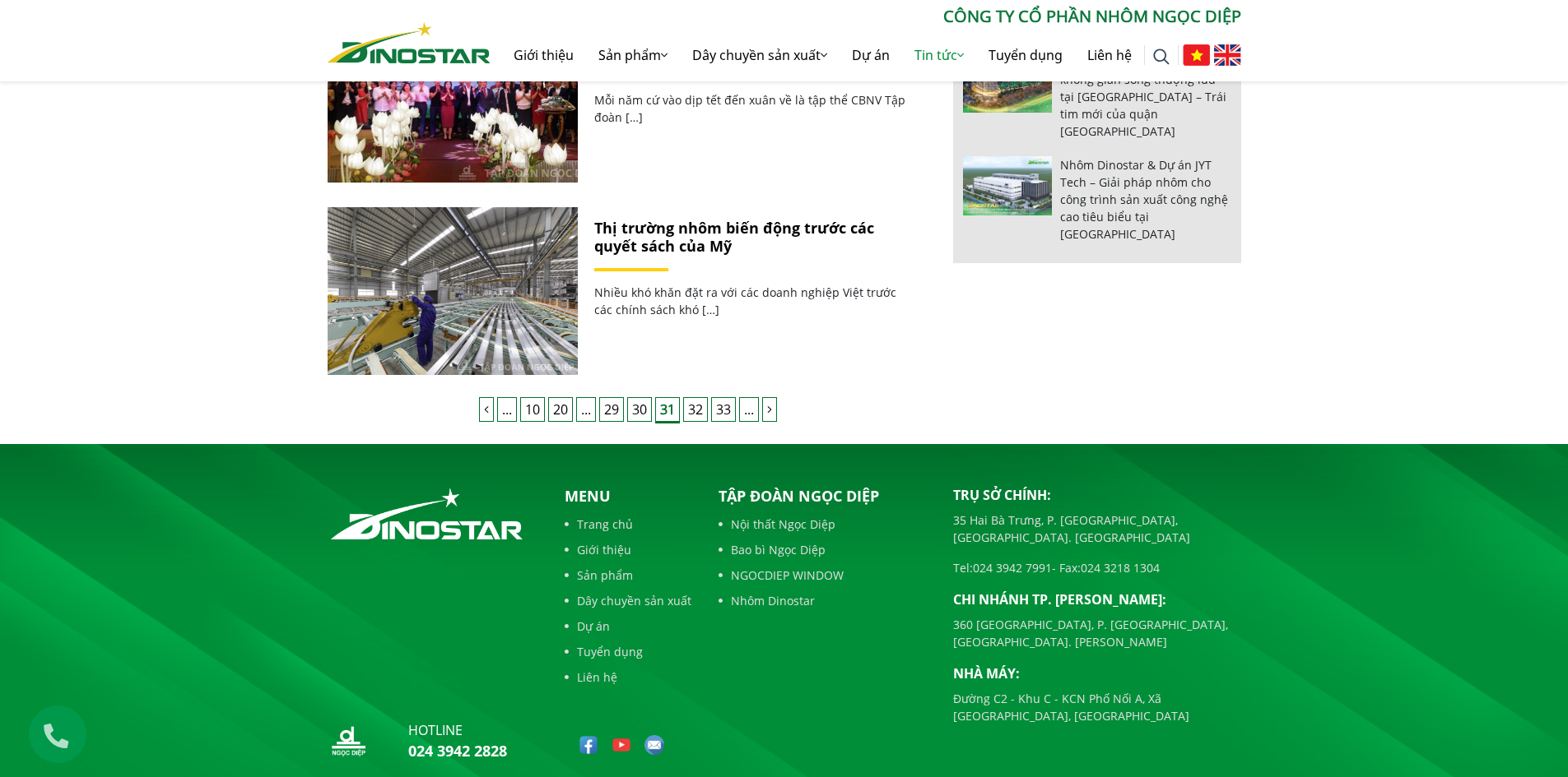
scroll to position [1645, 0]
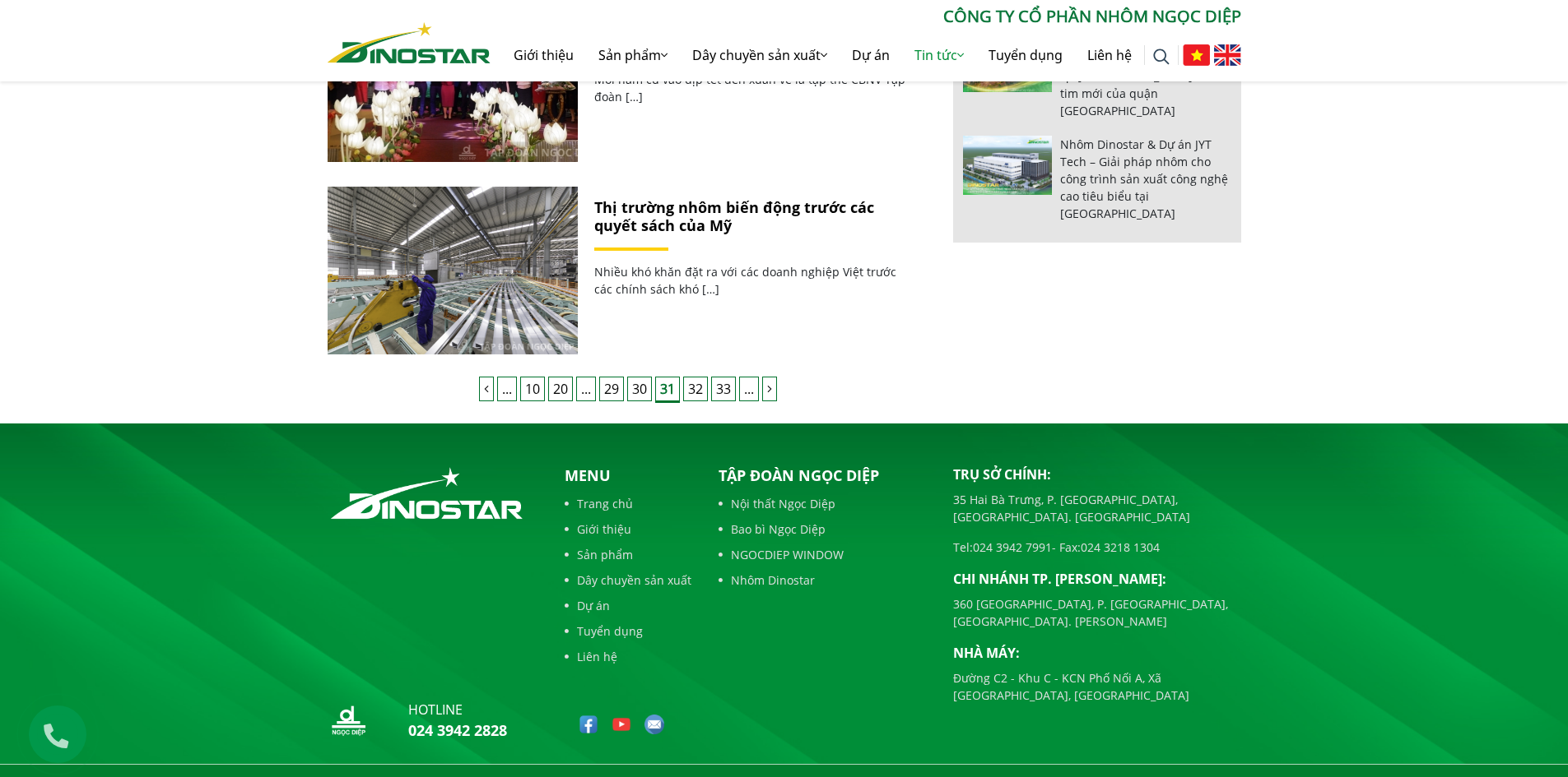
click at [641, 387] on link "30" at bounding box center [639, 388] width 24 height 24
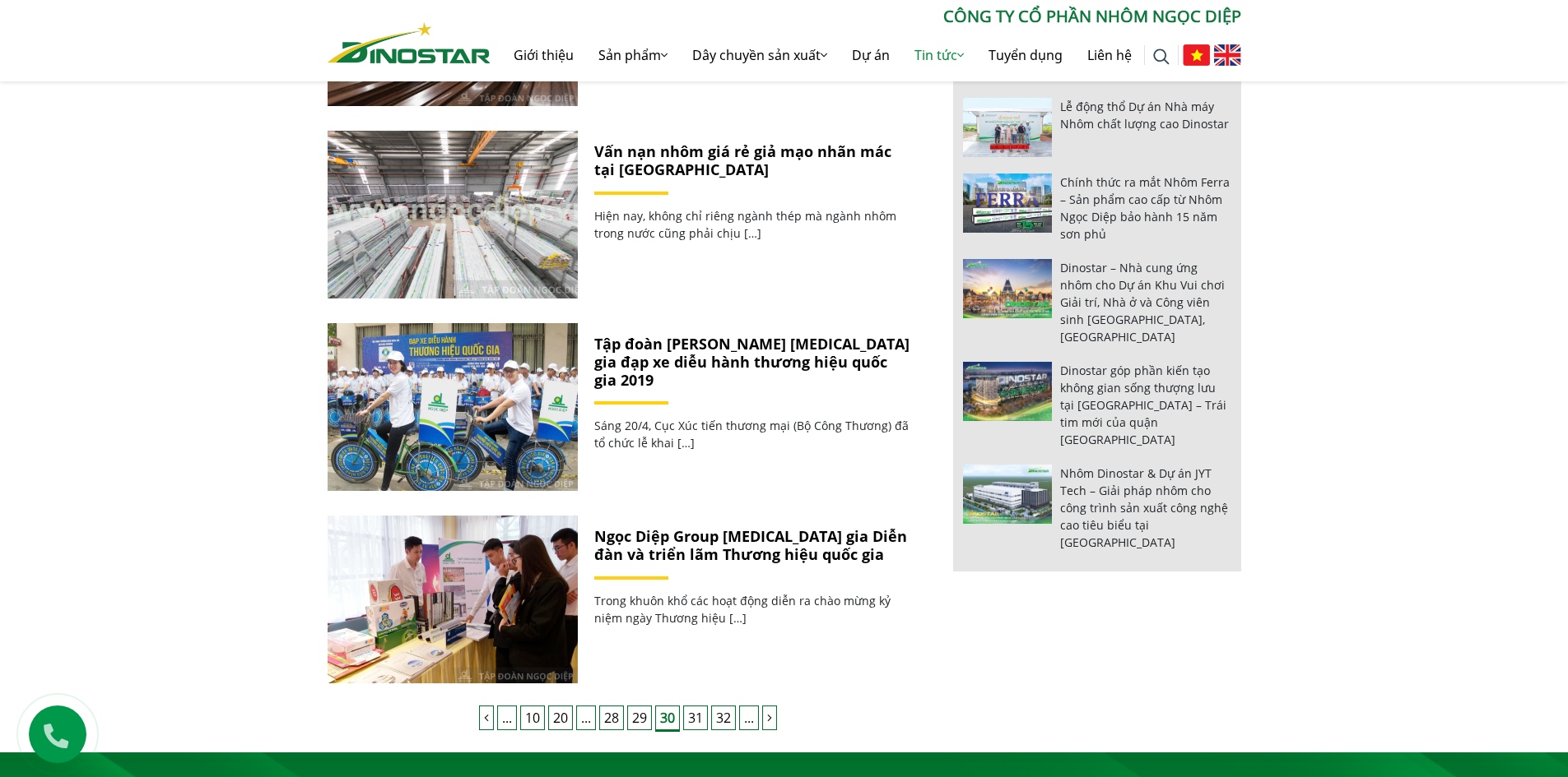
scroll to position [1675, 0]
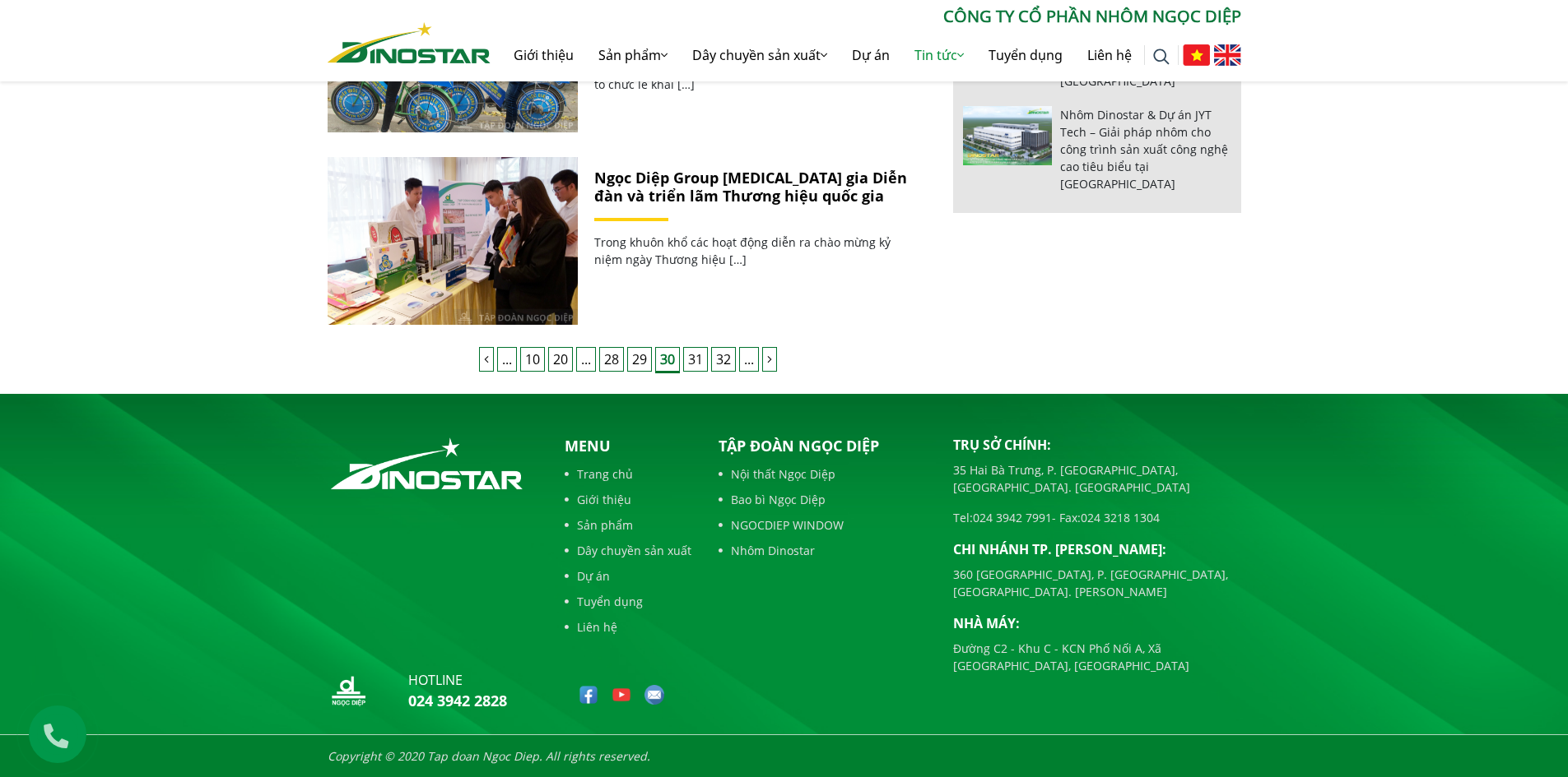
click at [641, 364] on link "29" at bounding box center [639, 359] width 24 height 24
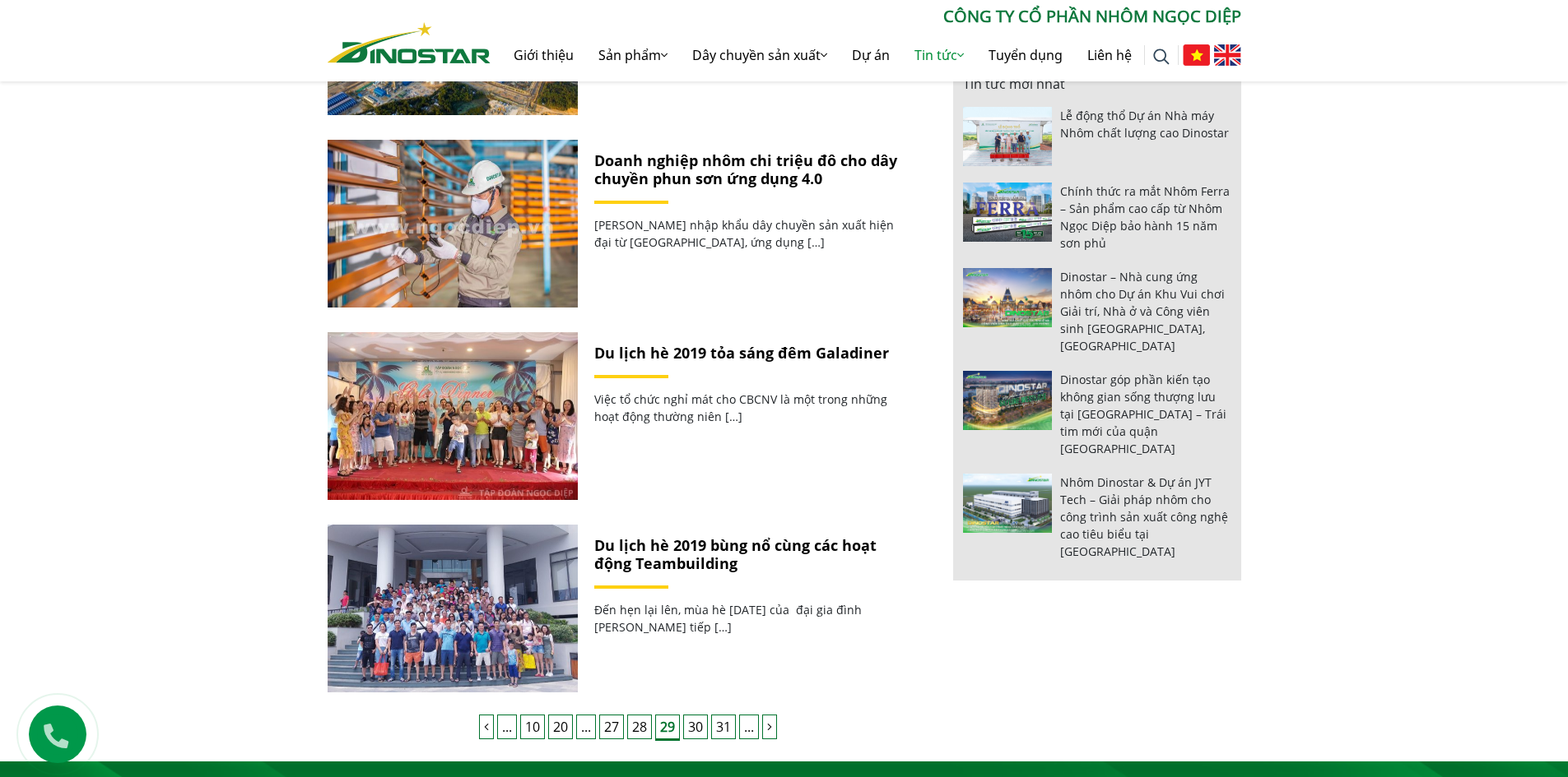
scroll to position [1398, 0]
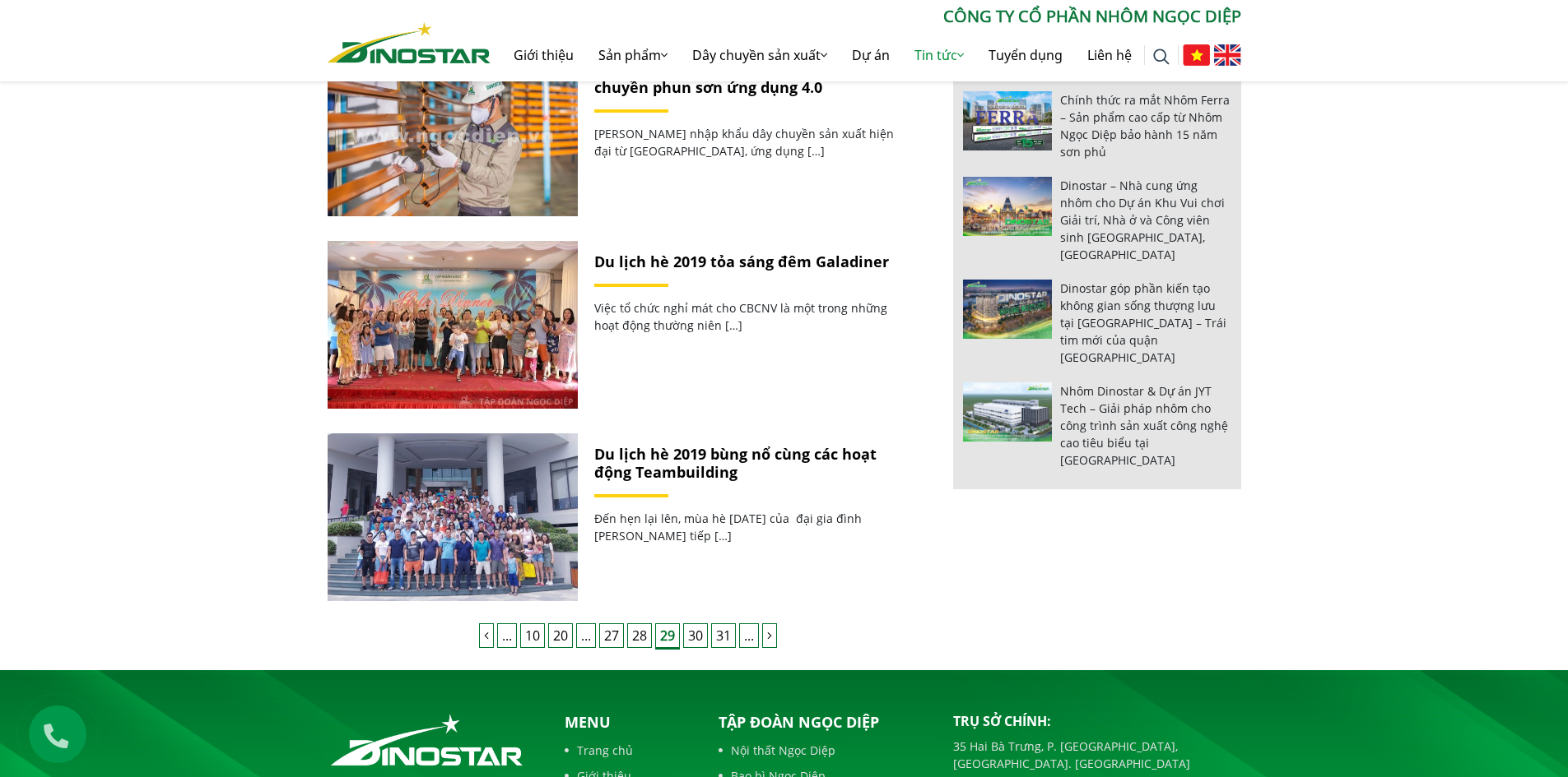
click at [636, 631] on link "28" at bounding box center [639, 635] width 24 height 24
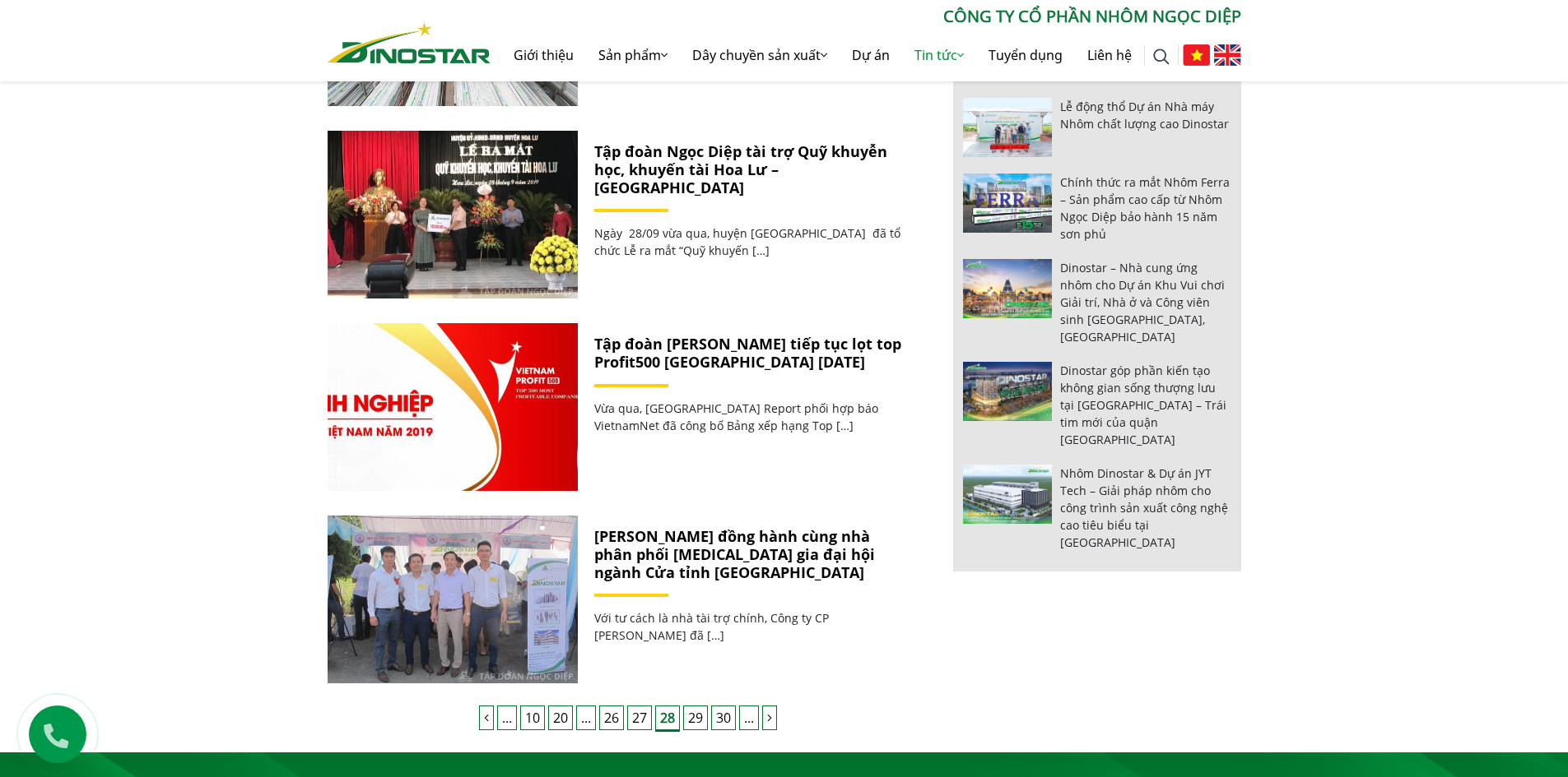
scroll to position [1398, 0]
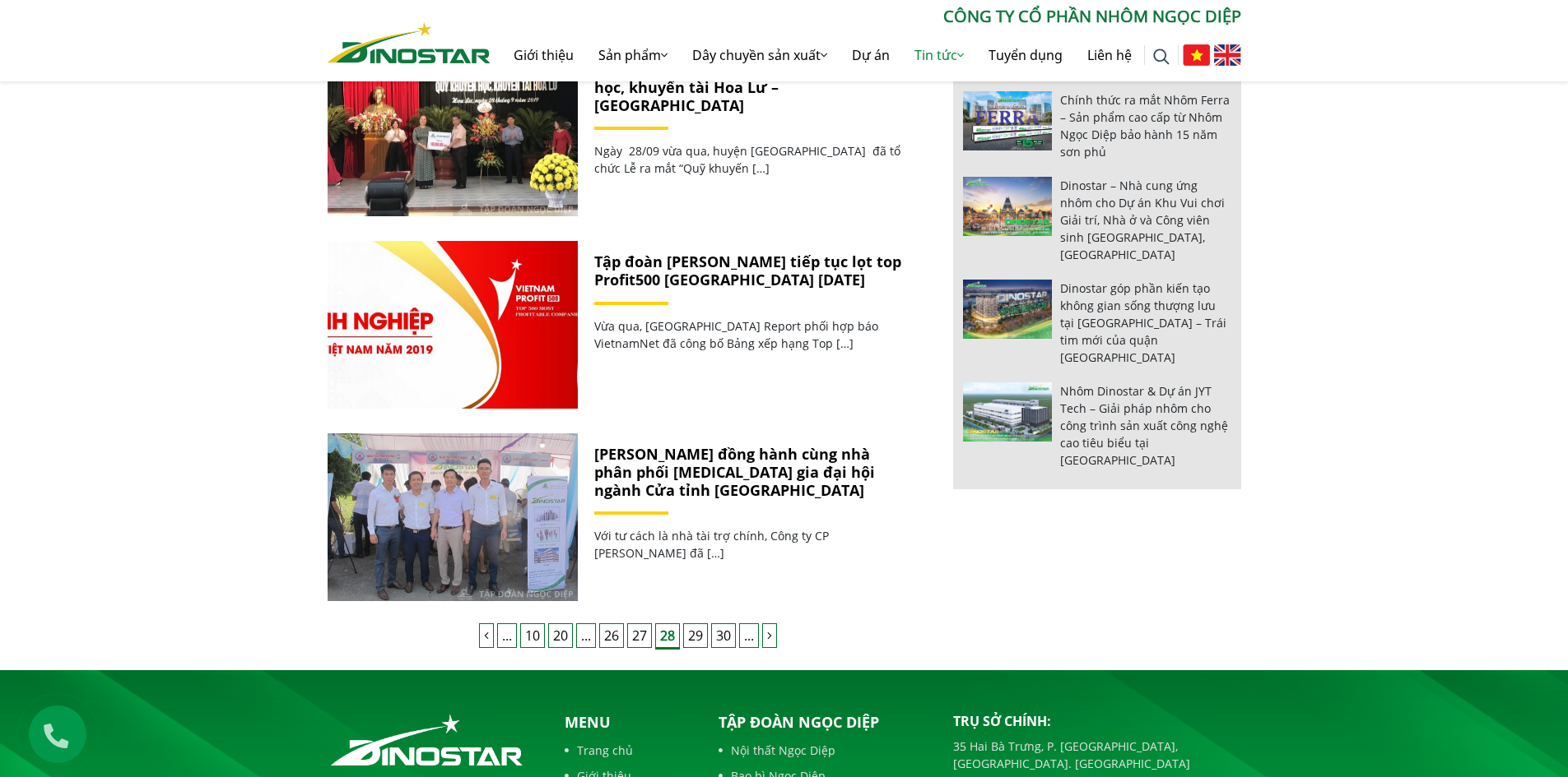
click at [641, 630] on link "27" at bounding box center [639, 635] width 24 height 24
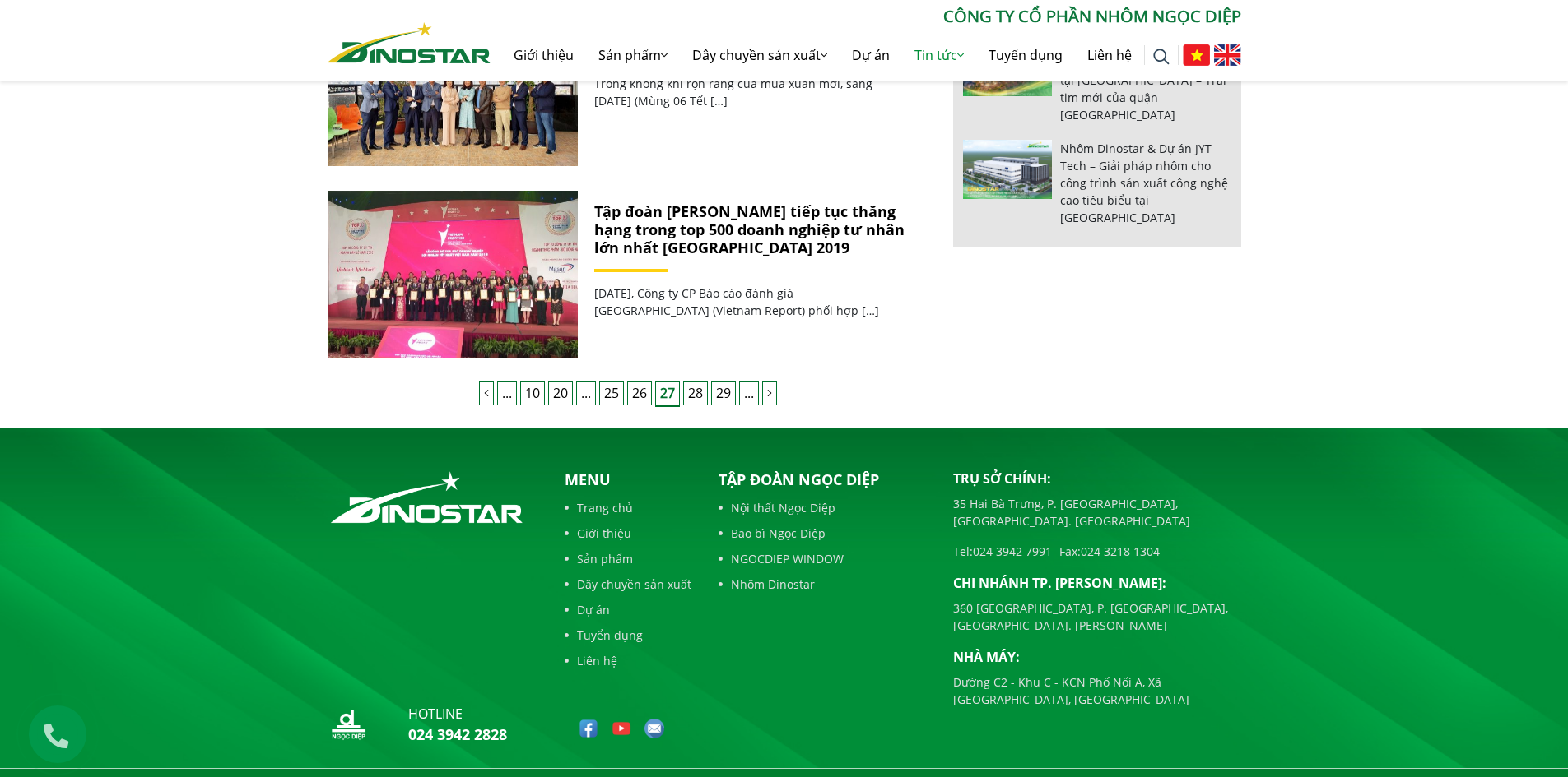
scroll to position [1675, 0]
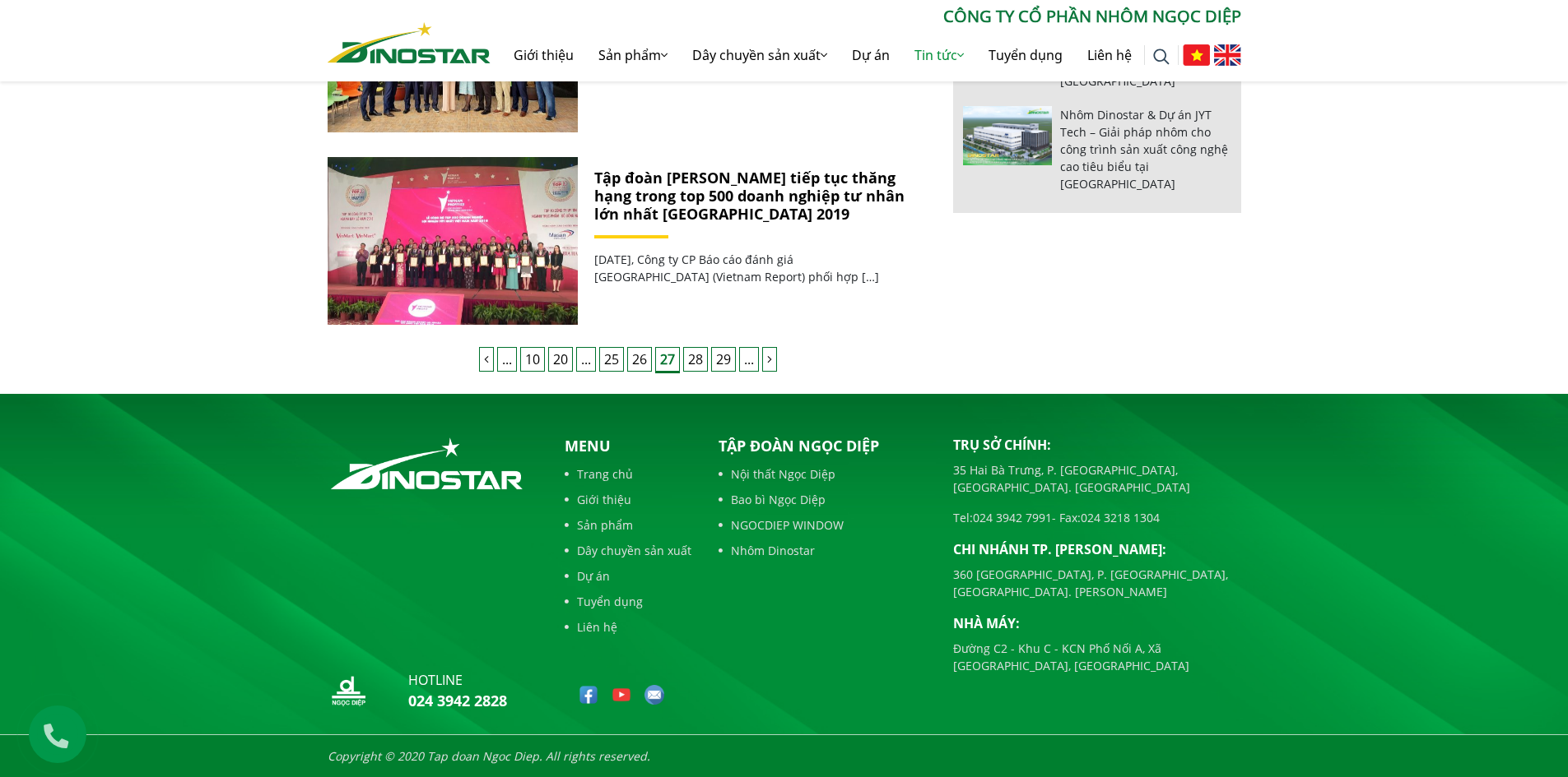
click at [636, 361] on link "26" at bounding box center [639, 359] width 24 height 24
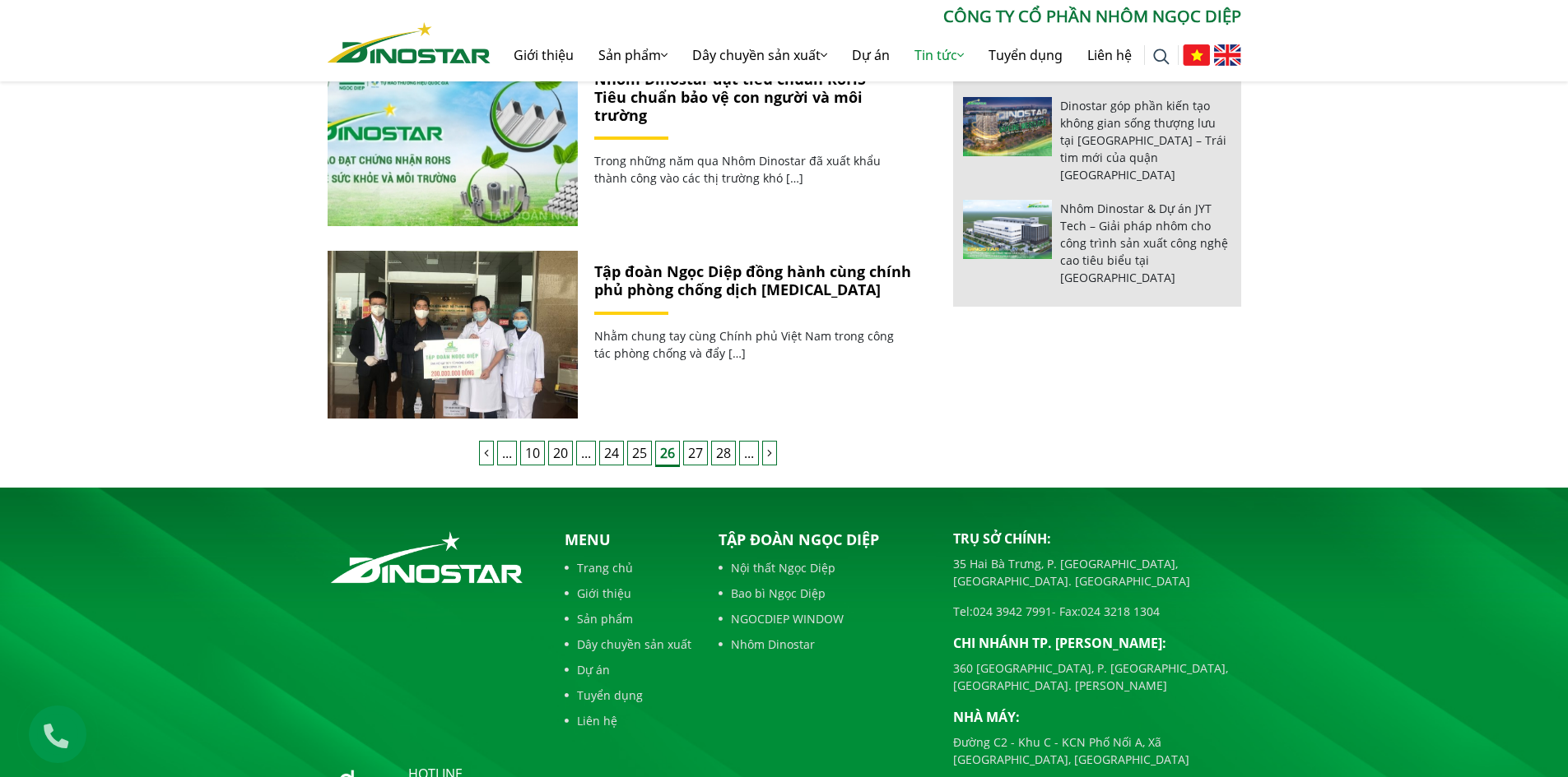
scroll to position [1645, 0]
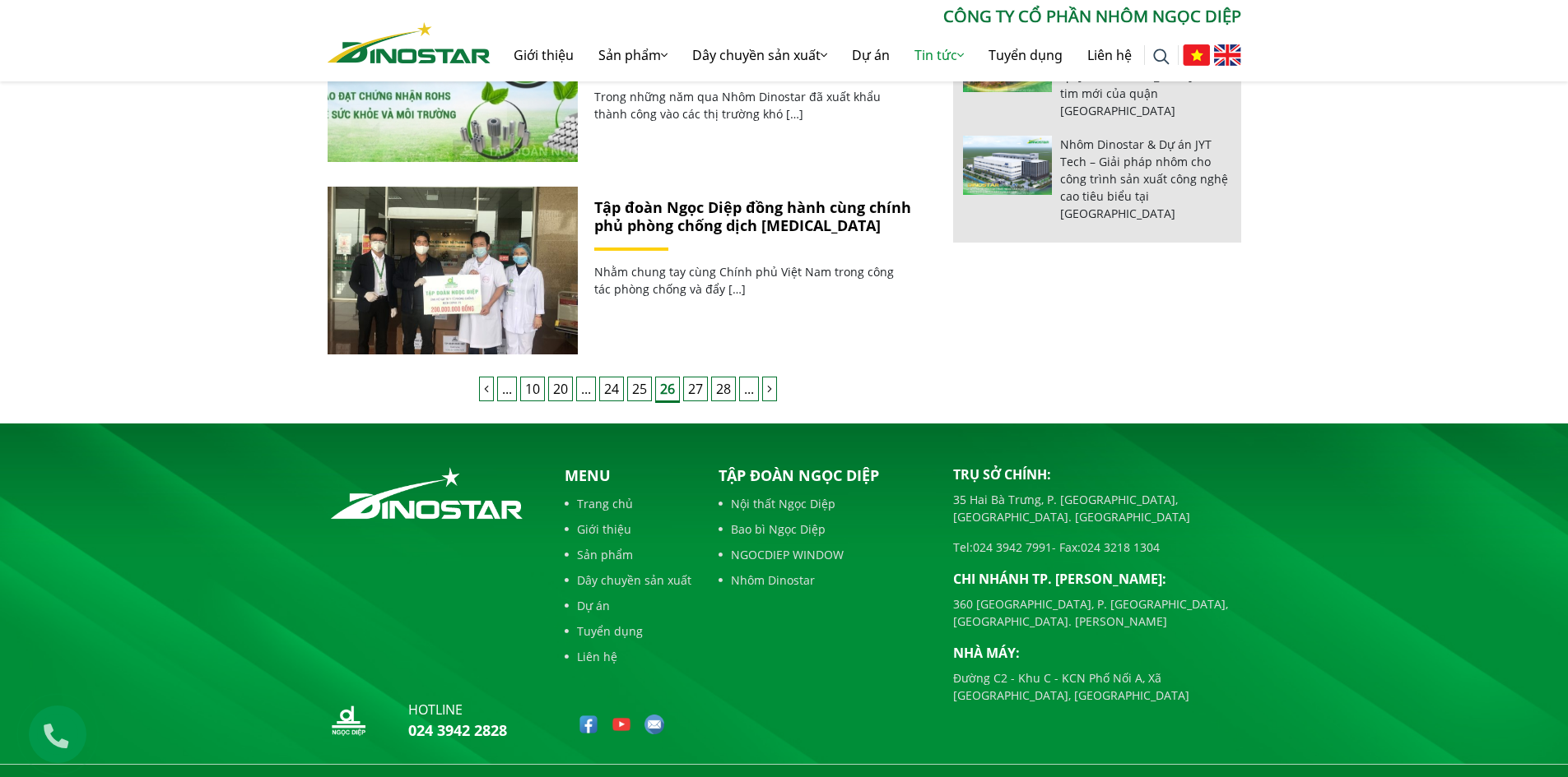
click at [643, 391] on link "25" at bounding box center [639, 388] width 24 height 24
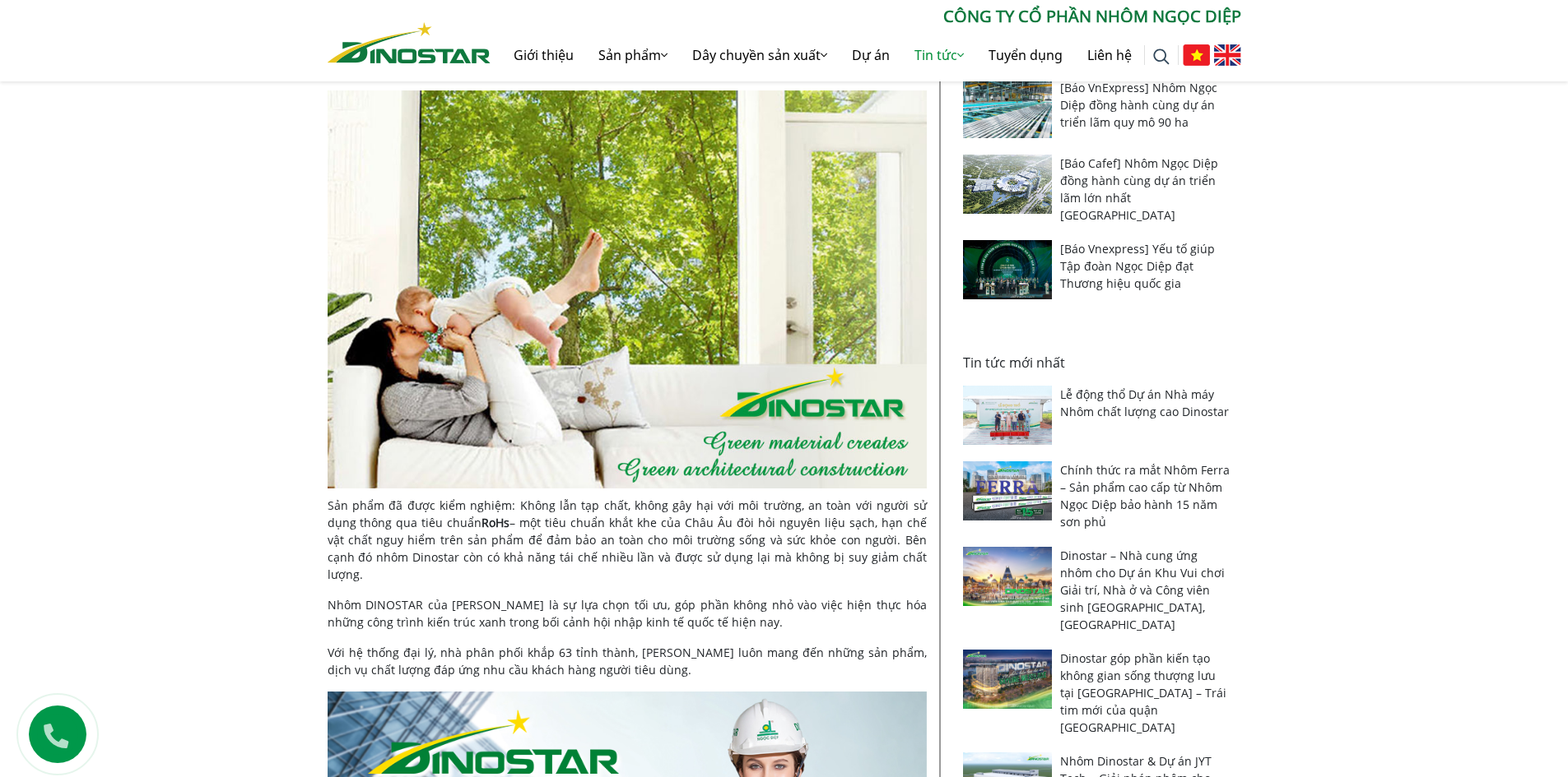
scroll to position [1152, 0]
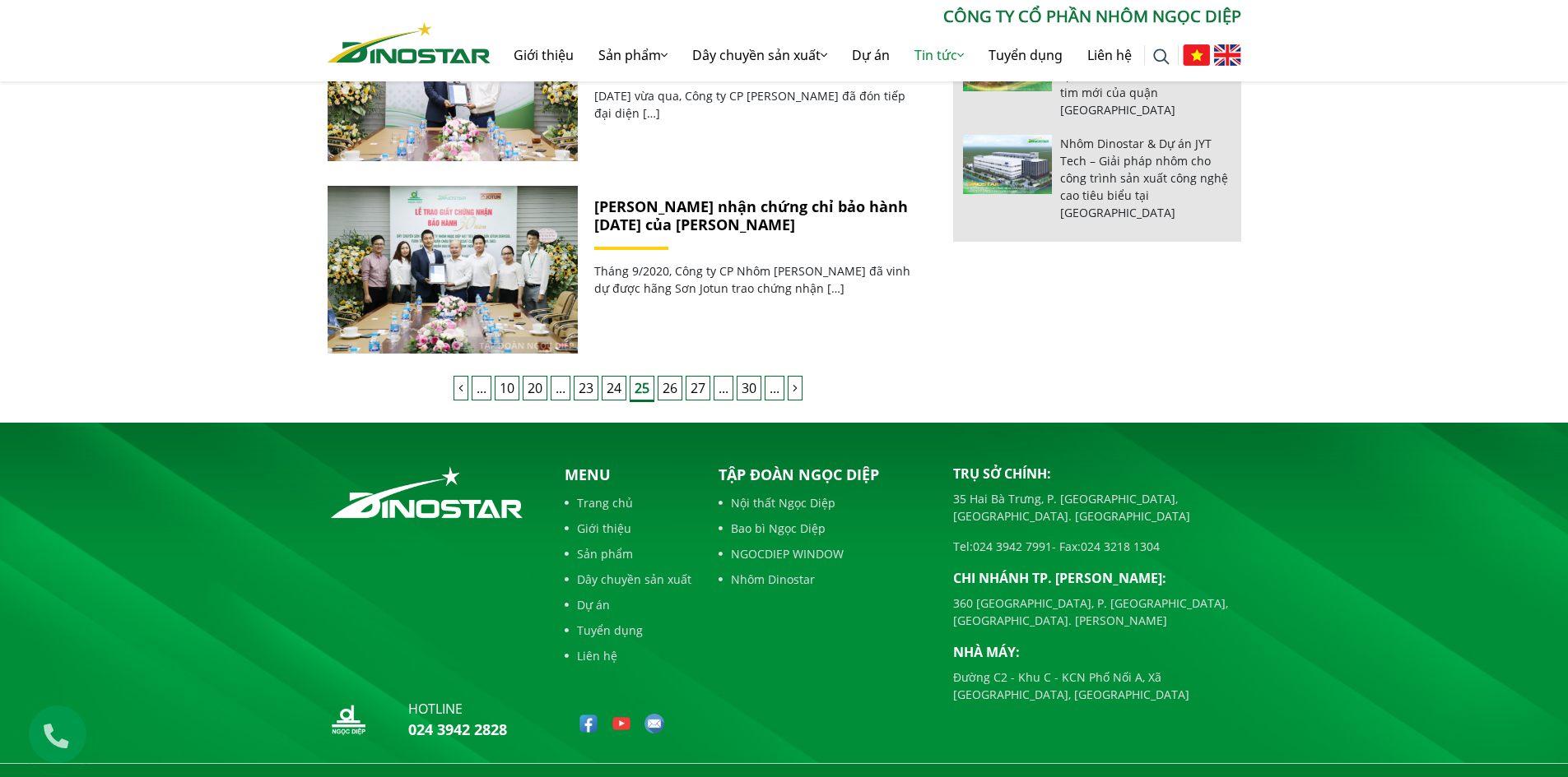
scroll to position [1675, 0]
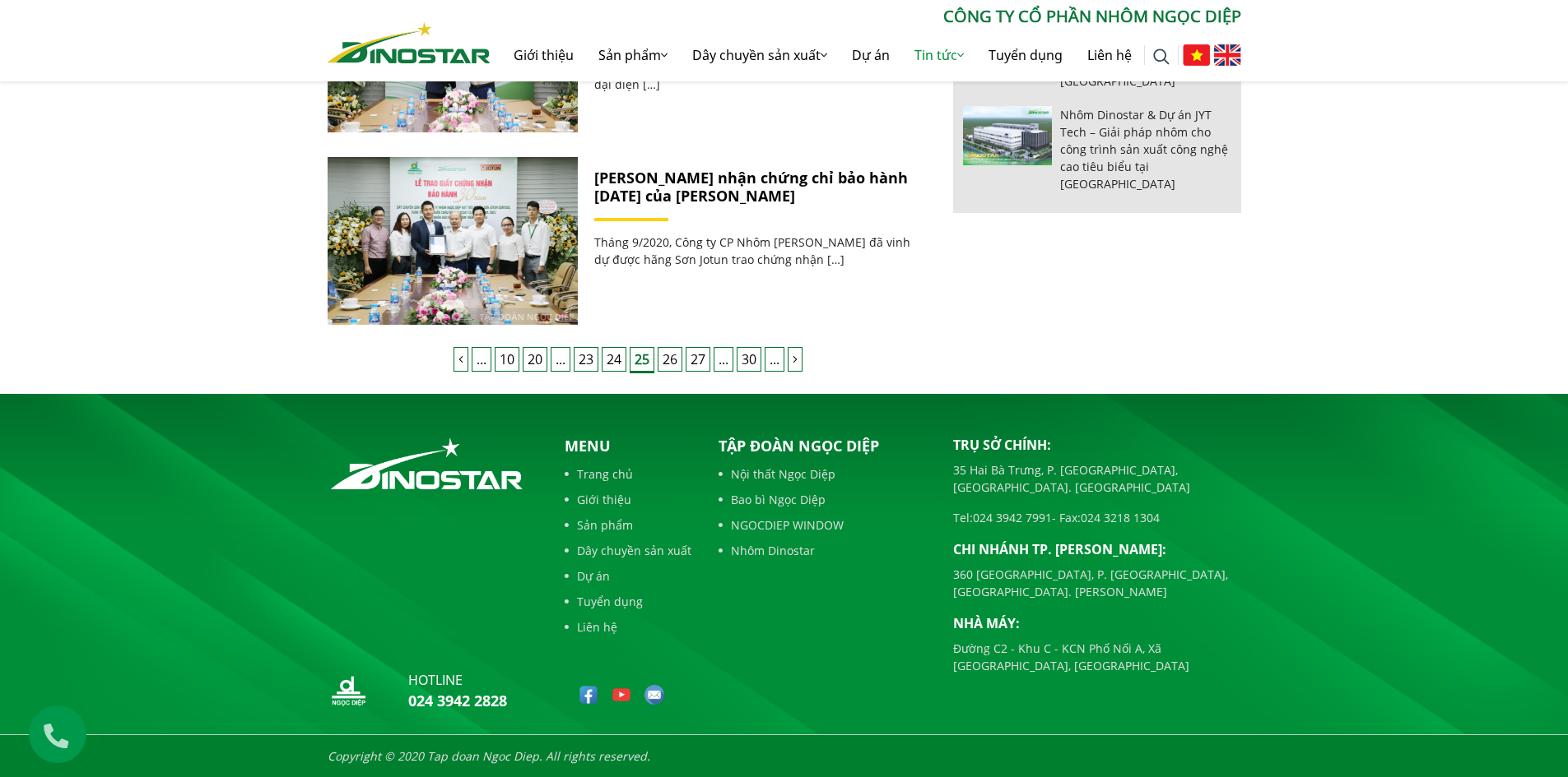
click at [617, 354] on link "24" at bounding box center [614, 359] width 24 height 24
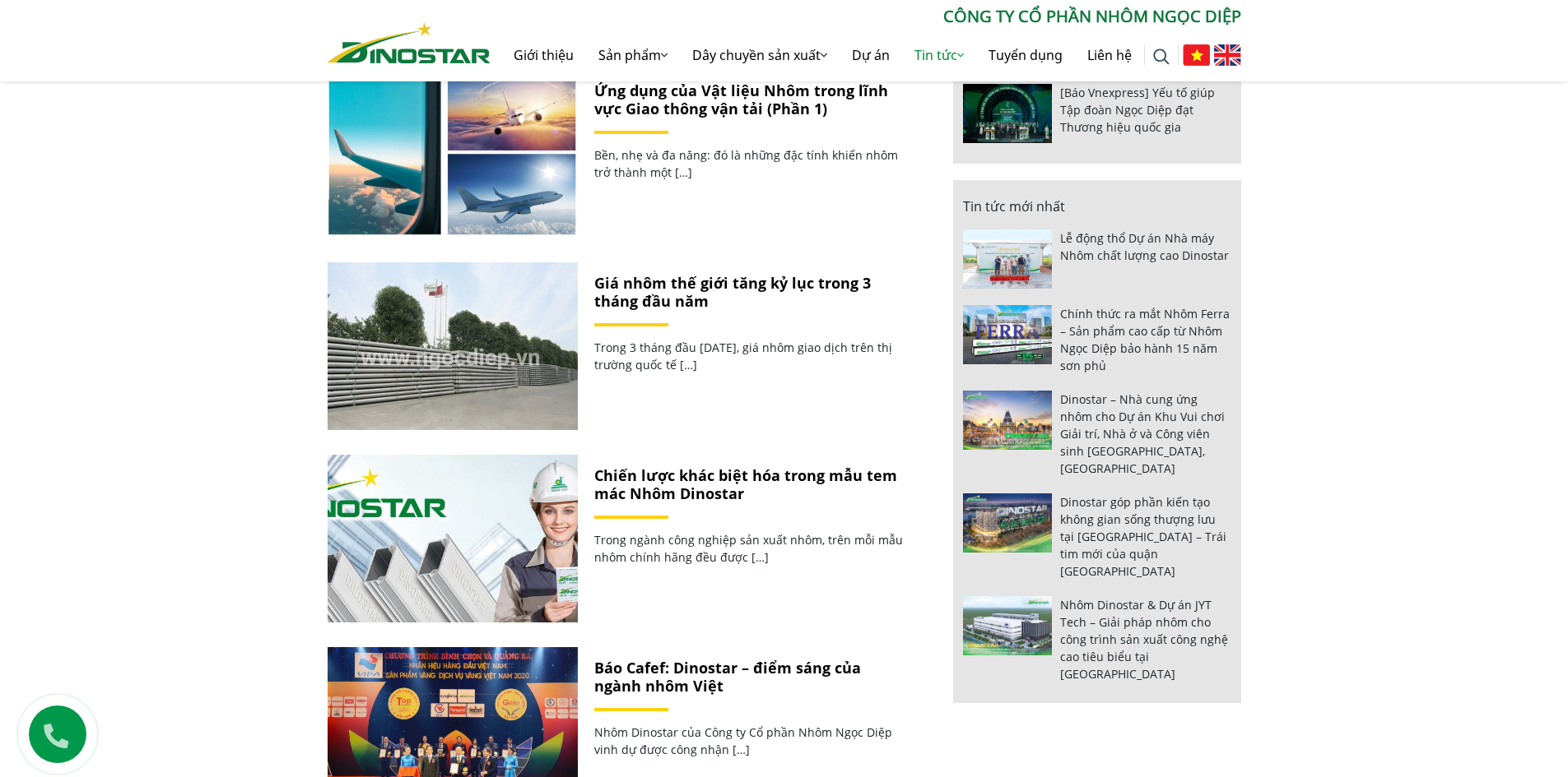
scroll to position [1480, 0]
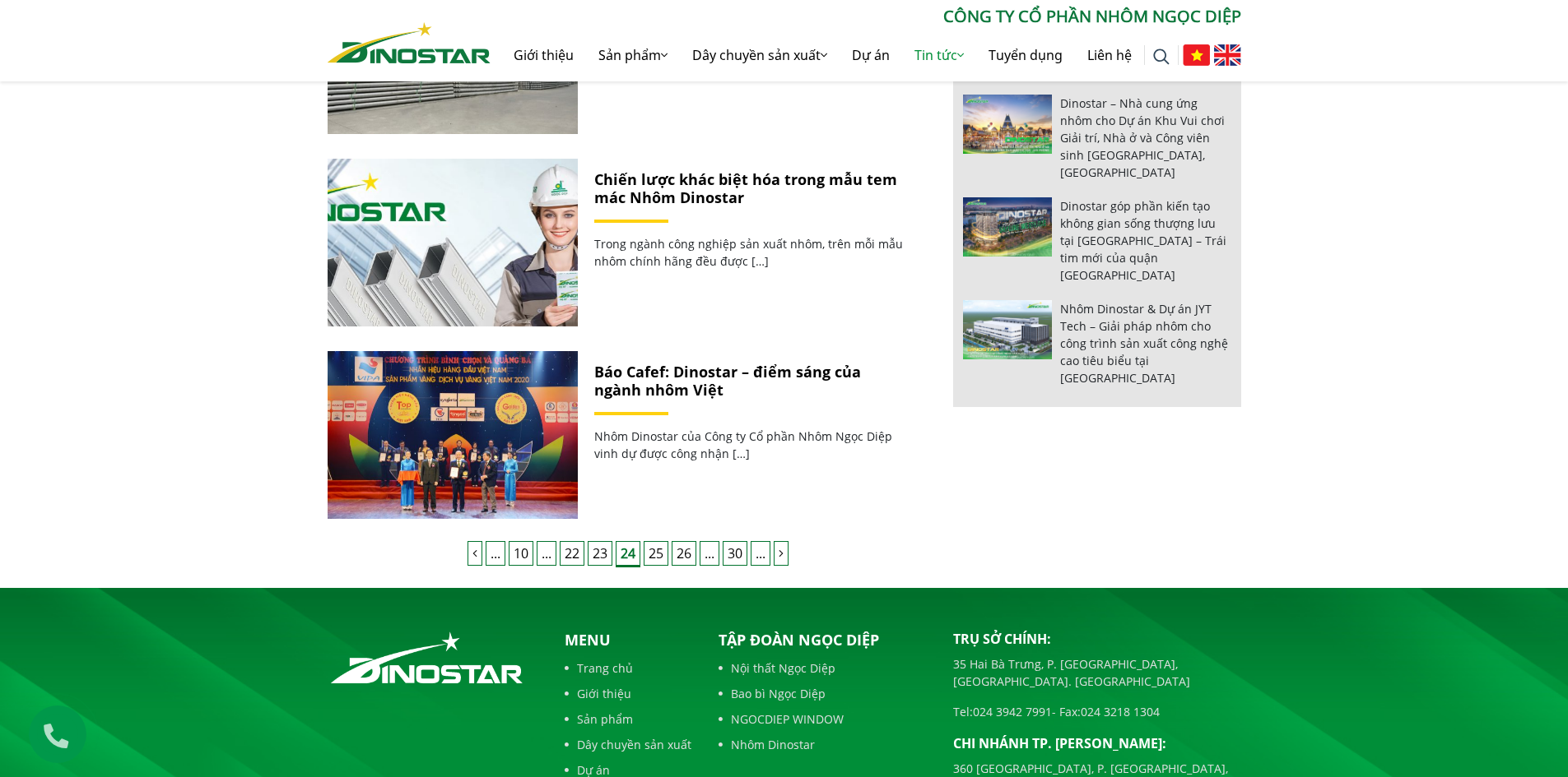
click at [603, 550] on link "23" at bounding box center [599, 553] width 24 height 24
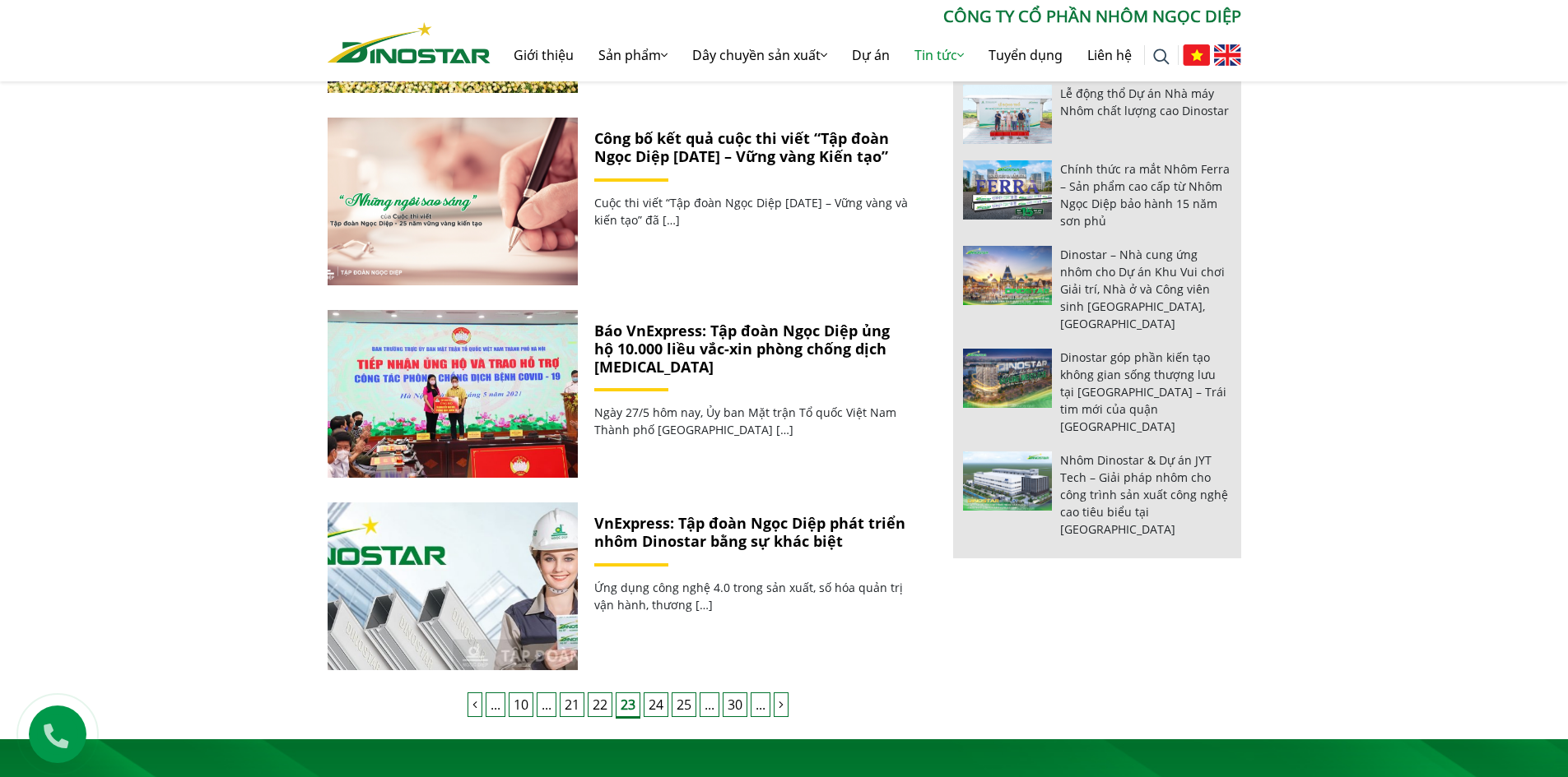
scroll to position [1398, 0]
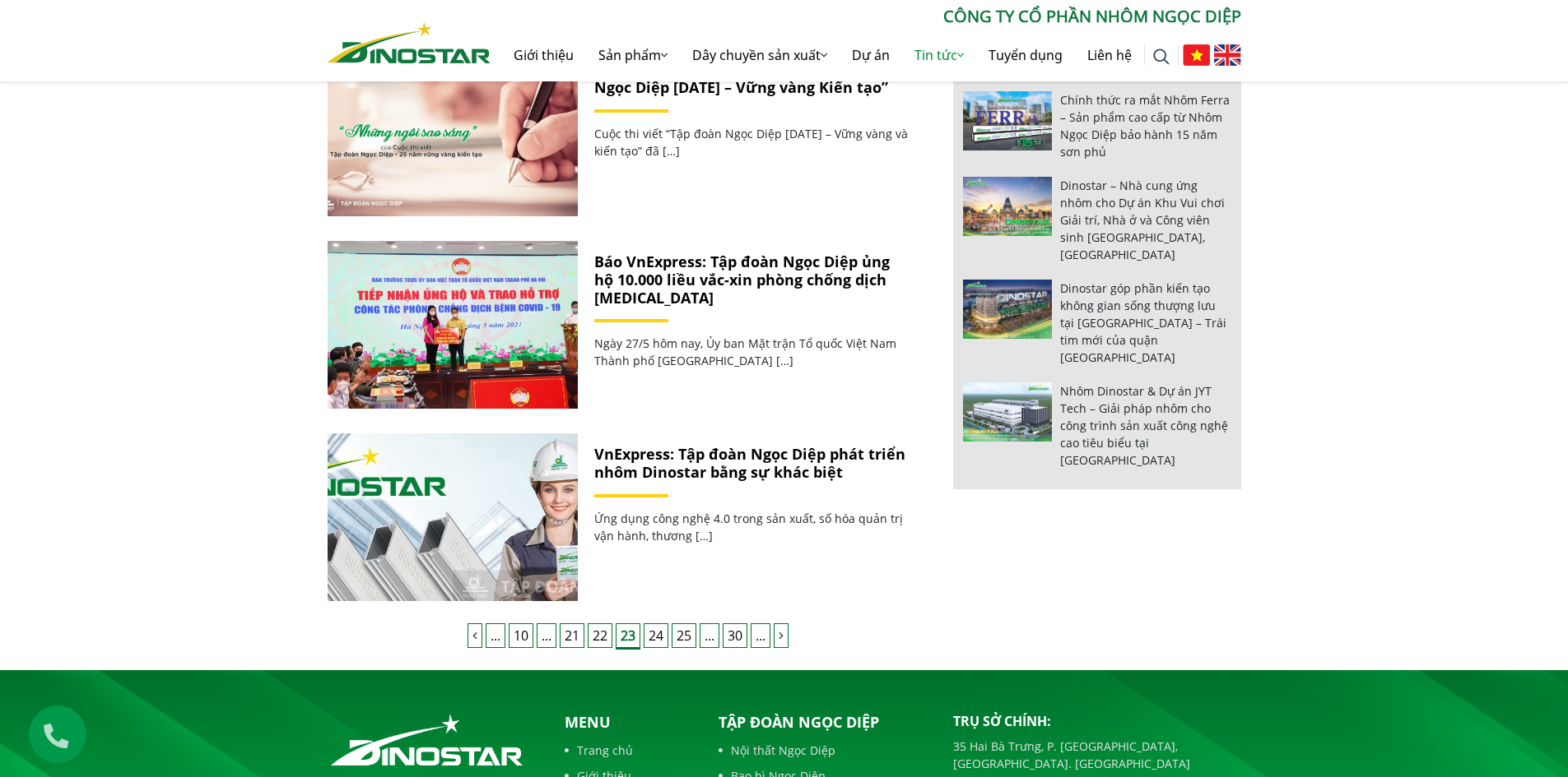
click at [601, 625] on link "22" at bounding box center [599, 635] width 24 height 24
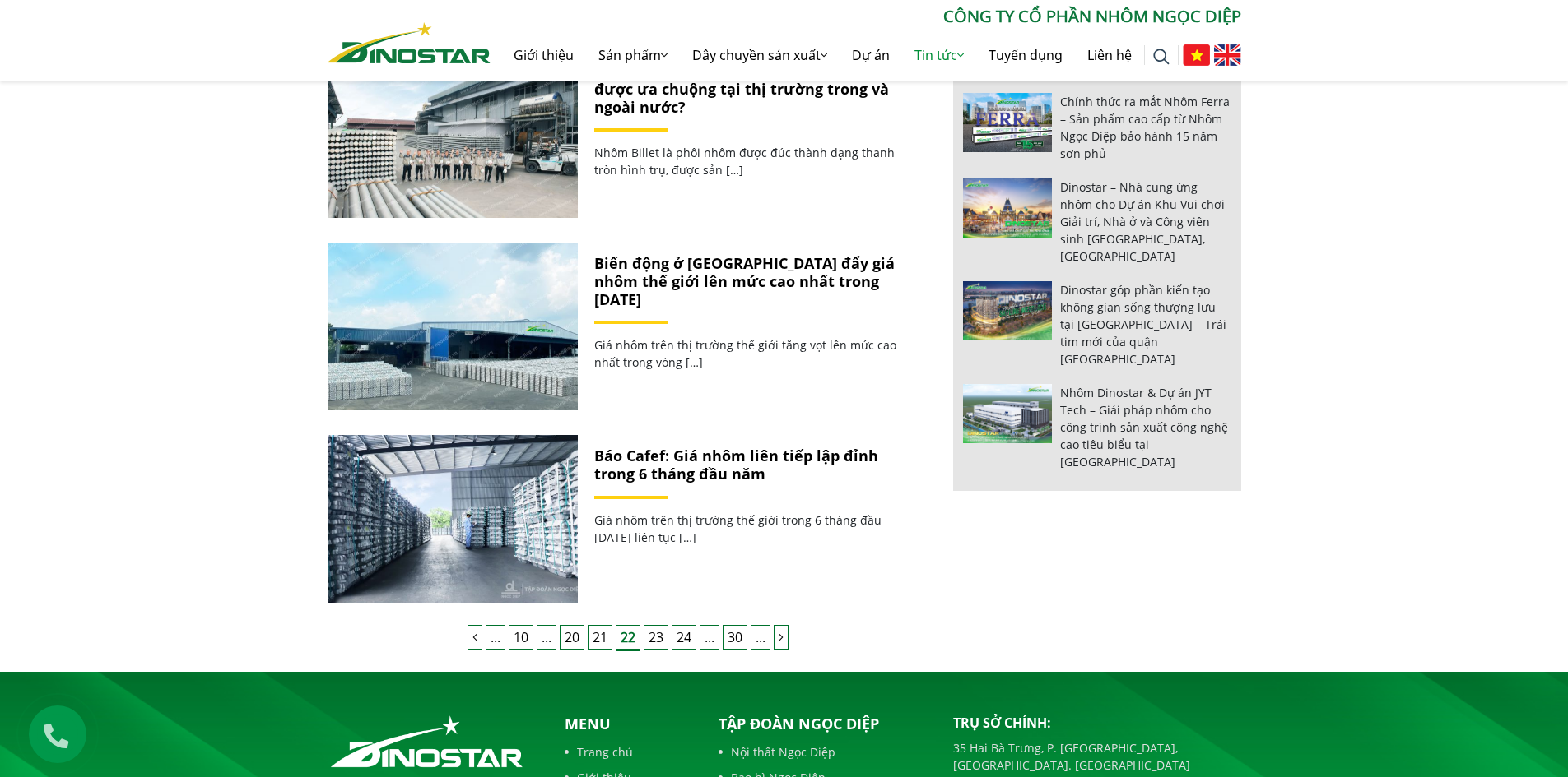
scroll to position [1480, 0]
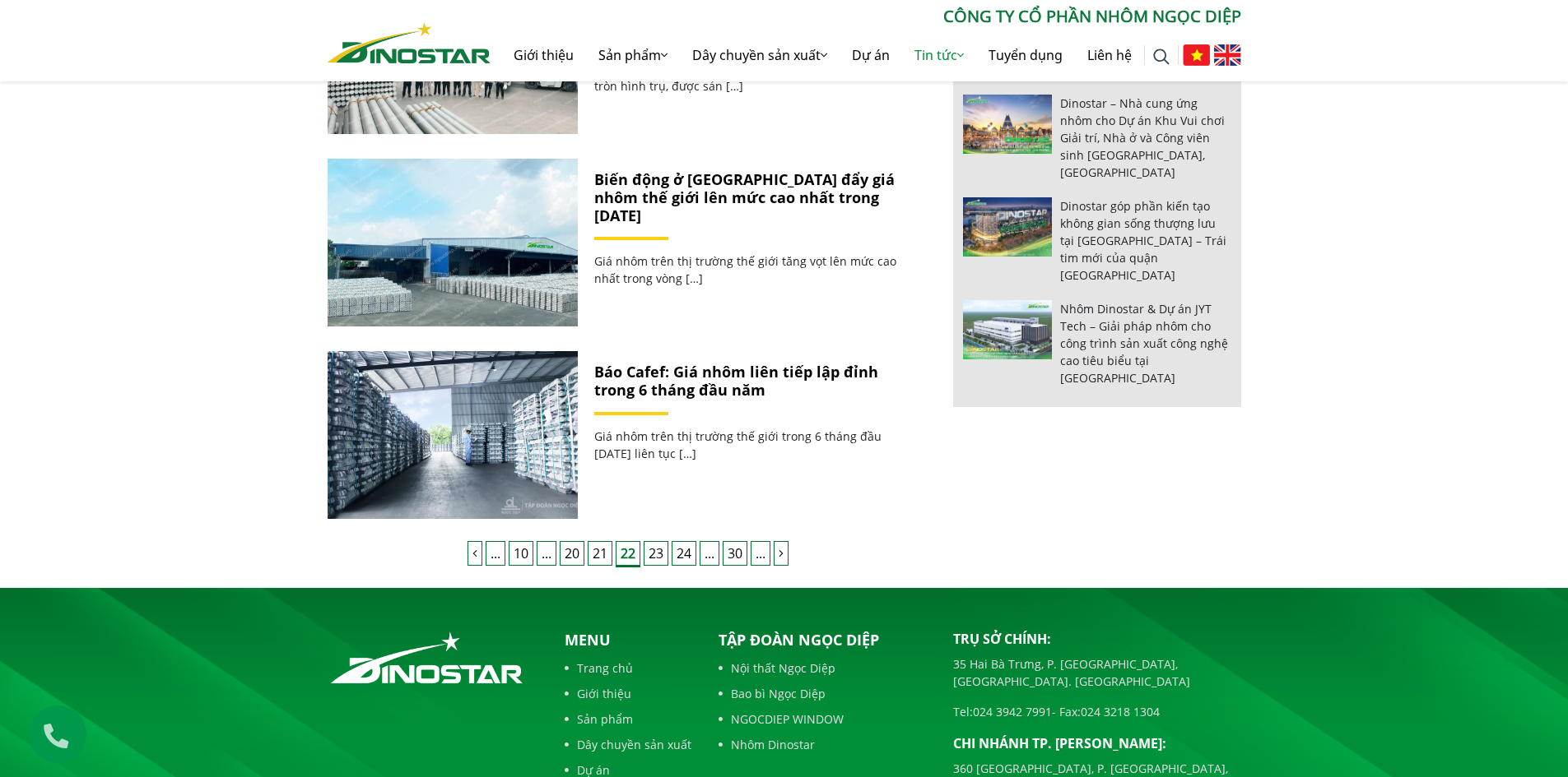
click at [603, 556] on link "21" at bounding box center [599, 553] width 24 height 24
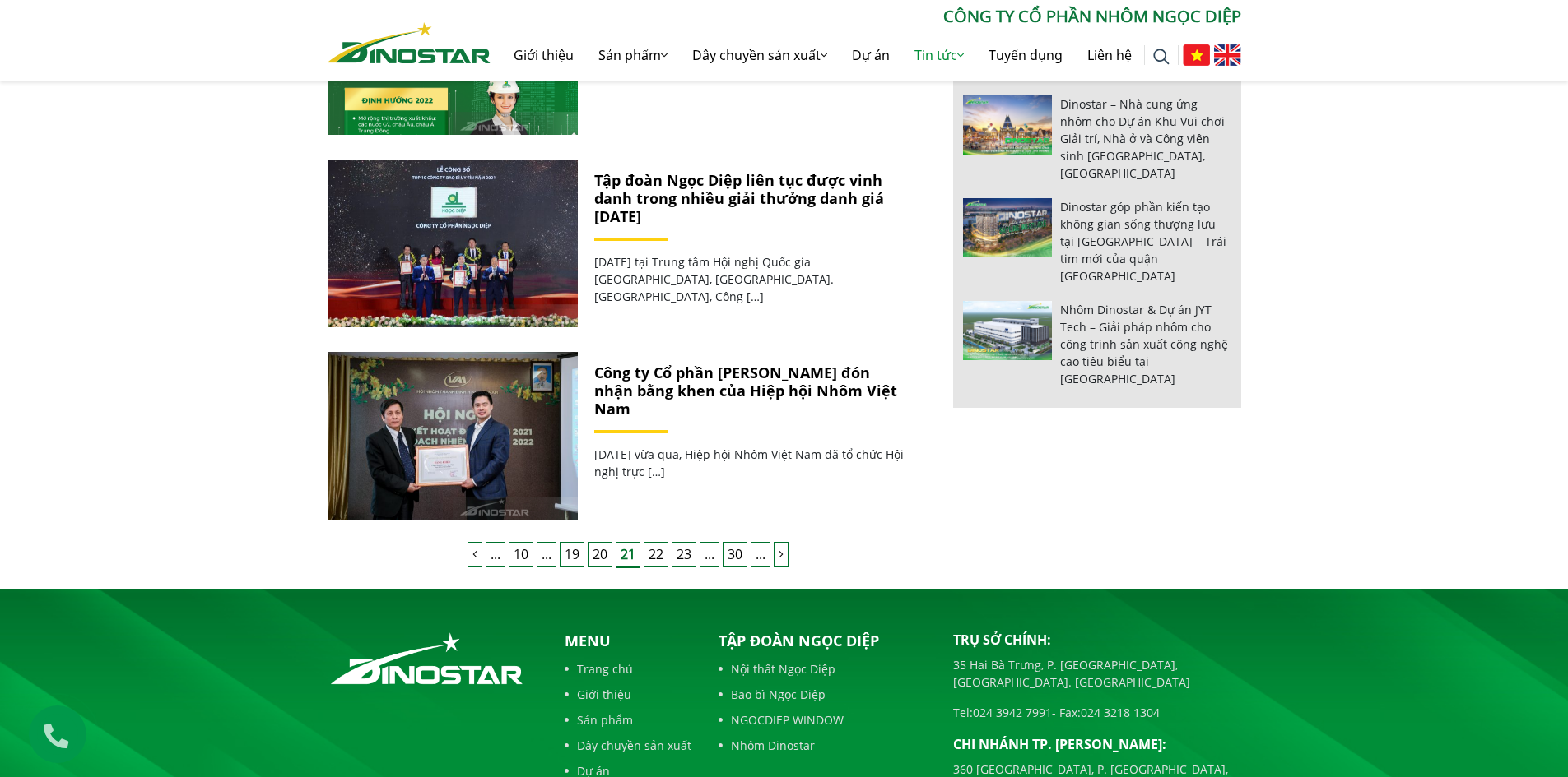
scroll to position [1480, 0]
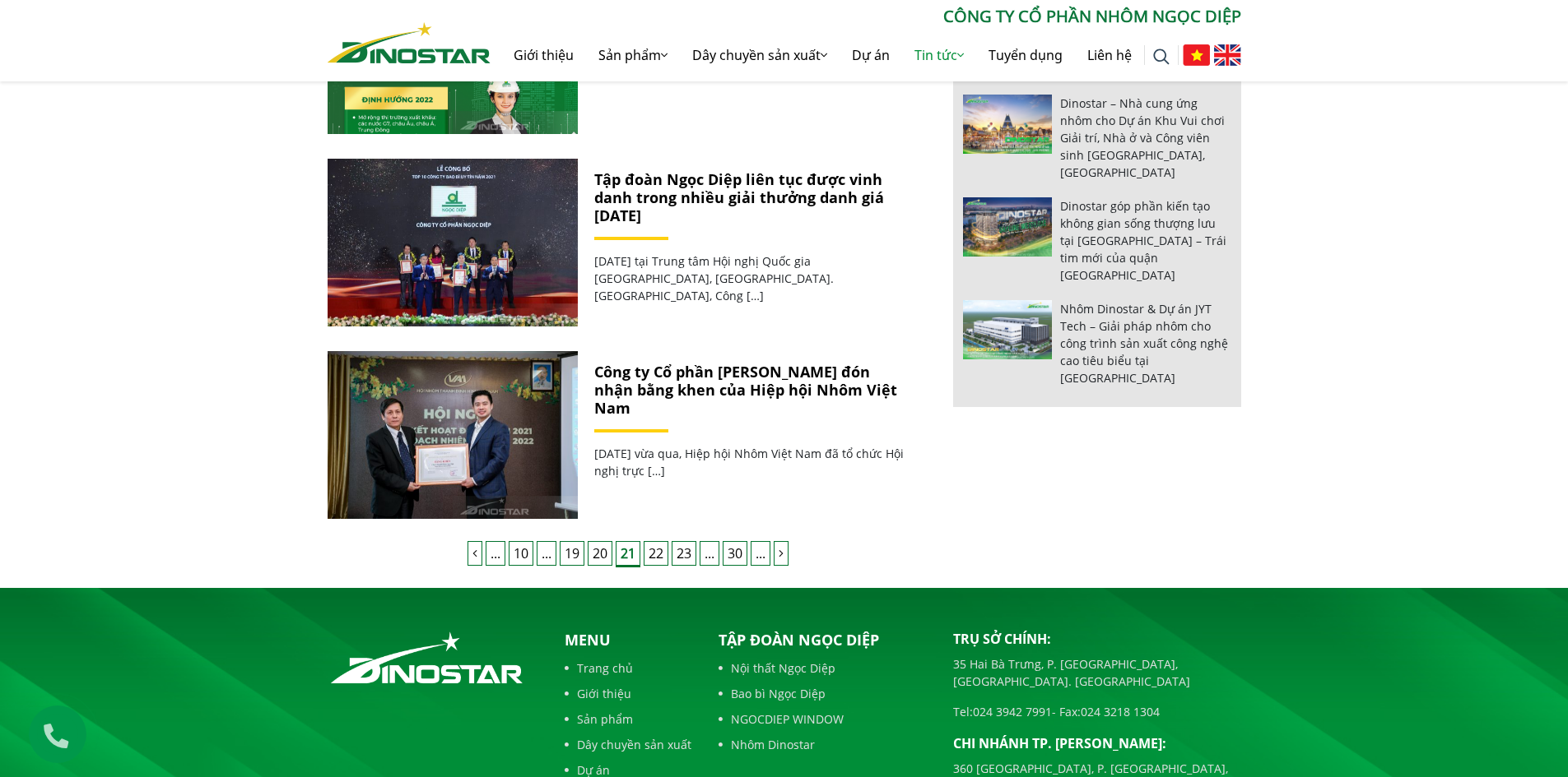
click at [605, 549] on link "20" at bounding box center [599, 553] width 24 height 24
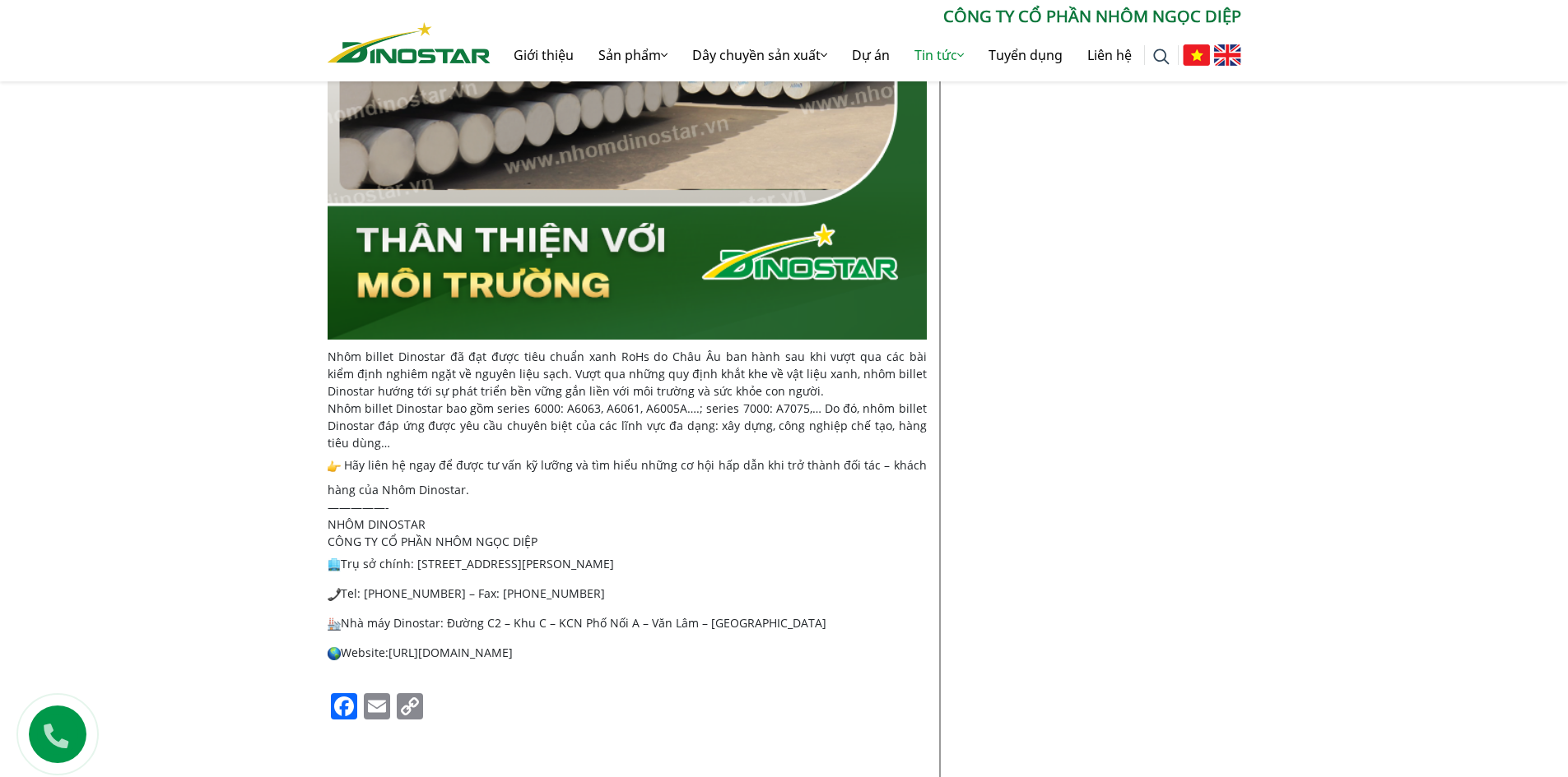
scroll to position [2715, 0]
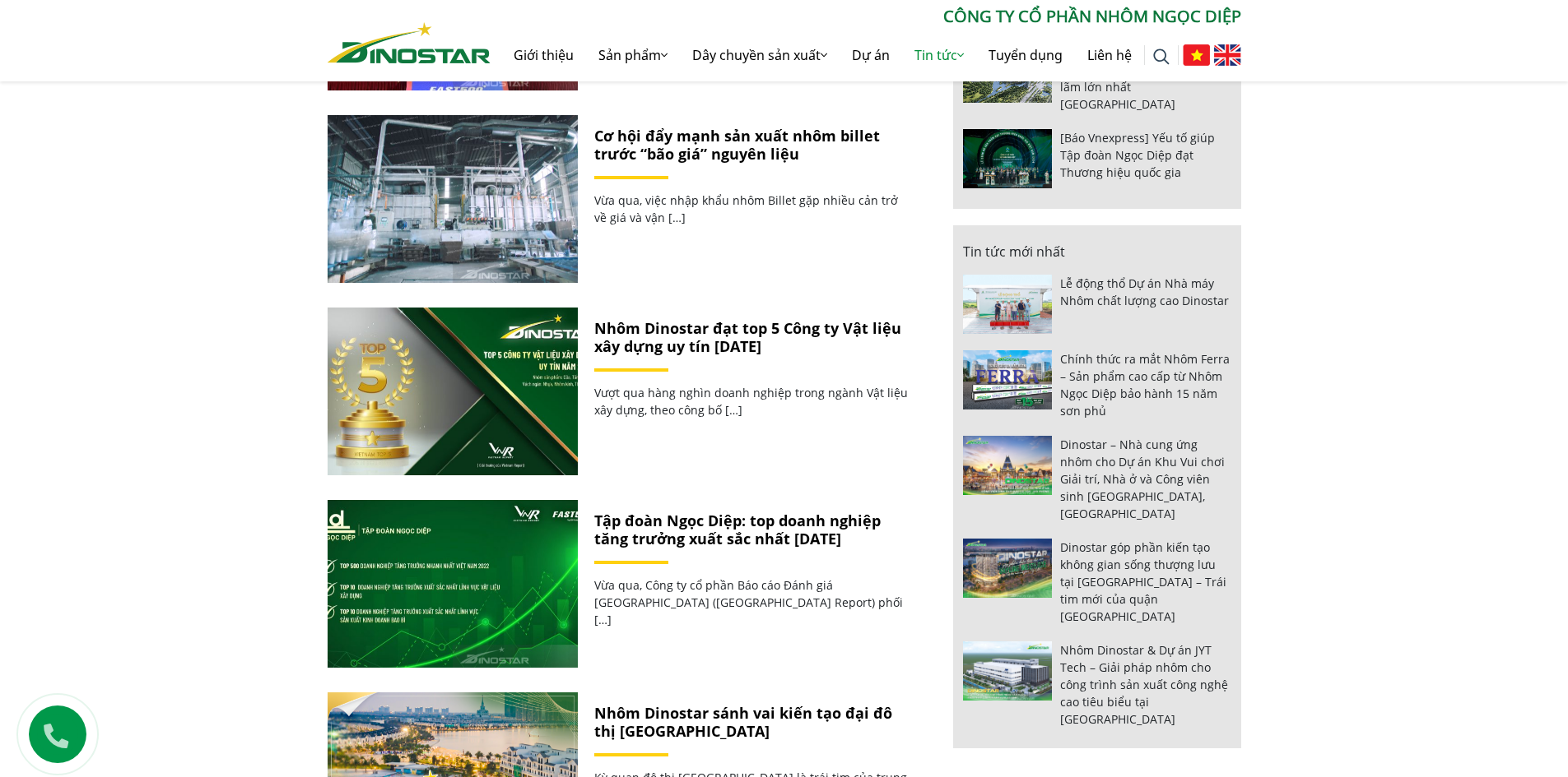
scroll to position [1480, 0]
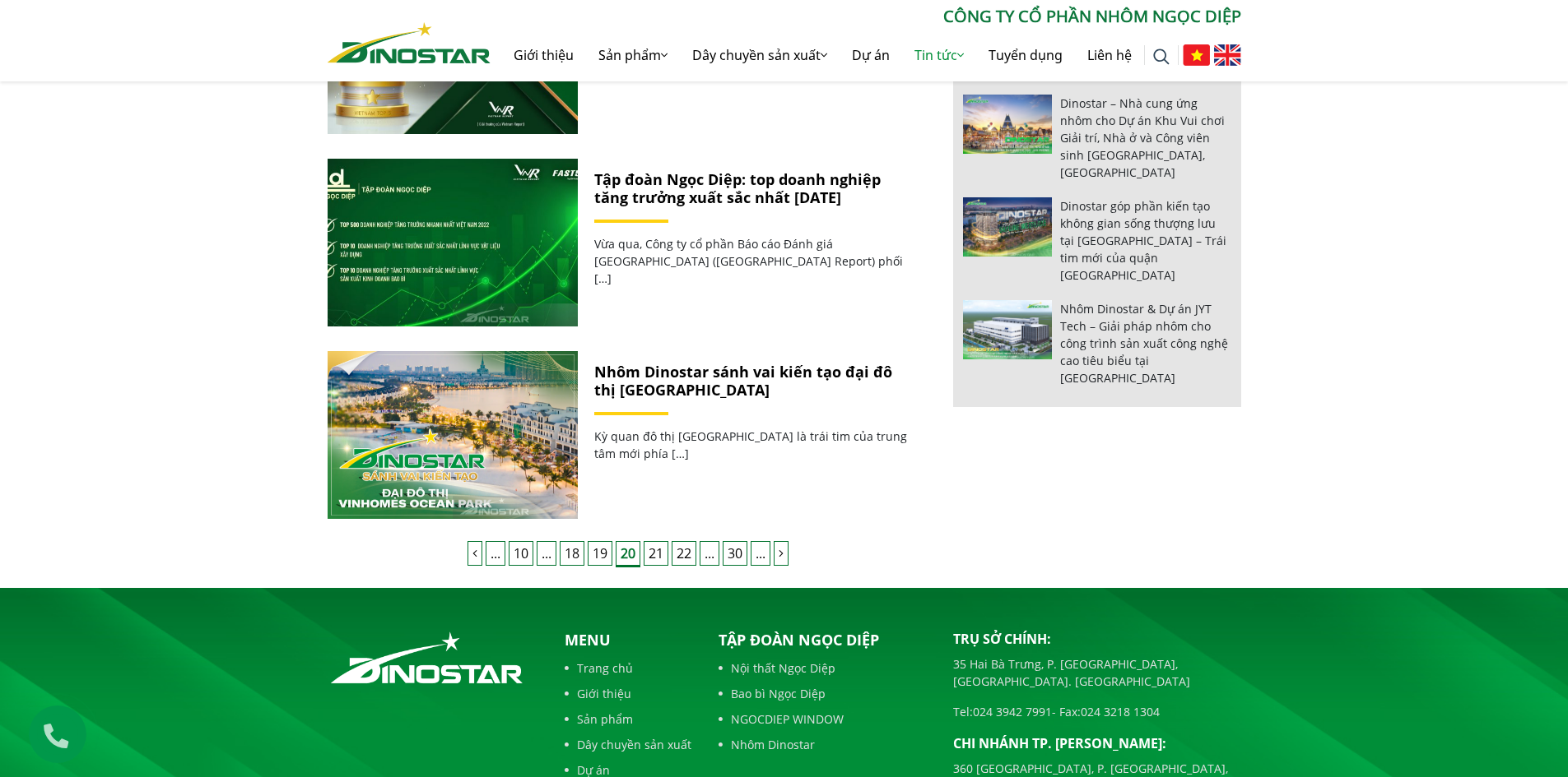
click at [604, 555] on link "19" at bounding box center [599, 553] width 24 height 24
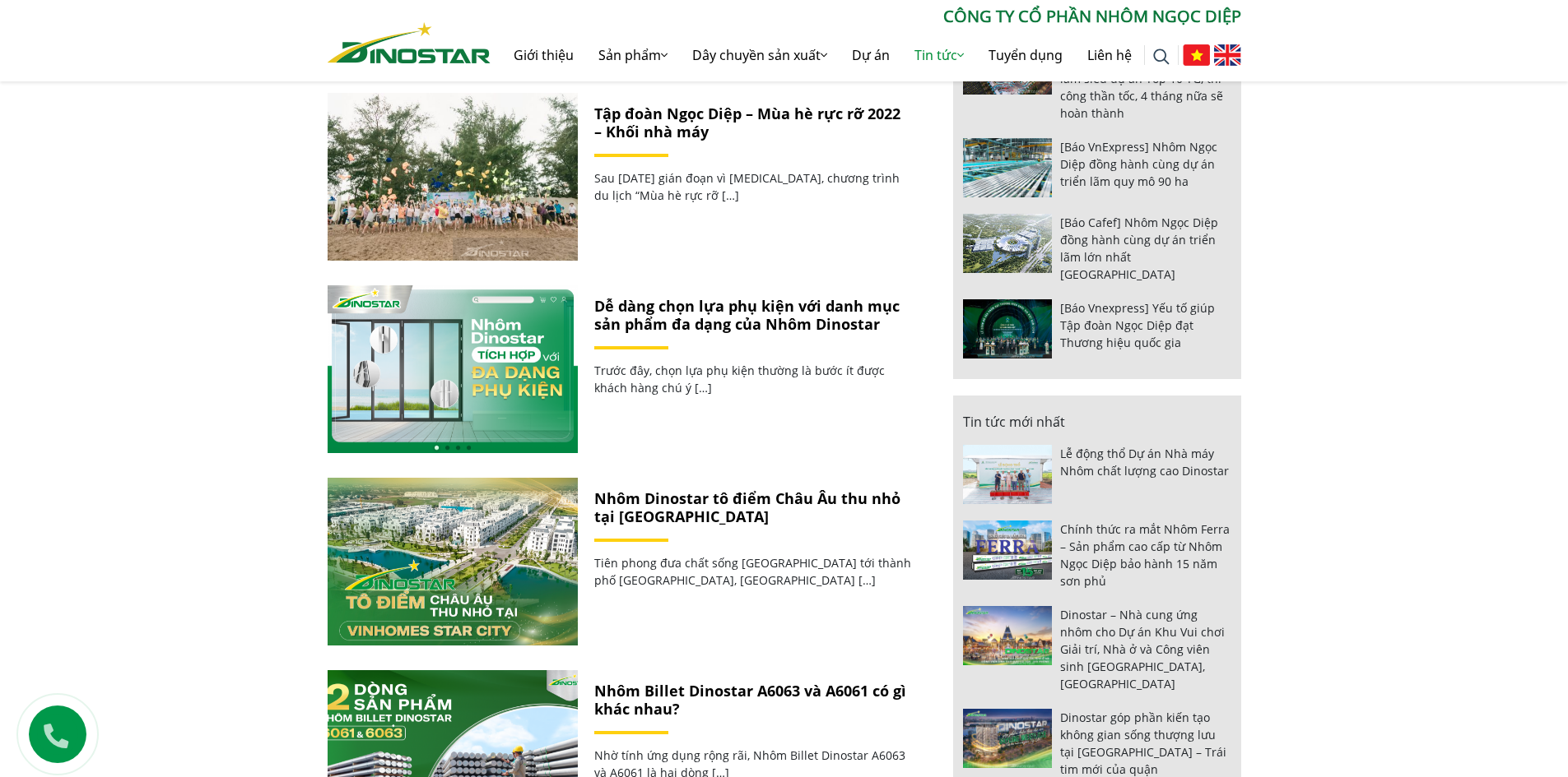
scroll to position [1480, 0]
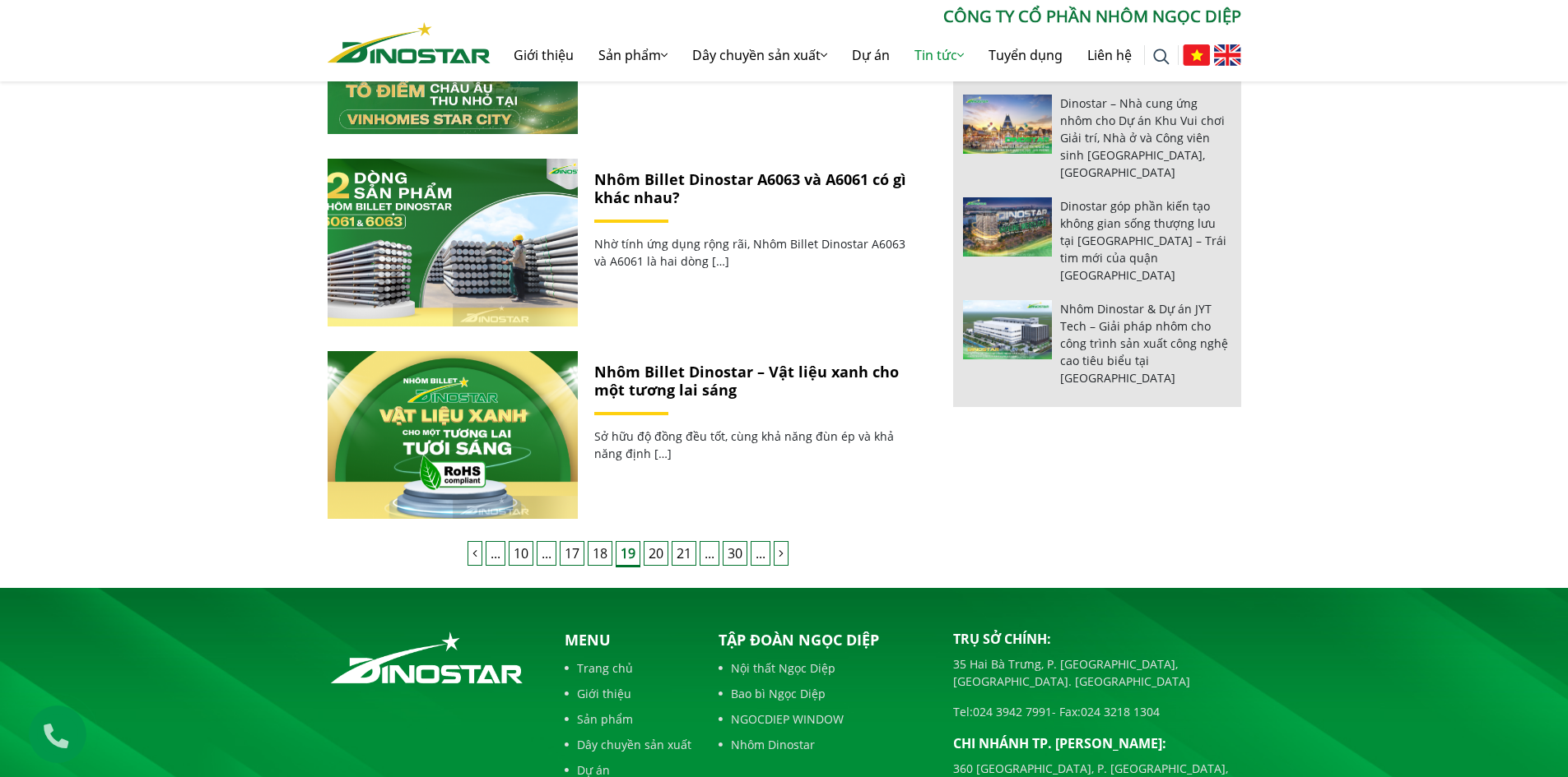
click at [608, 555] on link "18" at bounding box center [599, 553] width 24 height 24
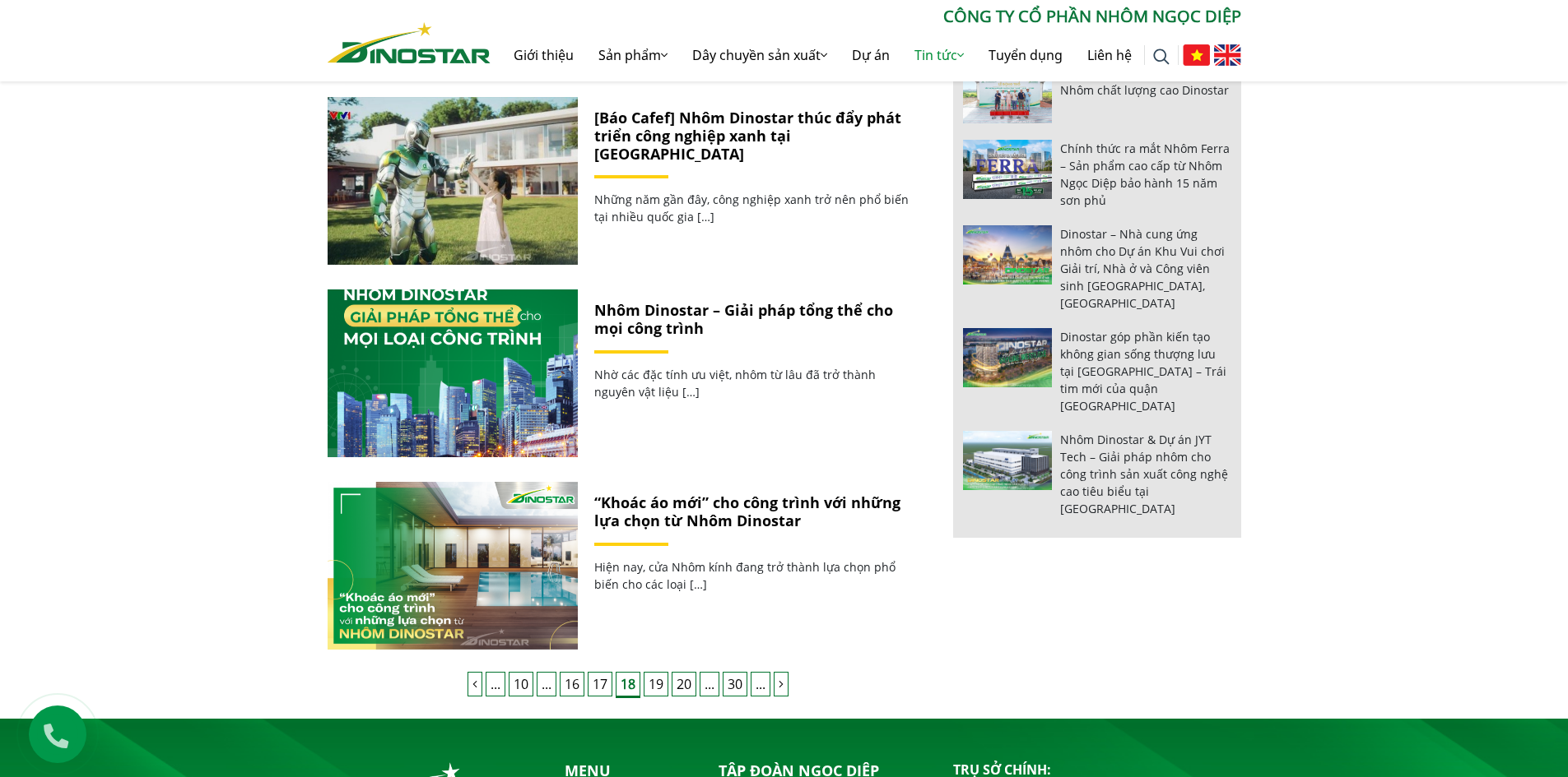
scroll to position [1480, 0]
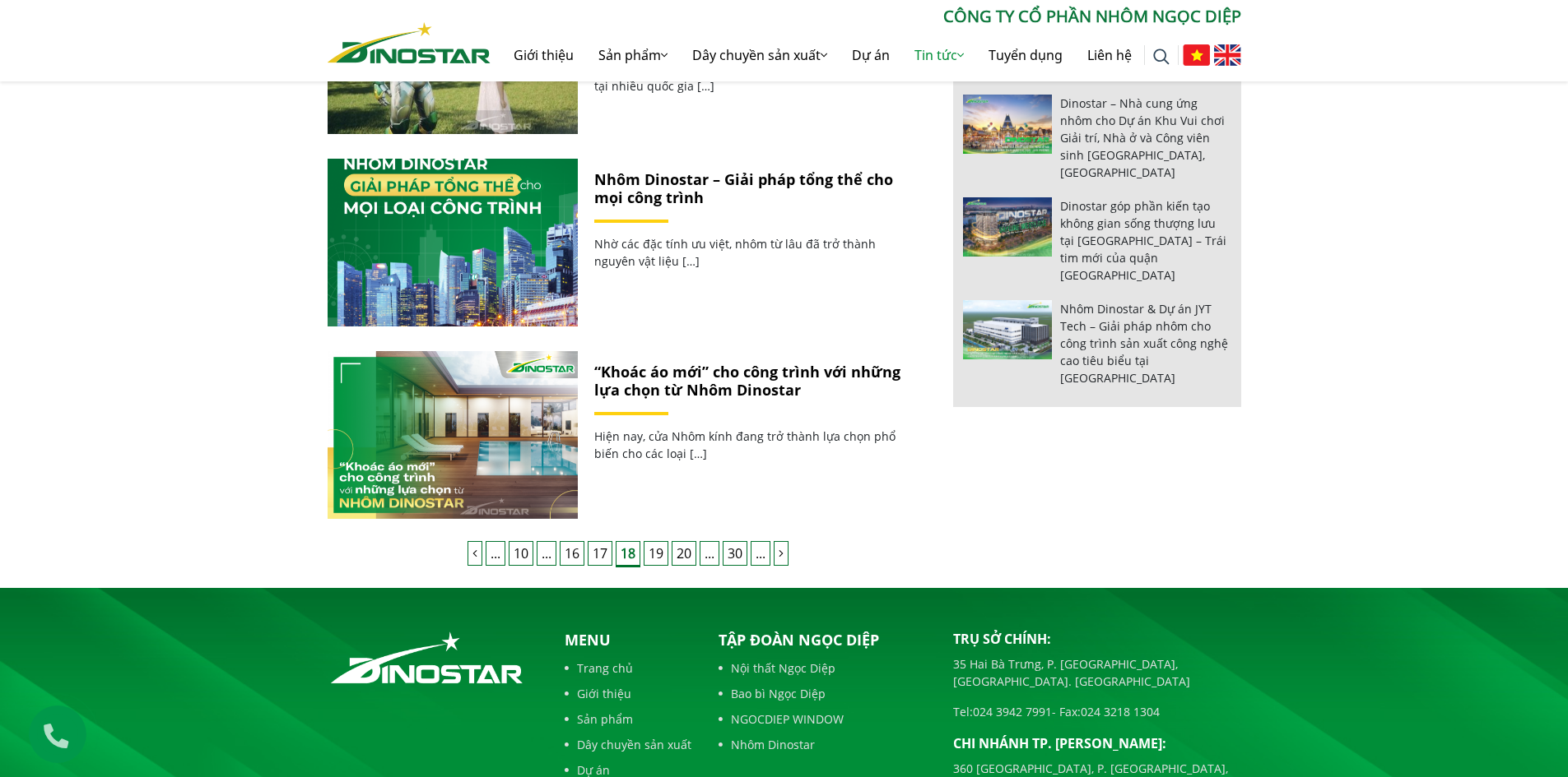
click at [593, 552] on link "17" at bounding box center [599, 553] width 24 height 24
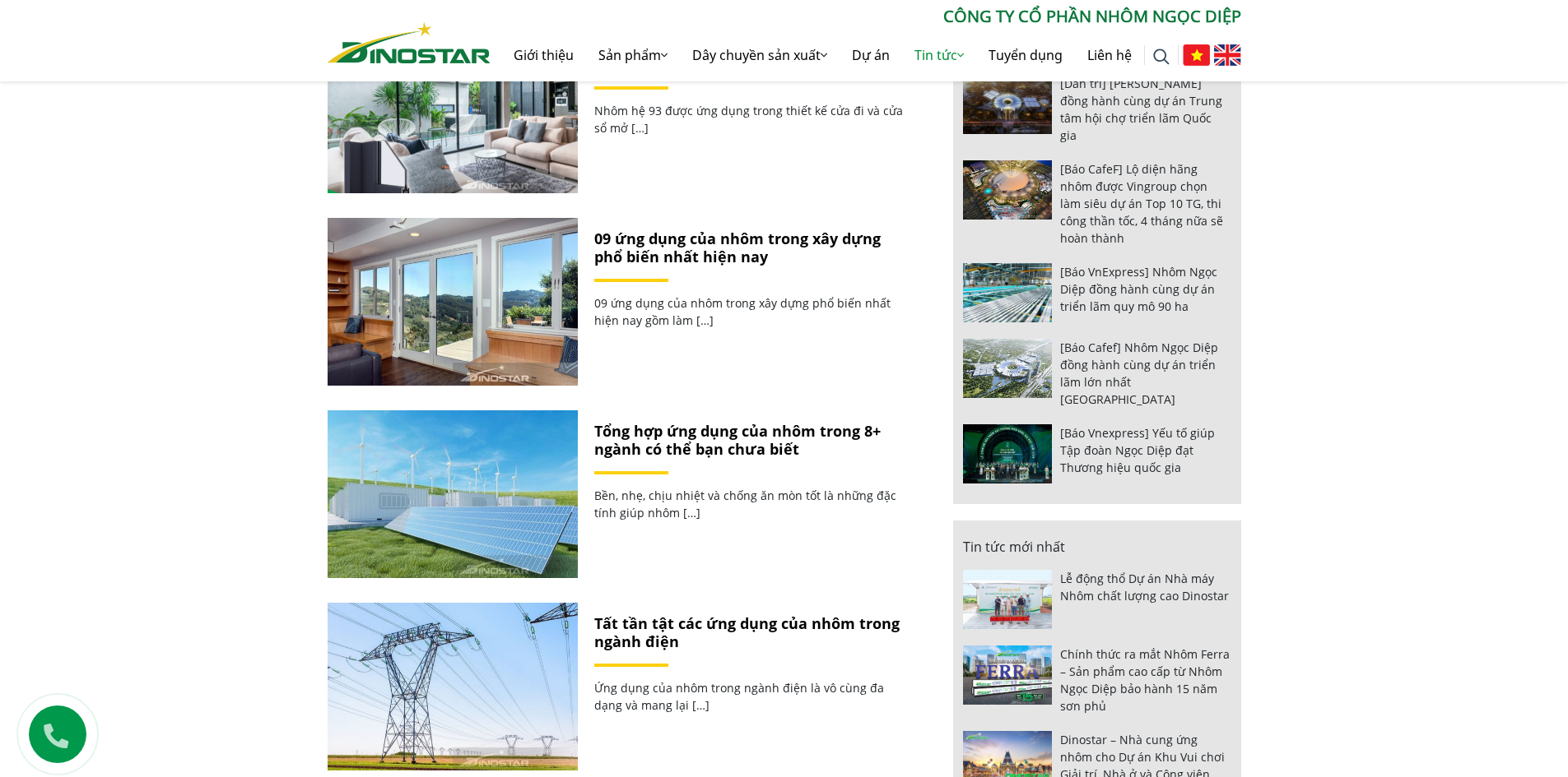
scroll to position [1317, 0]
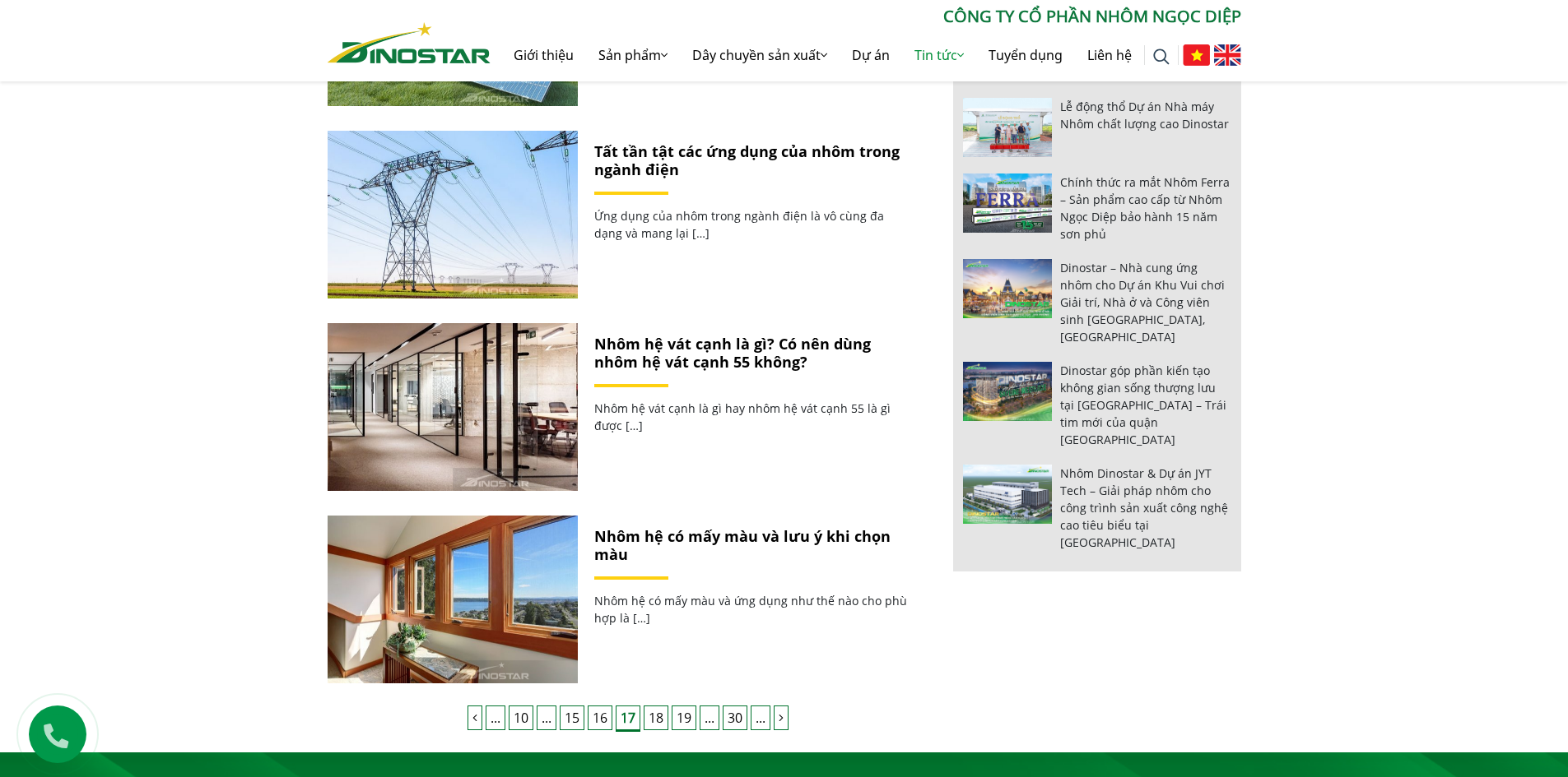
click at [603, 715] on link "16" at bounding box center [599, 718] width 24 height 24
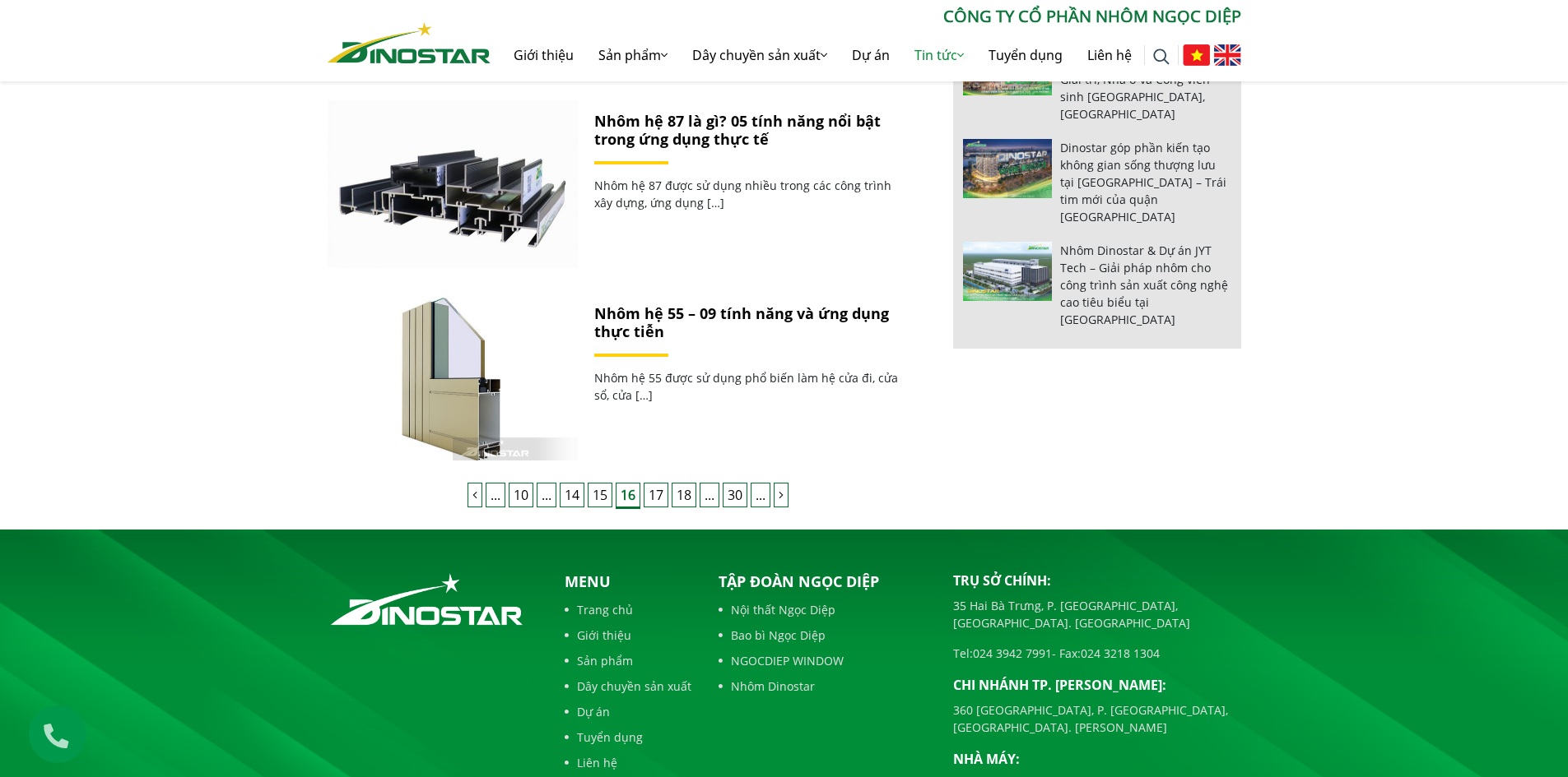
scroll to position [1563, 0]
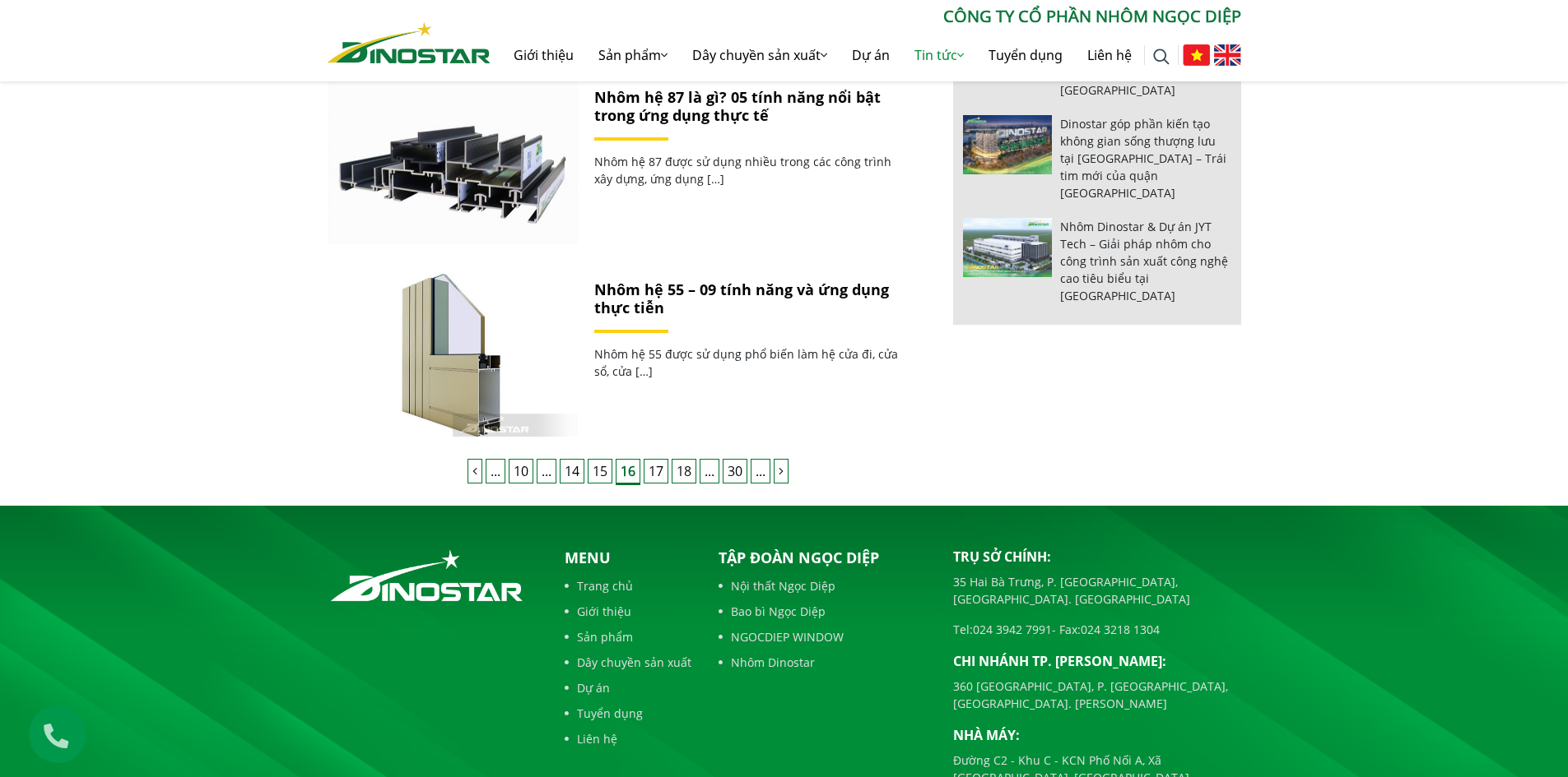
click at [597, 476] on link "15" at bounding box center [599, 470] width 24 height 24
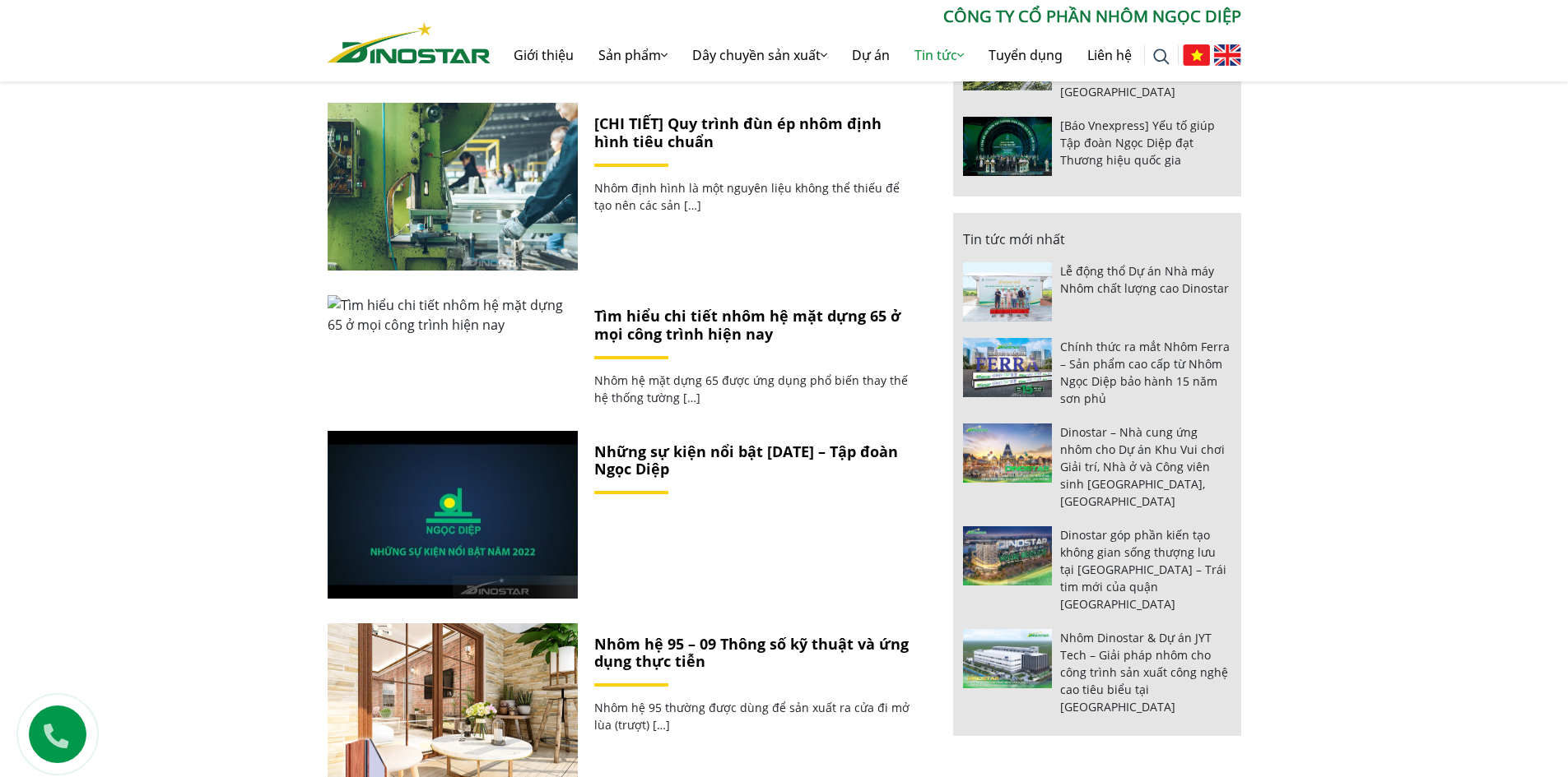
scroll to position [1617, 0]
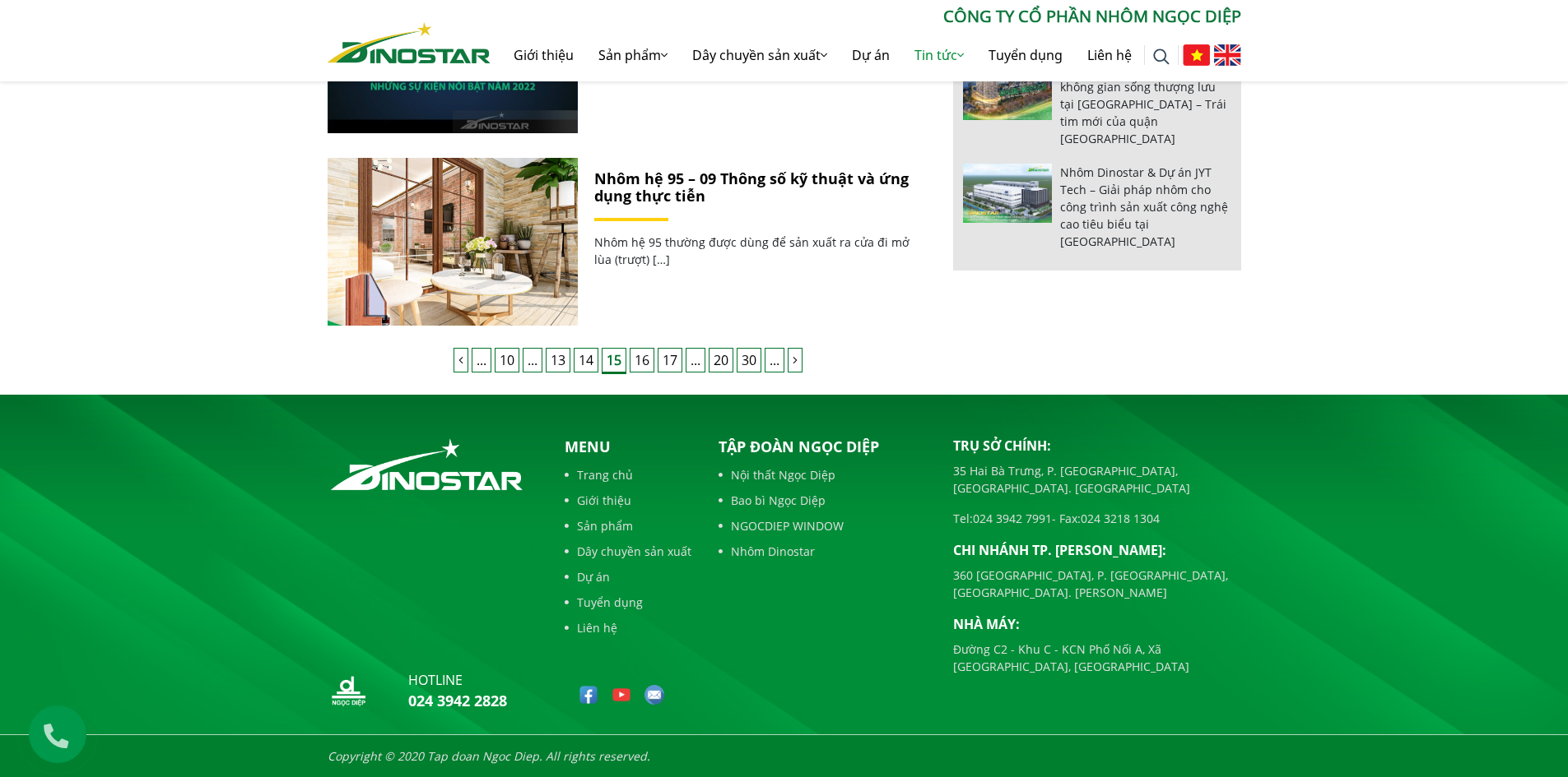
click at [585, 362] on link "14" at bounding box center [586, 360] width 24 height 24
